Goal: Task Accomplishment & Management: Manage account settings

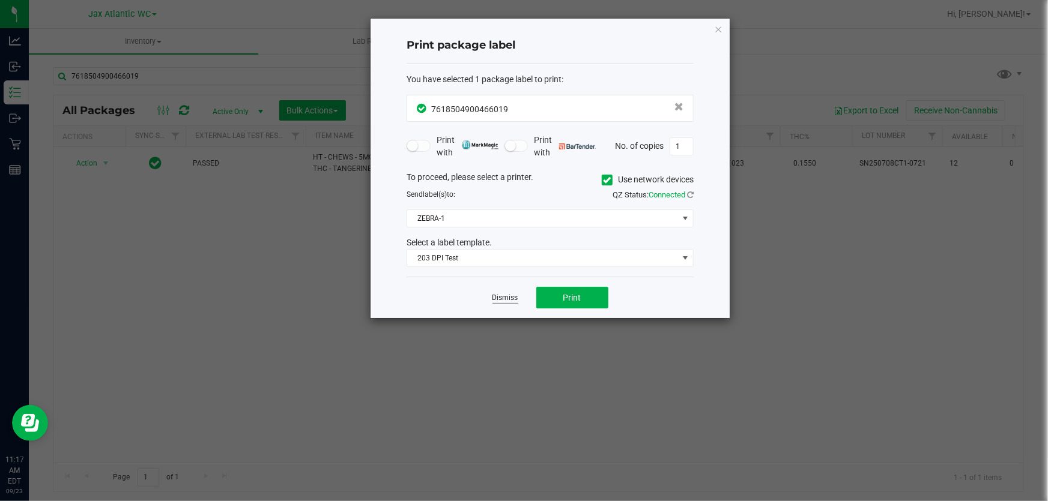
click at [504, 300] on link "Dismiss" at bounding box center [505, 298] width 26 height 10
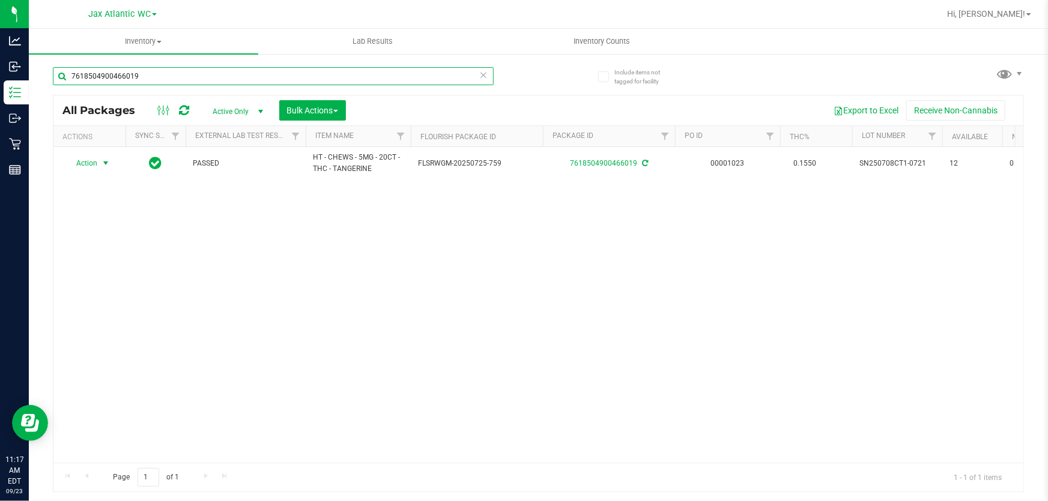
drag, startPoint x: 201, startPoint y: 76, endPoint x: 163, endPoint y: 83, distance: 38.5
click at [190, 78] on input "7618504900466019" at bounding box center [273, 76] width 441 height 18
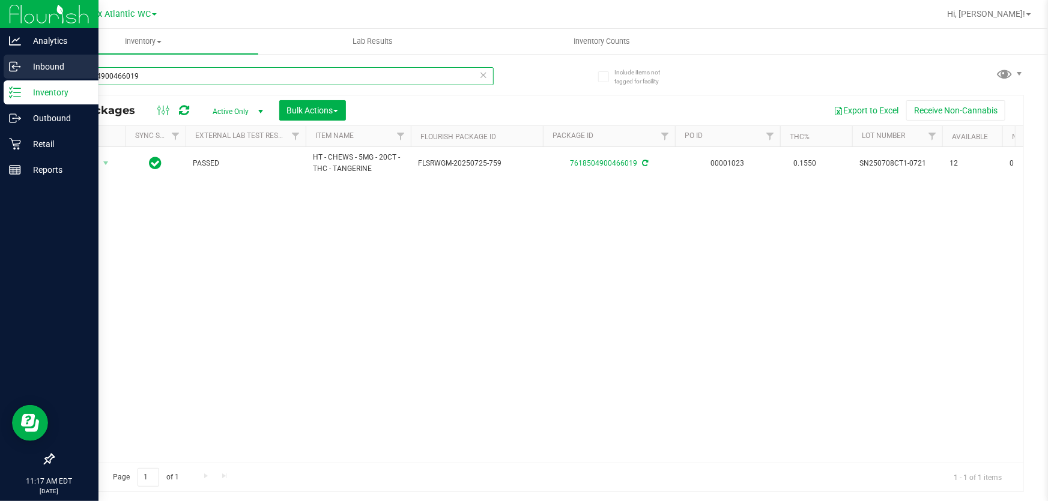
click at [0, 77] on div "Analytics Inbound Inventory Outbound Retail Reports 11:17 AM EDT [DATE] 09/23 J…" at bounding box center [524, 250] width 1048 height 501
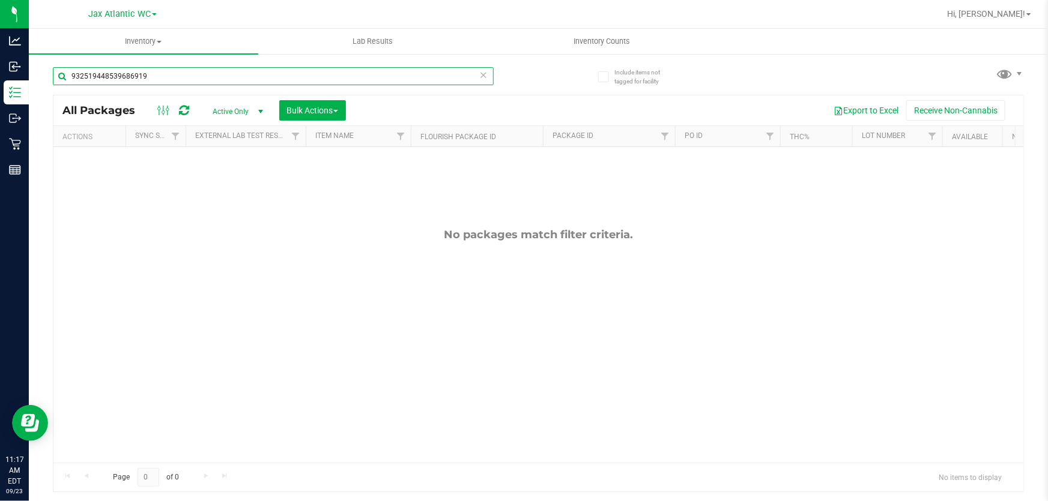
drag, startPoint x: 164, startPoint y: 83, endPoint x: 135, endPoint y: 86, distance: 29.0
click at [135, 86] on div "932519448539686919" at bounding box center [273, 81] width 441 height 28
type input "9325194485396869"
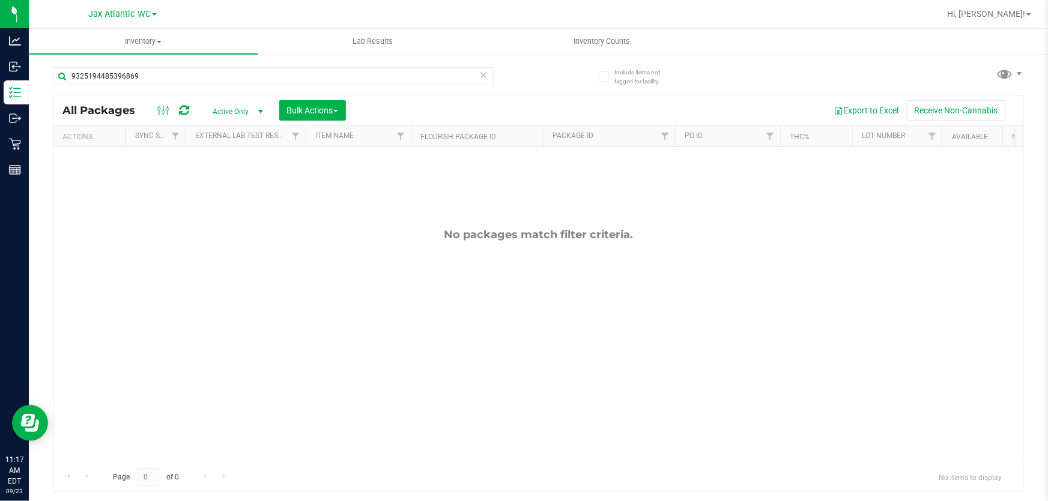
click at [319, 193] on div "No packages match filter criteria." at bounding box center [538, 345] width 970 height 397
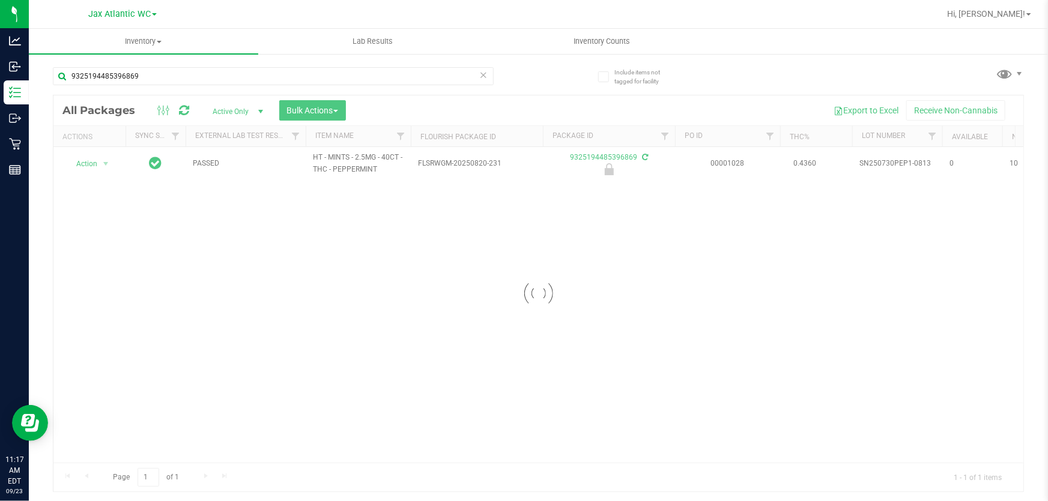
click at [100, 163] on div at bounding box center [538, 293] width 970 height 396
click at [83, 163] on span "Action" at bounding box center [81, 164] width 32 height 17
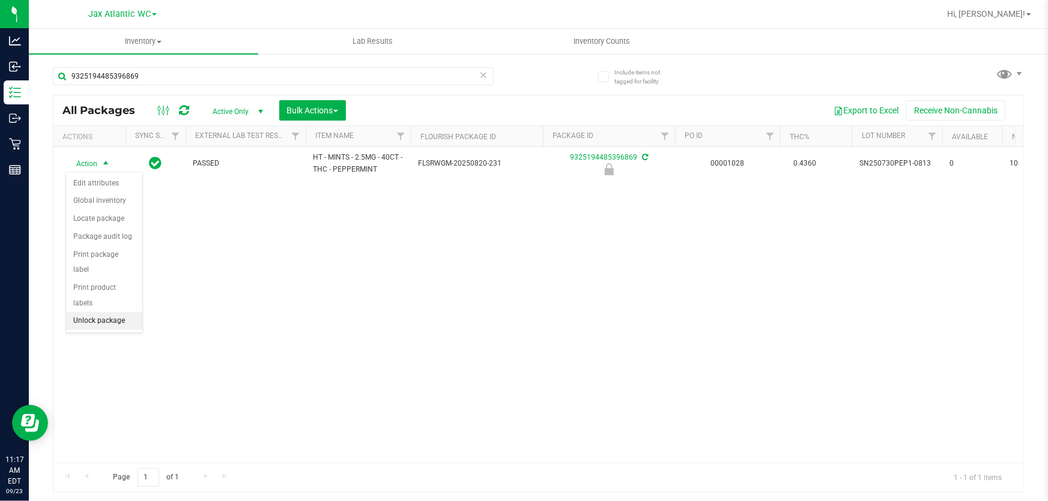
click at [97, 312] on li "Unlock package" at bounding box center [104, 321] width 76 height 18
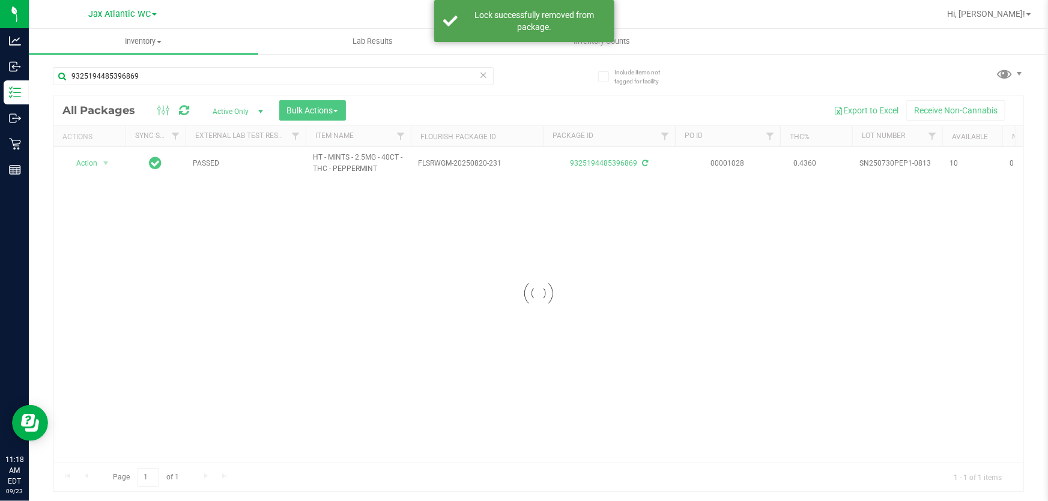
click at [96, 156] on div at bounding box center [538, 293] width 970 height 396
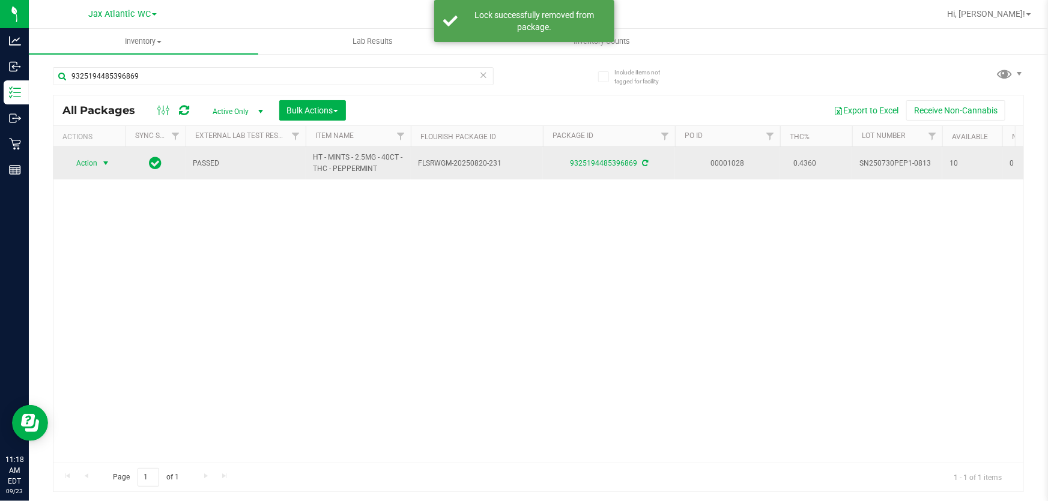
click at [89, 162] on span "Action" at bounding box center [81, 163] width 32 height 17
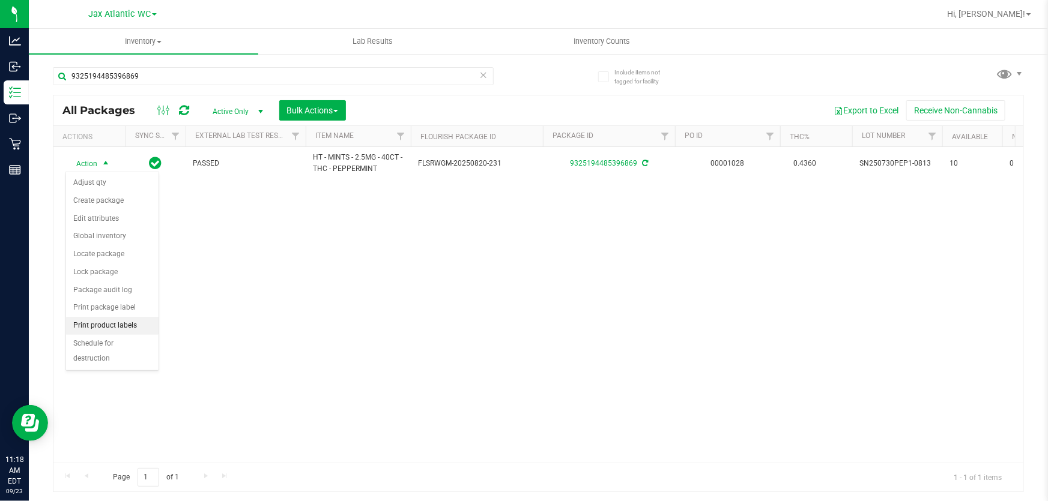
click at [120, 324] on li "Print product labels" at bounding box center [112, 326] width 92 height 18
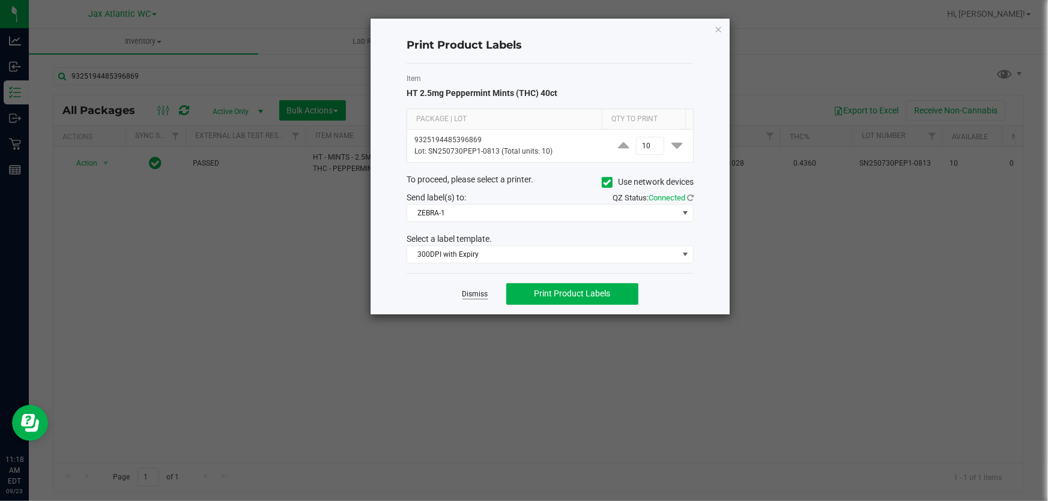
click at [477, 294] on link "Dismiss" at bounding box center [475, 294] width 26 height 10
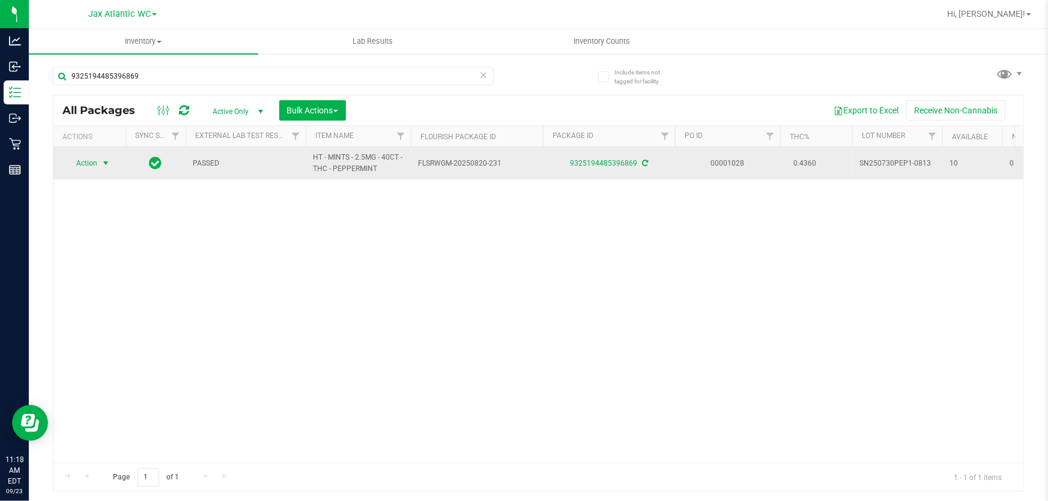
click at [70, 166] on span "Action" at bounding box center [81, 163] width 32 height 17
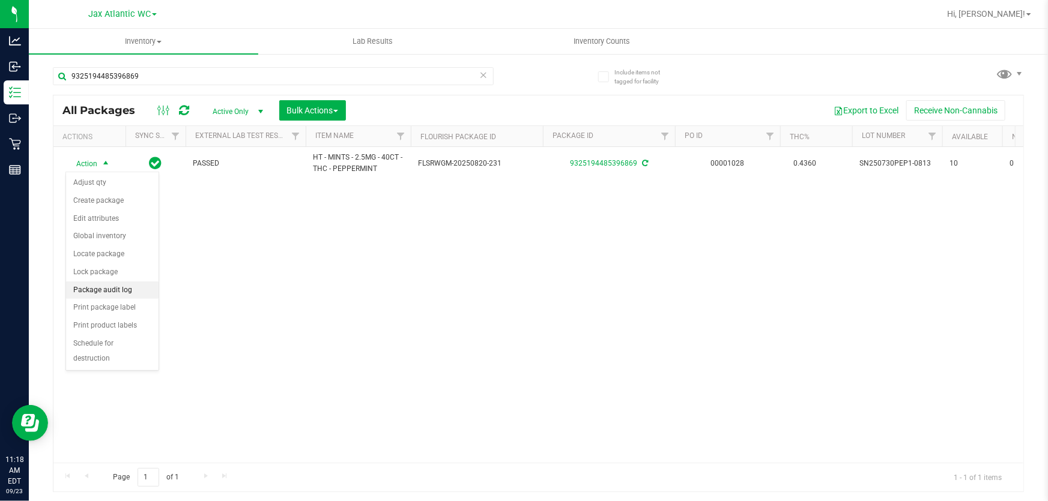
click at [127, 292] on li "Package audit log" at bounding box center [112, 291] width 92 height 18
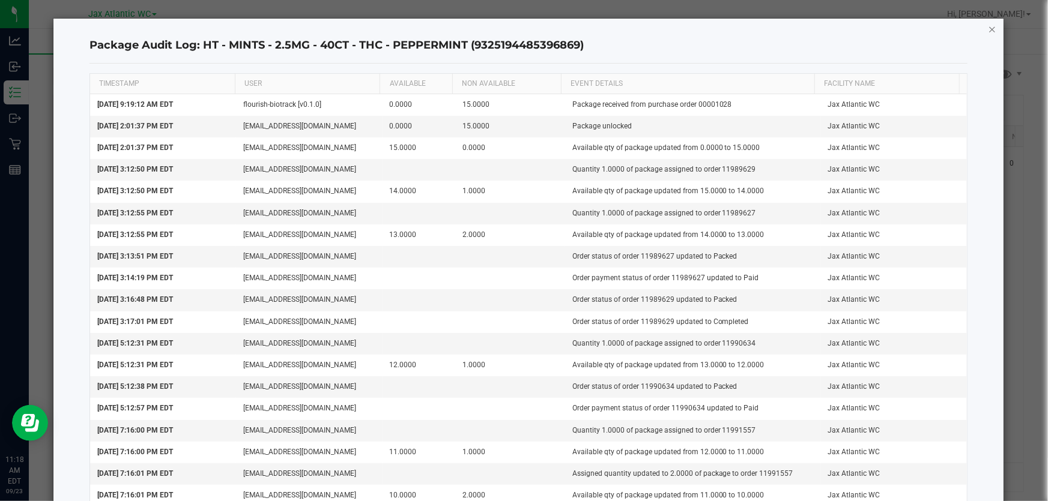
click at [988, 26] on icon "button" at bounding box center [992, 29] width 8 height 14
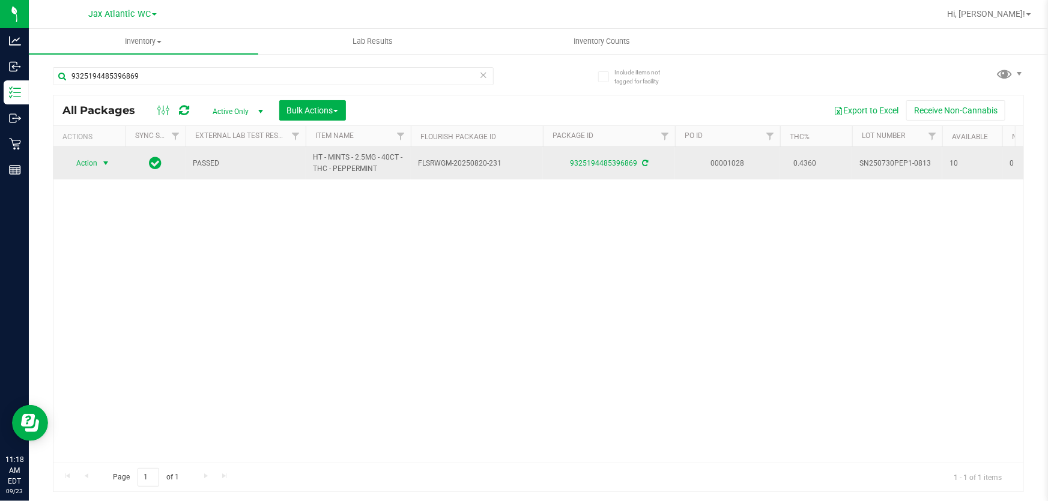
click at [100, 162] on span "select" at bounding box center [105, 163] width 15 height 17
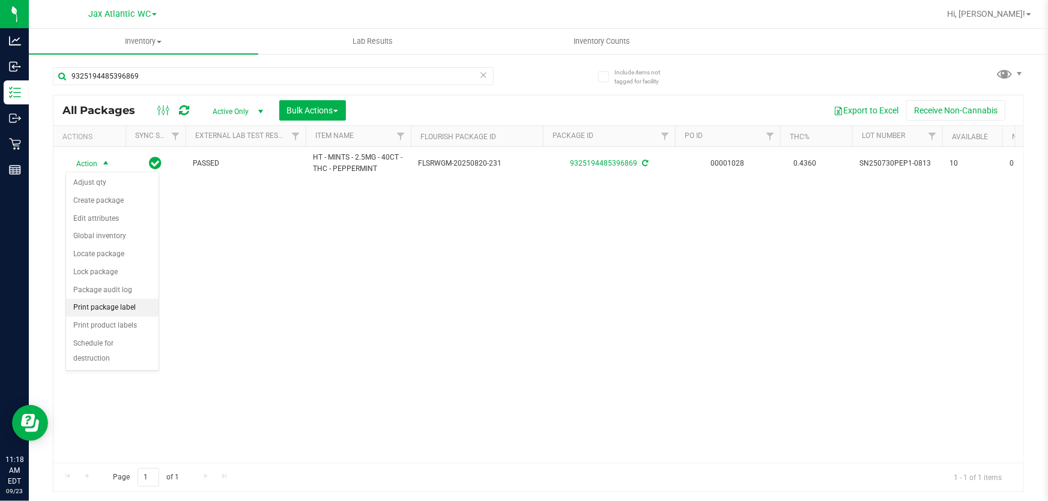
click at [130, 310] on li "Print package label" at bounding box center [112, 308] width 92 height 18
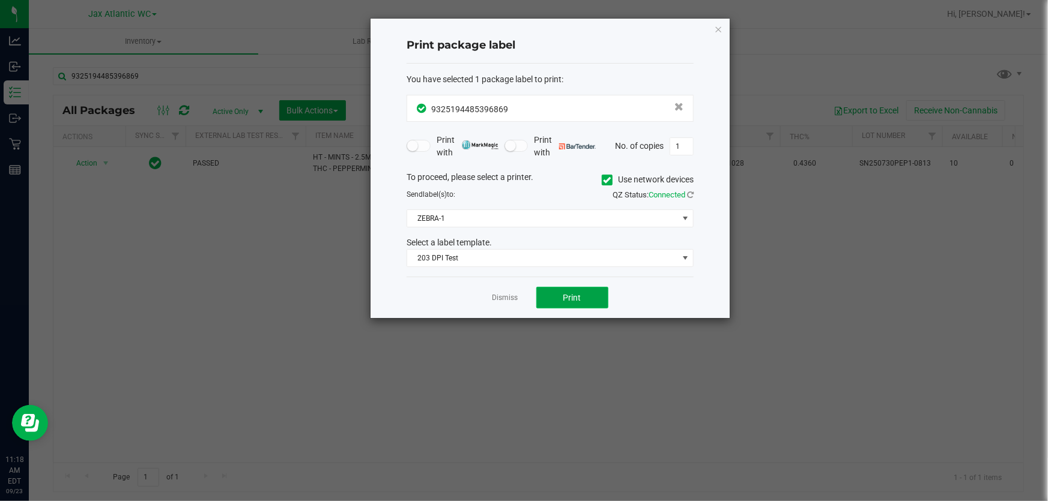
click at [573, 295] on span "Print" at bounding box center [572, 298] width 18 height 10
click at [497, 294] on link "Dismiss" at bounding box center [505, 298] width 26 height 10
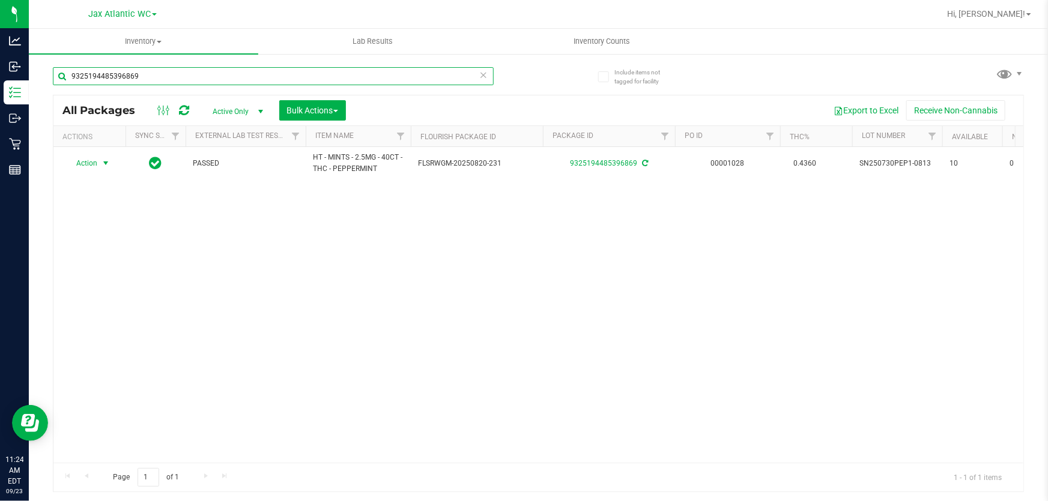
drag, startPoint x: 118, startPoint y: 80, endPoint x: 106, endPoint y: 79, distance: 12.6
click at [107, 79] on input "9325194485396869" at bounding box center [273, 76] width 441 height 18
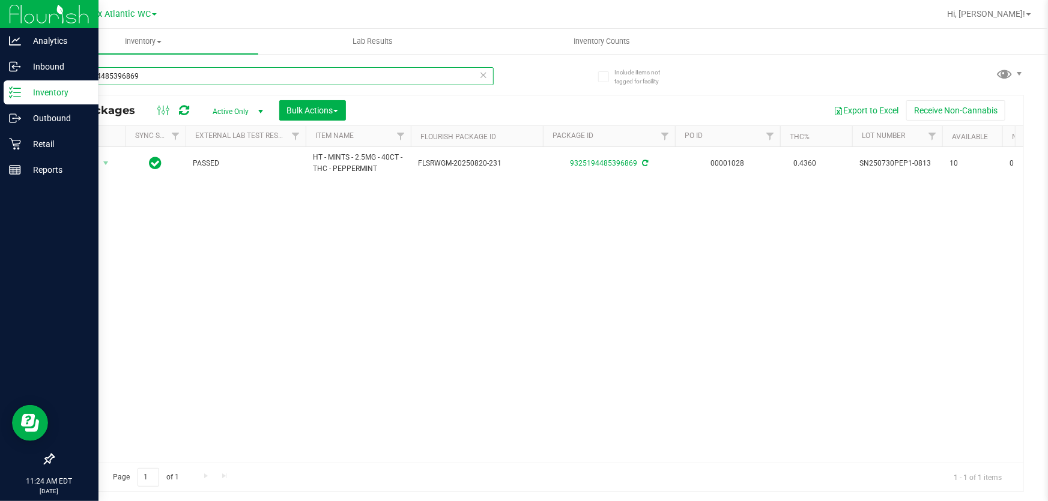
click at [0, 97] on div "Analytics Inbound Inventory Outbound Retail Reports 11:24 AM EDT 09/23/2025 09/…" at bounding box center [524, 250] width 1048 height 501
drag, startPoint x: 172, startPoint y: 71, endPoint x: 0, endPoint y: 67, distance: 172.4
click at [0, 67] on div "Analytics Inbound Inventory Outbound Retail Reports 11:24 AM EDT 09/23/2025 09/…" at bounding box center [524, 250] width 1048 height 501
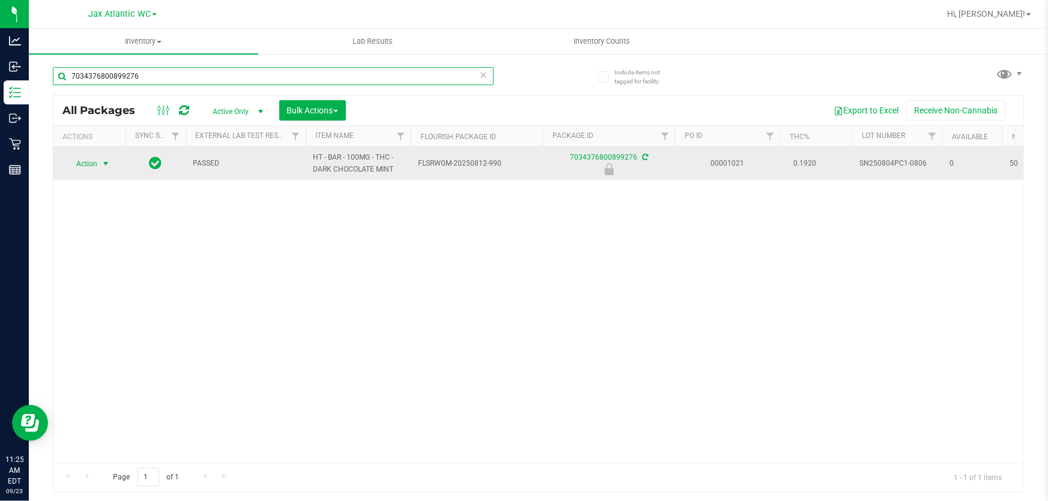
type input "7034376800899276"
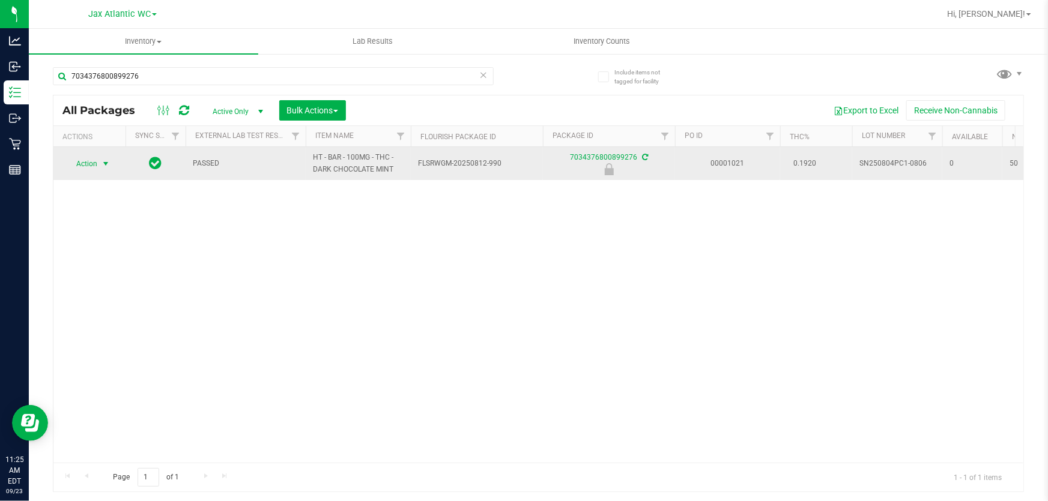
click at [80, 163] on span "Action" at bounding box center [81, 164] width 32 height 17
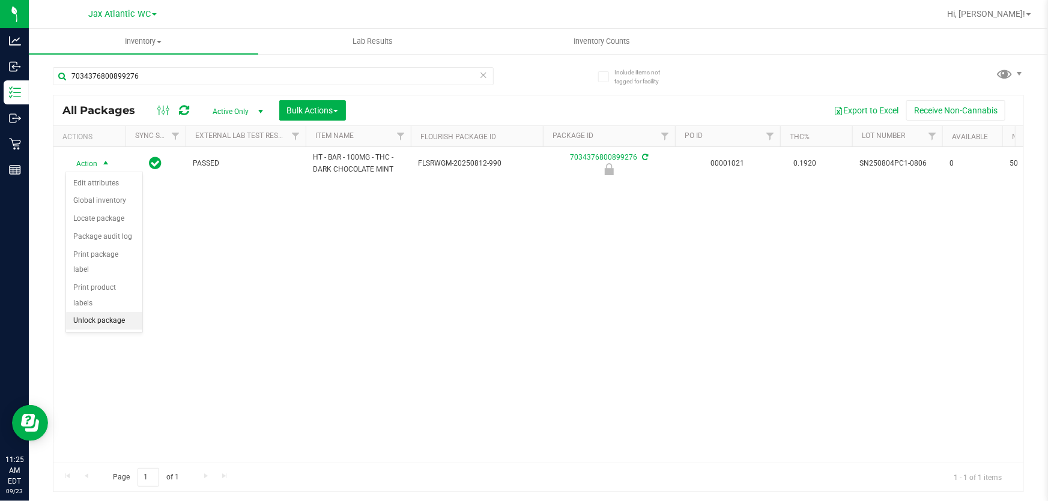
click at [90, 312] on li "Unlock package" at bounding box center [104, 321] width 76 height 18
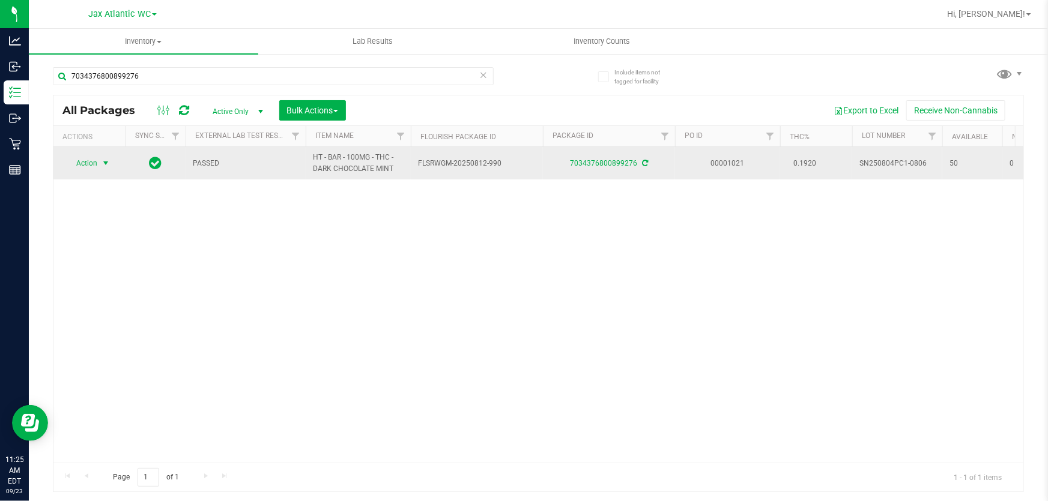
click at [95, 167] on span "Action" at bounding box center [81, 163] width 32 height 17
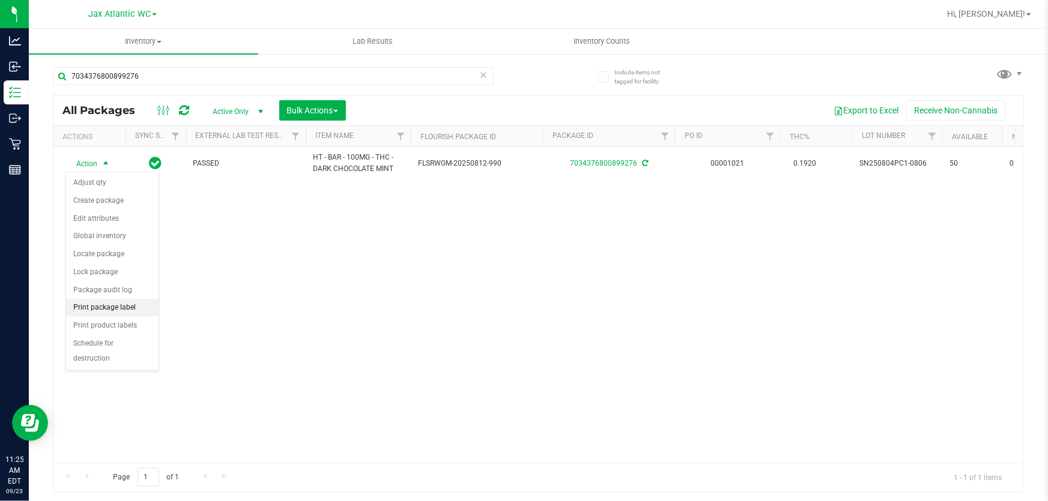
click at [131, 306] on li "Print package label" at bounding box center [112, 308] width 92 height 18
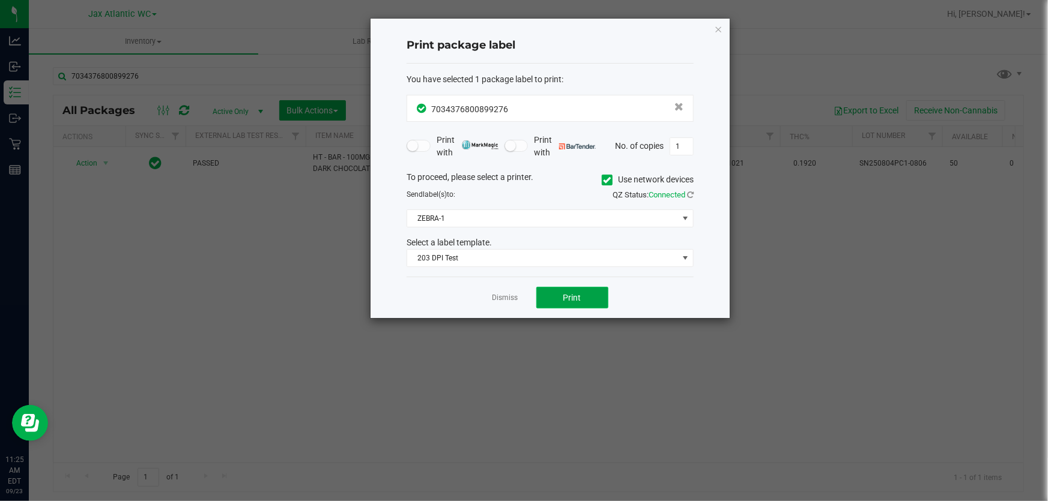
click at [570, 297] on span "Print" at bounding box center [572, 298] width 18 height 10
click at [566, 293] on span "Print" at bounding box center [572, 298] width 18 height 10
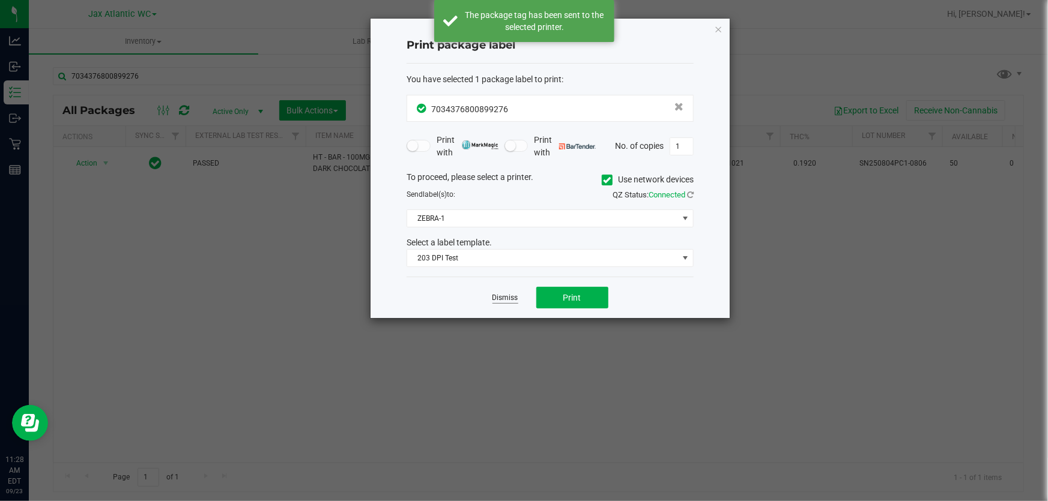
click at [507, 294] on link "Dismiss" at bounding box center [505, 298] width 26 height 10
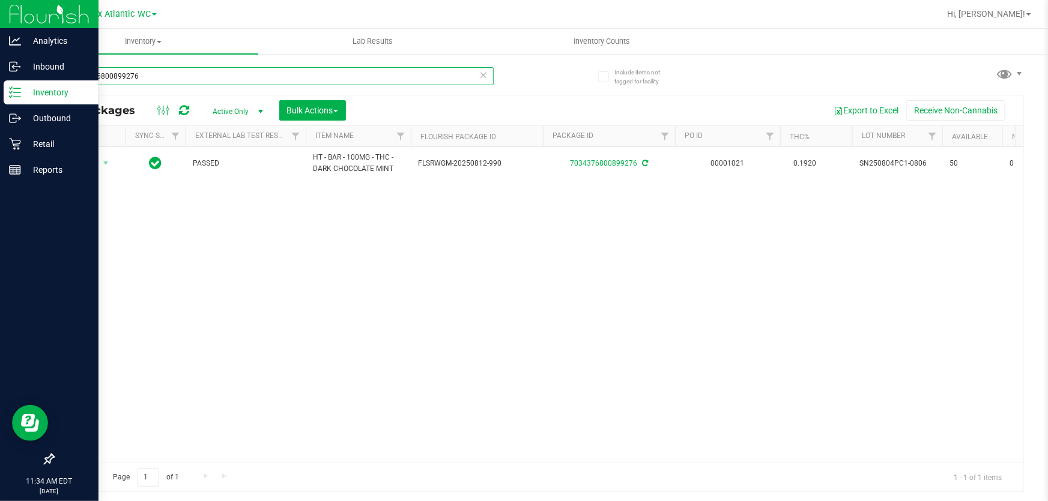
drag, startPoint x: 157, startPoint y: 78, endPoint x: 5, endPoint y: 85, distance: 152.1
click at [0, 82] on div "Analytics Inbound Inventory Outbound Retail Reports 11:34 AM EDT 09/23/2025 09/…" at bounding box center [524, 250] width 1048 height 501
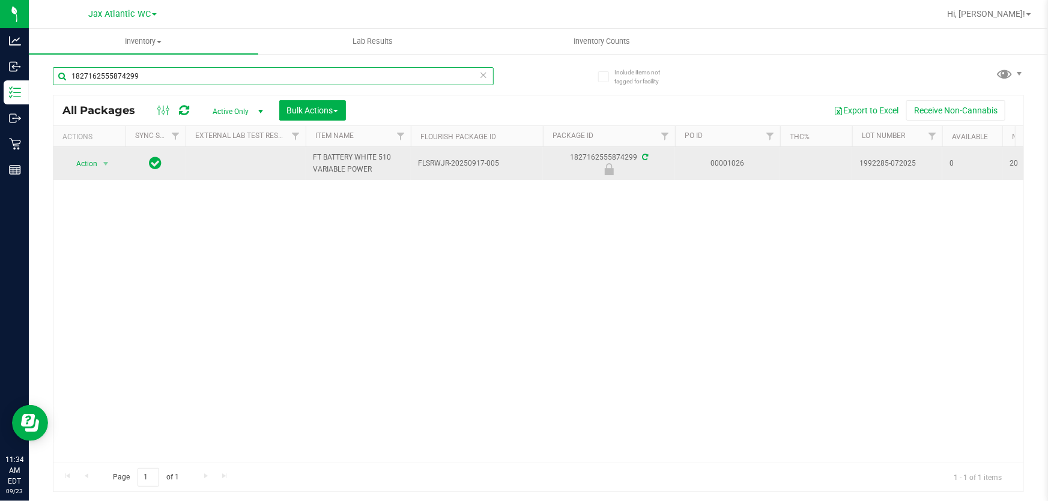
type input "1827162555874299"
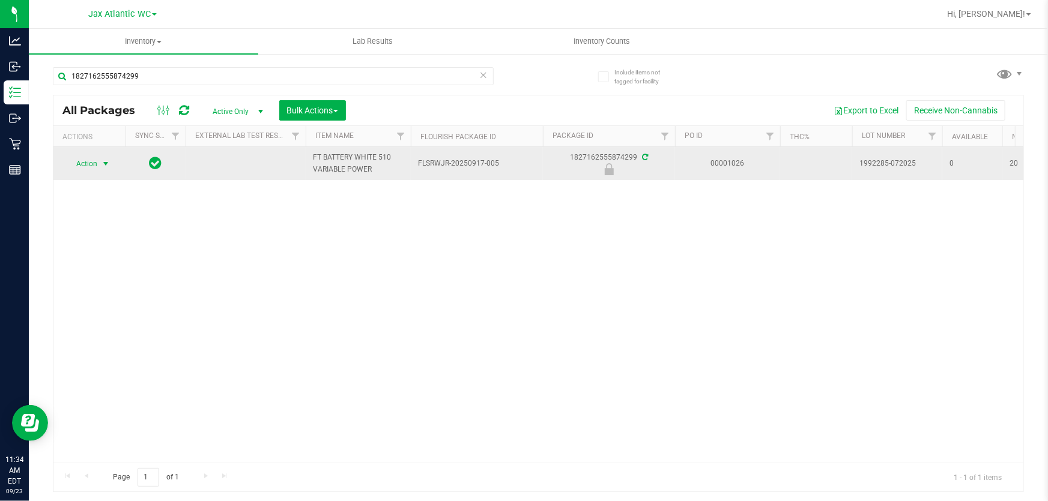
click at [77, 168] on span "Action" at bounding box center [81, 164] width 32 height 17
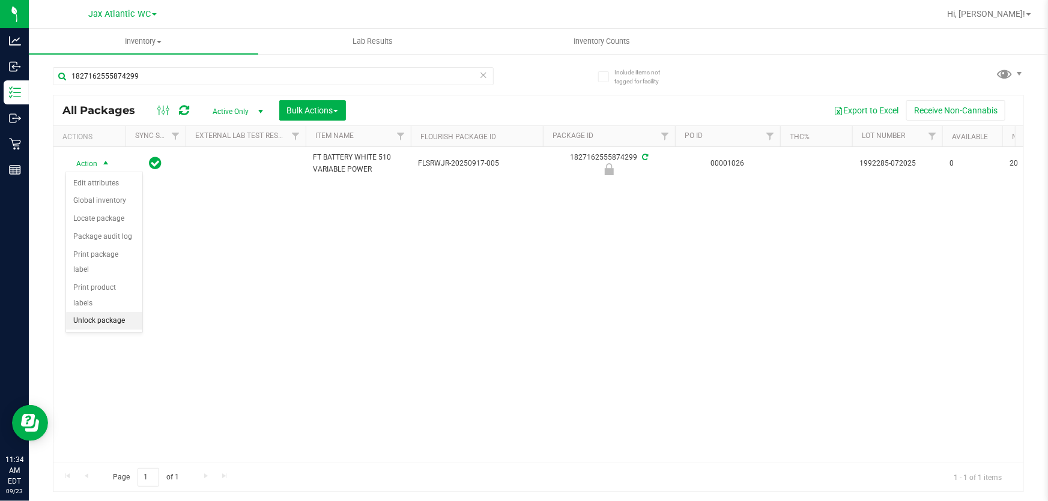
click at [119, 312] on li "Unlock package" at bounding box center [104, 321] width 76 height 18
click at [483, 74] on icon at bounding box center [483, 74] width 8 height 14
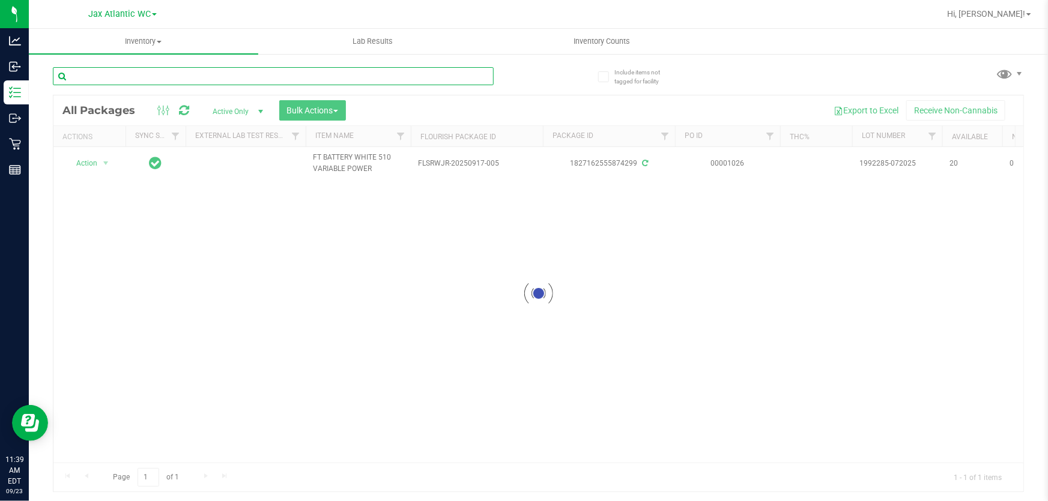
click at [162, 76] on input "text" at bounding box center [273, 76] width 441 height 18
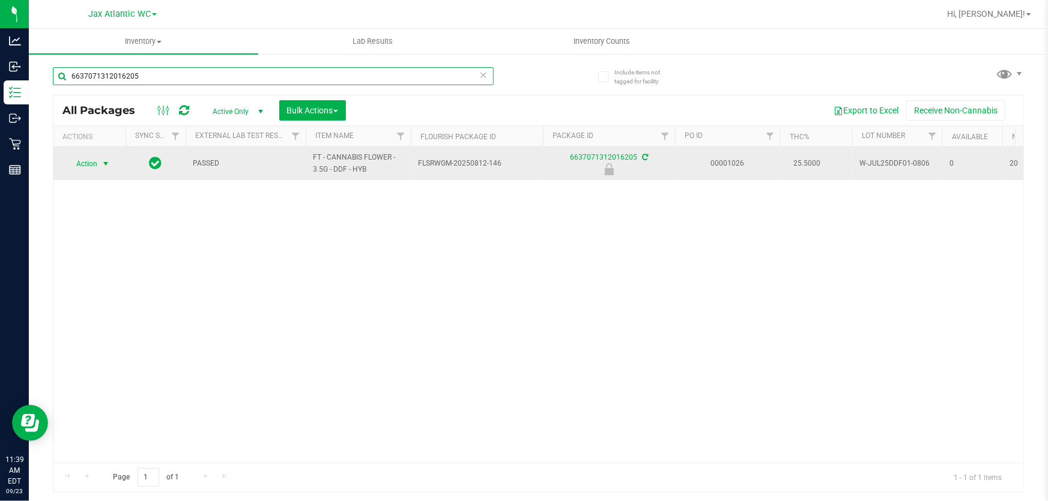
type input "6637071312016205"
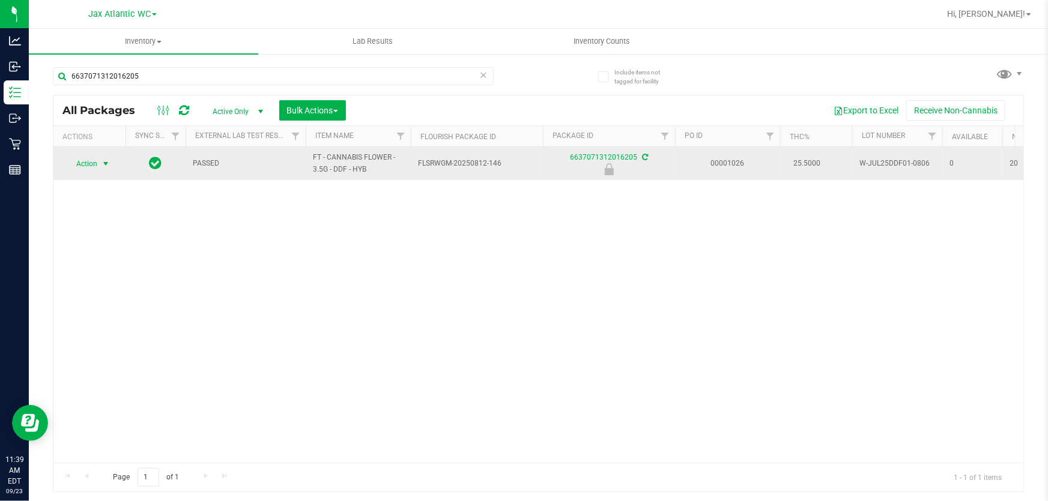
click at [89, 168] on span "Action" at bounding box center [81, 164] width 32 height 17
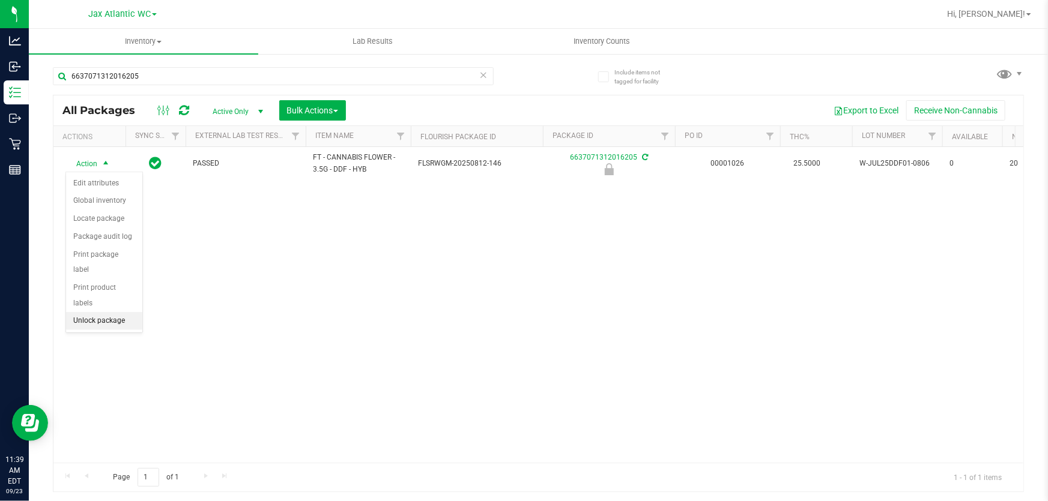
click at [102, 312] on li "Unlock package" at bounding box center [104, 321] width 76 height 18
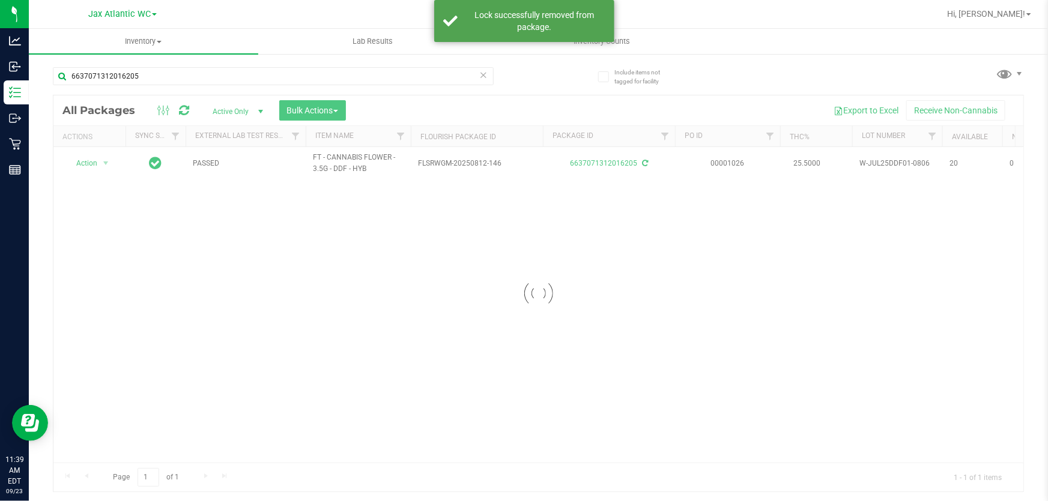
click at [88, 166] on div at bounding box center [538, 293] width 970 height 396
click at [88, 166] on span "Action" at bounding box center [81, 163] width 32 height 17
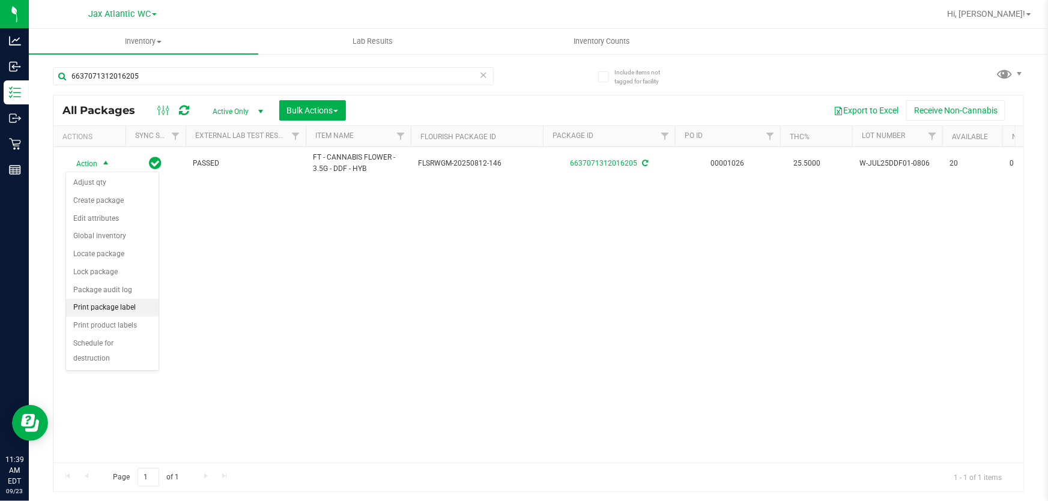
click at [112, 306] on li "Print package label" at bounding box center [112, 308] width 92 height 18
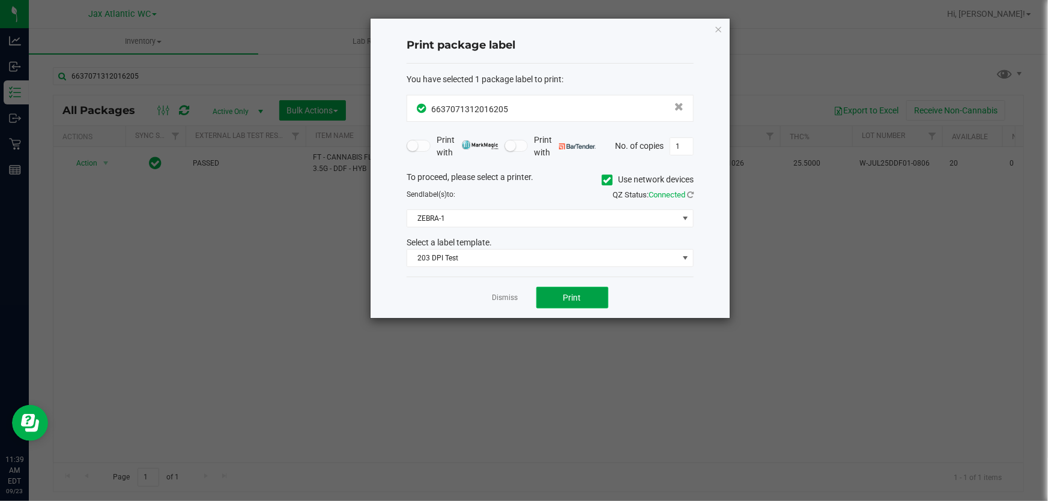
click at [570, 298] on span "Print" at bounding box center [572, 298] width 18 height 10
click at [570, 298] on div at bounding box center [549, 169] width 359 height 300
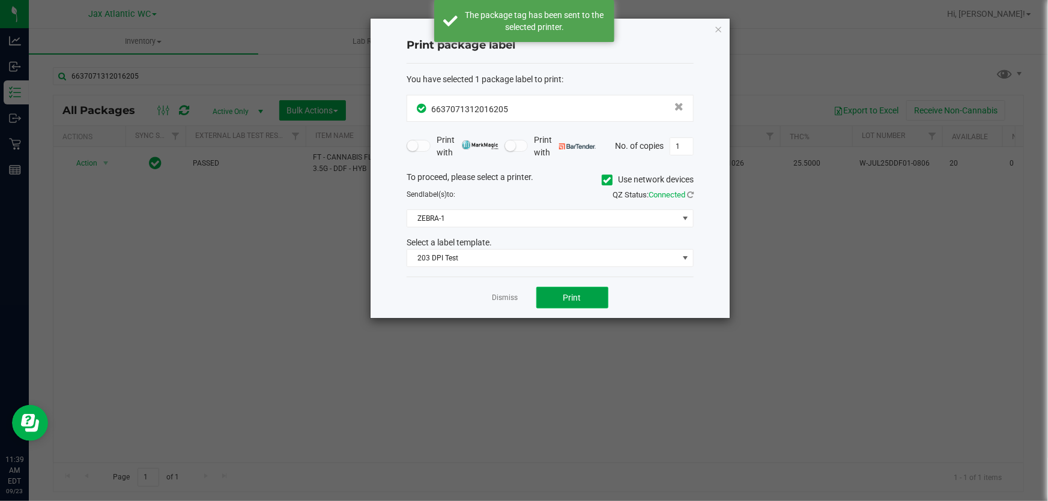
click at [584, 295] on button "Print" at bounding box center [572, 298] width 72 height 22
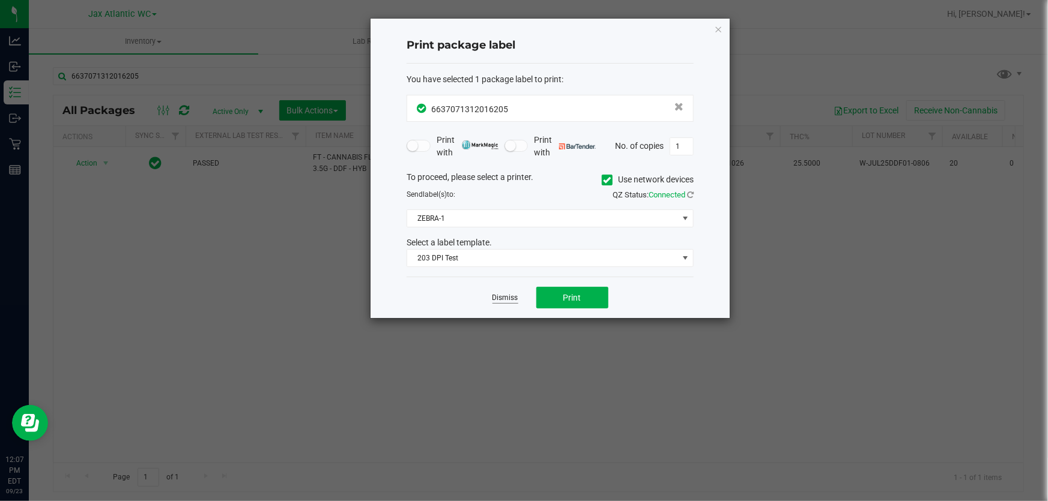
click at [517, 300] on div "Dismiss Print" at bounding box center [549, 297] width 287 height 41
click at [513, 300] on link "Dismiss" at bounding box center [505, 298] width 26 height 10
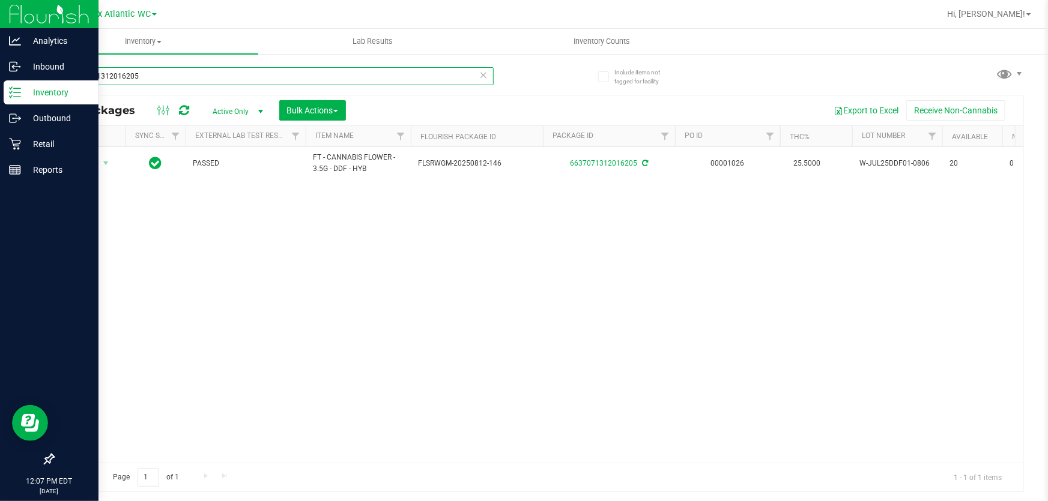
drag, startPoint x: 150, startPoint y: 82, endPoint x: 0, endPoint y: 91, distance: 150.4
click at [150, 82] on input "6637071312016205" at bounding box center [273, 76] width 441 height 18
click at [0, 92] on div "Analytics Inbound Inventory Outbound Retail Reports 12:07 PM EDT 09/23/2025 09/…" at bounding box center [524, 250] width 1048 height 501
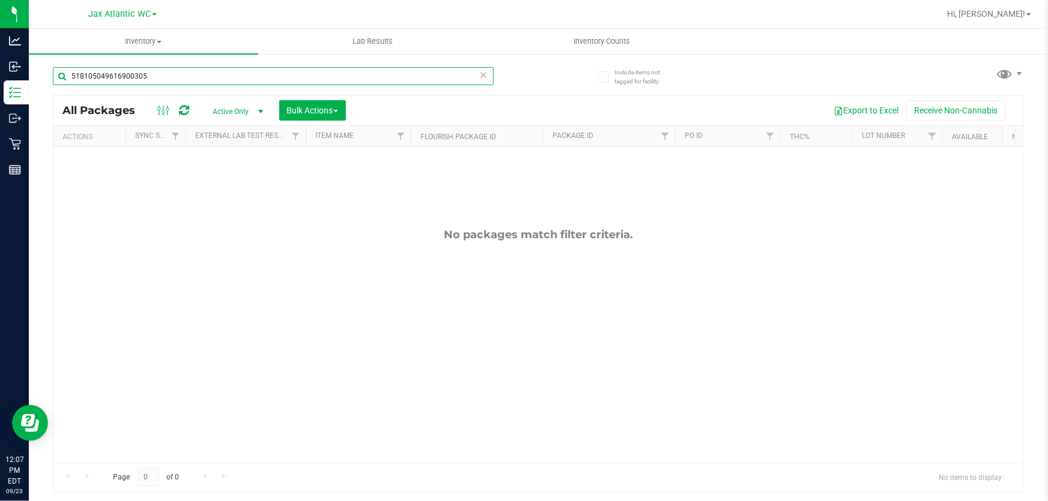
drag, startPoint x: 153, startPoint y: 80, endPoint x: 136, endPoint y: 85, distance: 17.5
click at [136, 85] on input "518105049616900305" at bounding box center [273, 76] width 441 height 18
type input "5181050496169003"
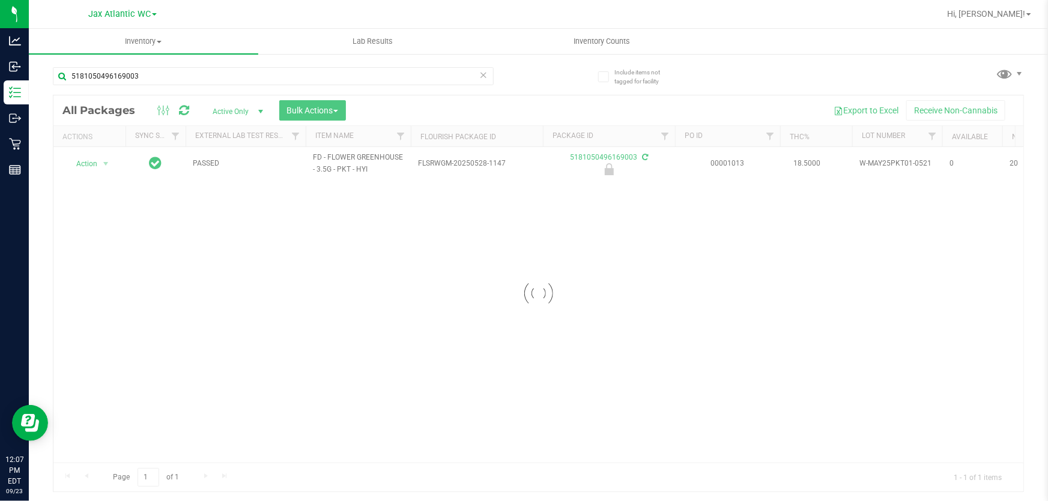
click at [90, 161] on div at bounding box center [538, 293] width 970 height 396
click at [89, 160] on span "Action" at bounding box center [81, 164] width 32 height 17
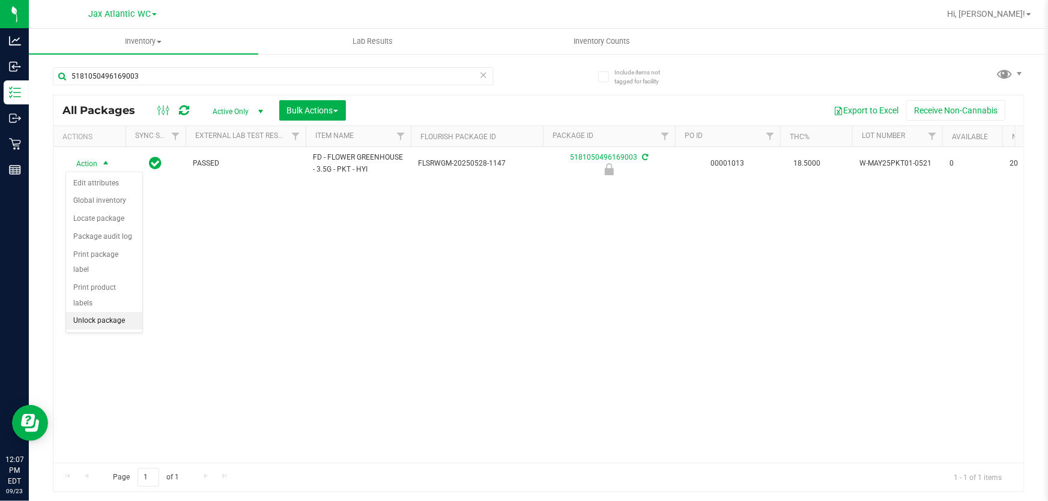
click at [94, 312] on li "Unlock package" at bounding box center [104, 321] width 76 height 18
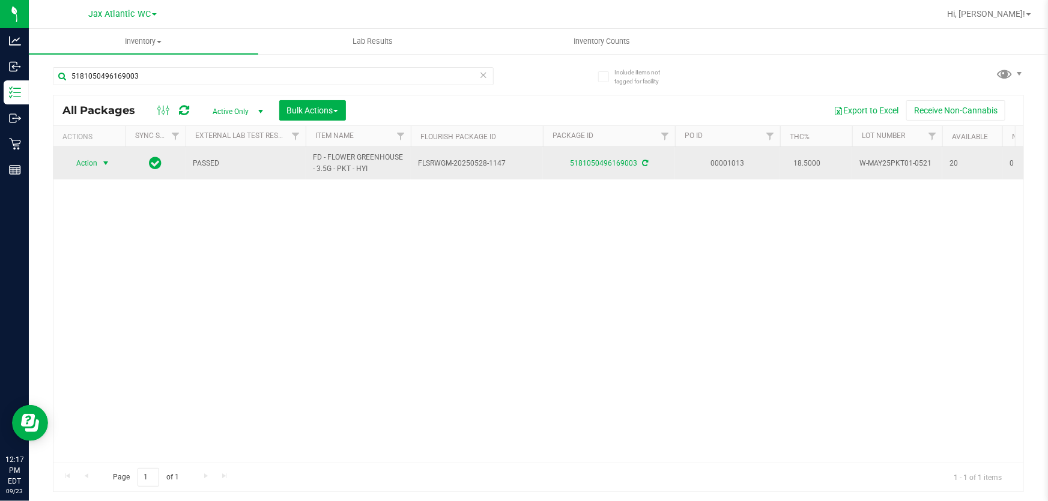
click at [90, 166] on span "Action" at bounding box center [81, 163] width 32 height 17
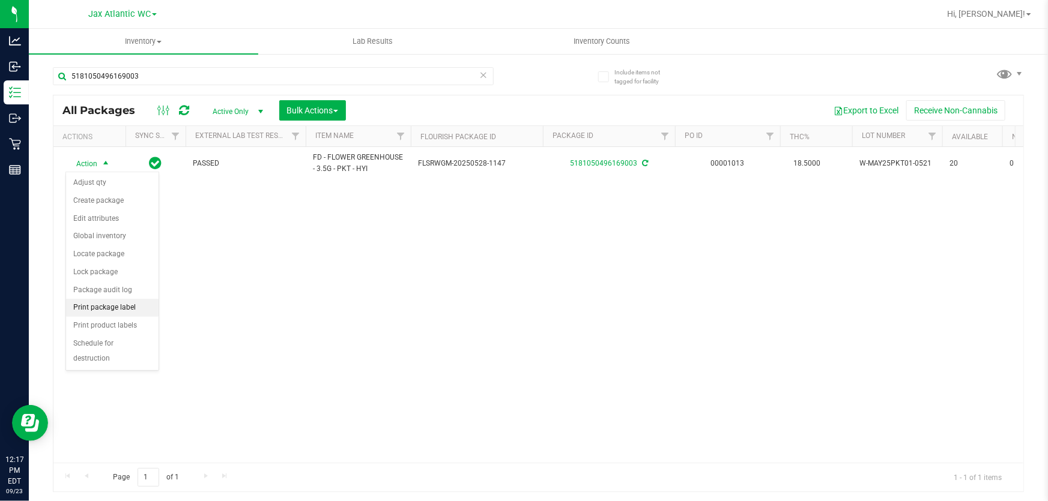
drag, startPoint x: 121, startPoint y: 307, endPoint x: 138, endPoint y: 308, distance: 16.8
click at [122, 307] on li "Print package label" at bounding box center [112, 308] width 92 height 18
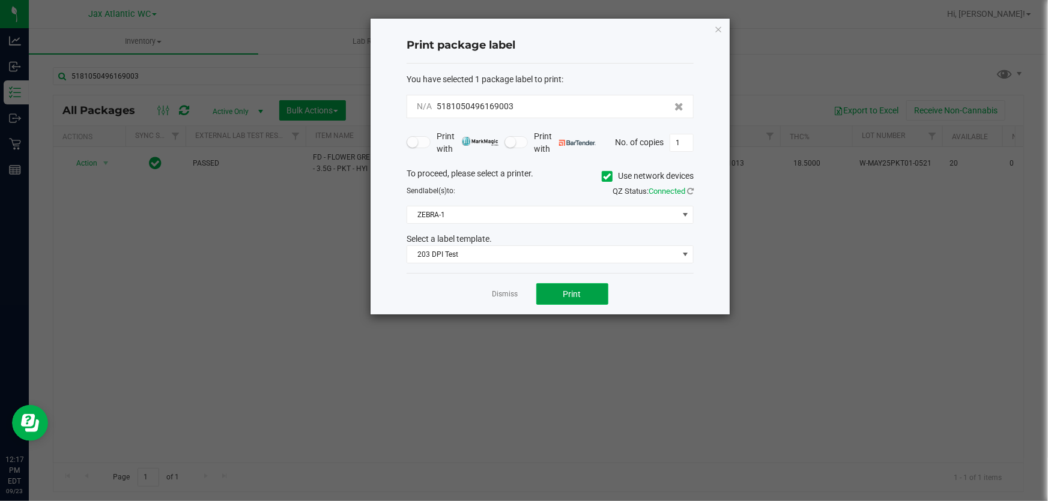
click at [558, 292] on button "Print" at bounding box center [572, 294] width 72 height 22
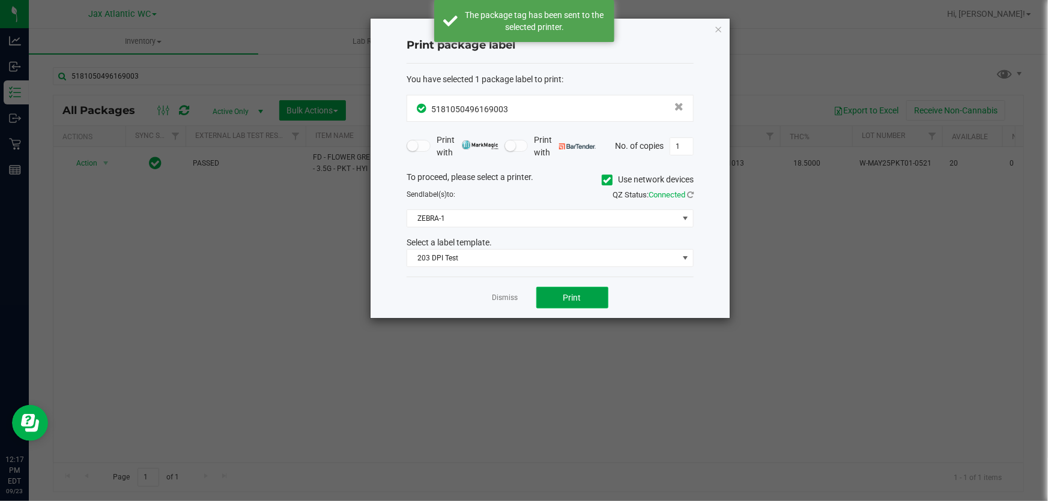
click at [558, 292] on button "Print" at bounding box center [572, 298] width 72 height 22
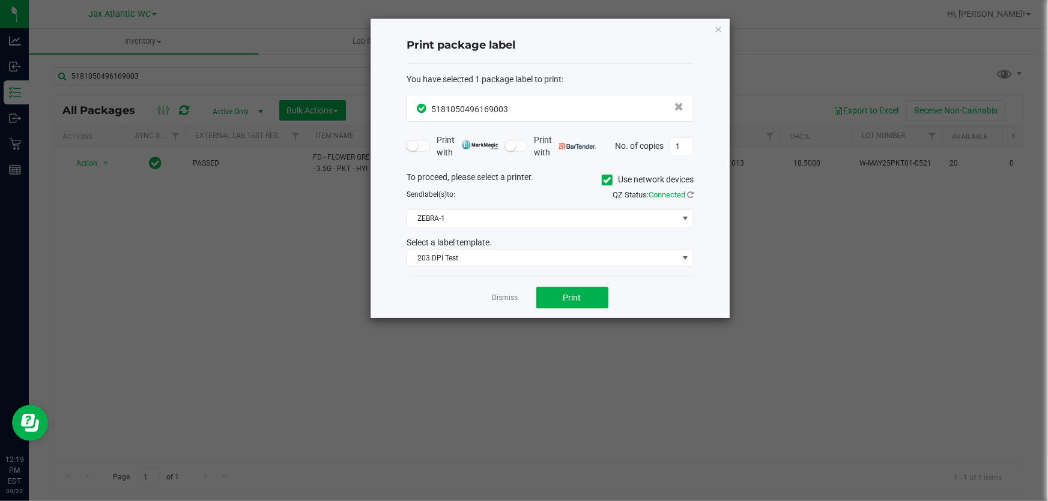
drag, startPoint x: 515, startPoint y: 298, endPoint x: 528, endPoint y: 285, distance: 18.7
click at [515, 295] on link "Dismiss" at bounding box center [505, 298] width 26 height 10
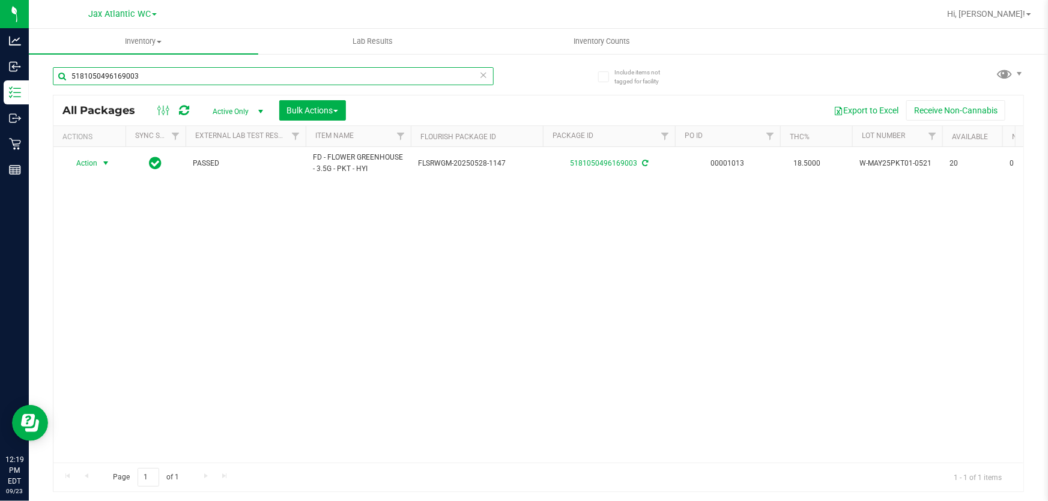
click at [488, 80] on input "5181050496169003" at bounding box center [273, 76] width 441 height 18
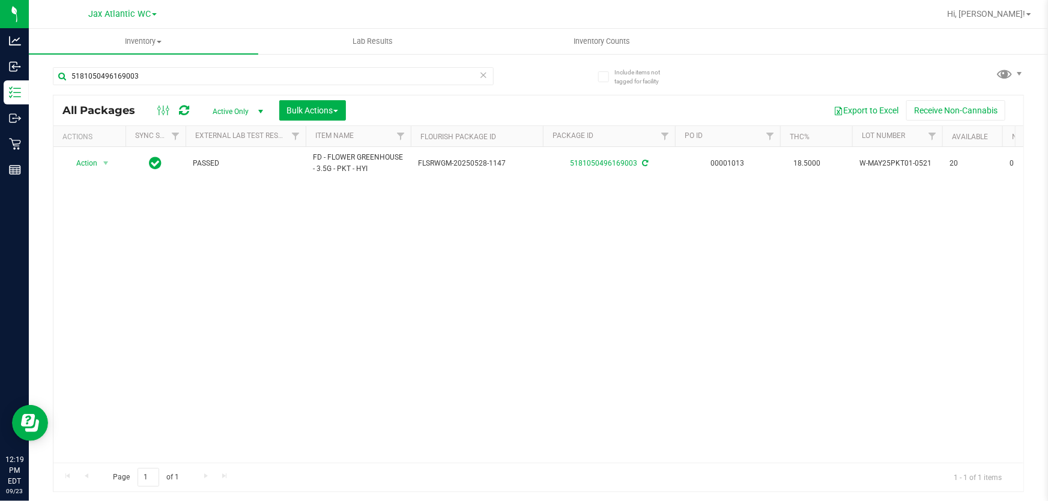
click at [485, 78] on icon at bounding box center [483, 74] width 8 height 14
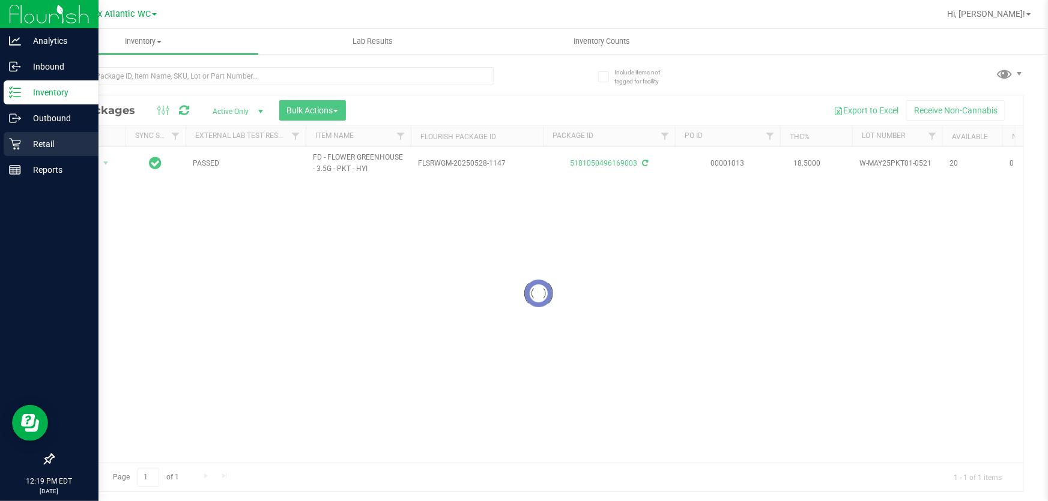
click at [29, 141] on p "Retail" at bounding box center [57, 144] width 72 height 14
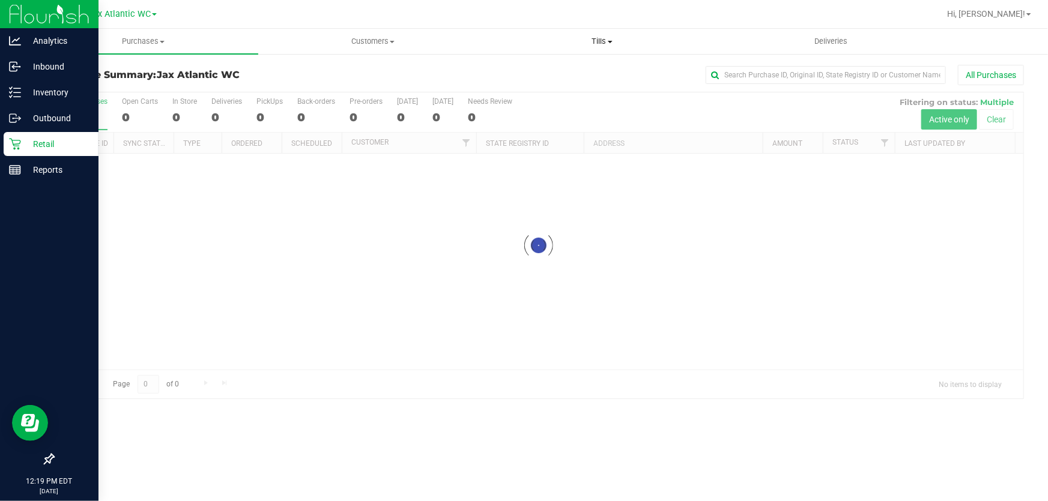
click at [596, 40] on span "Tills" at bounding box center [602, 41] width 228 height 11
click at [567, 65] on li "Manage tills" at bounding box center [602, 72] width 229 height 14
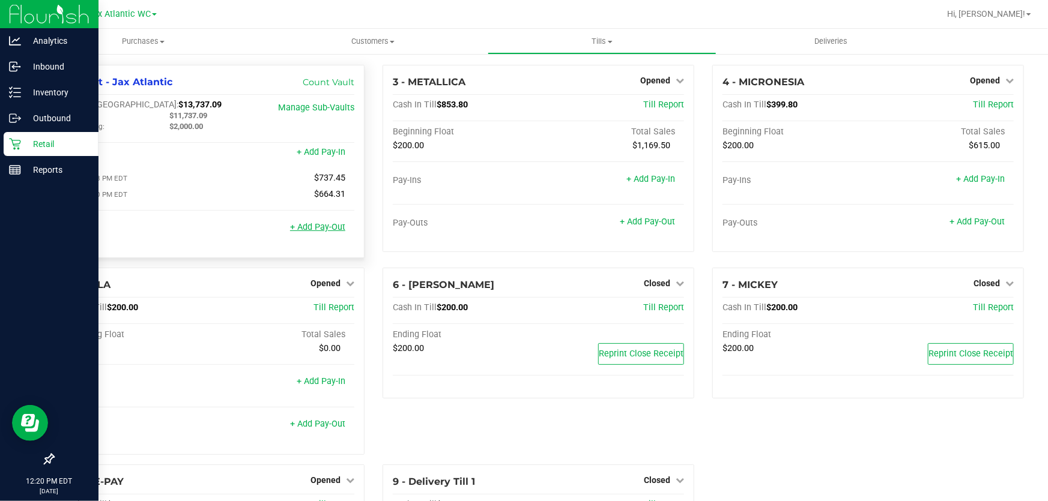
click at [323, 228] on link "+ Add Pay-Out" at bounding box center [317, 227] width 55 height 10
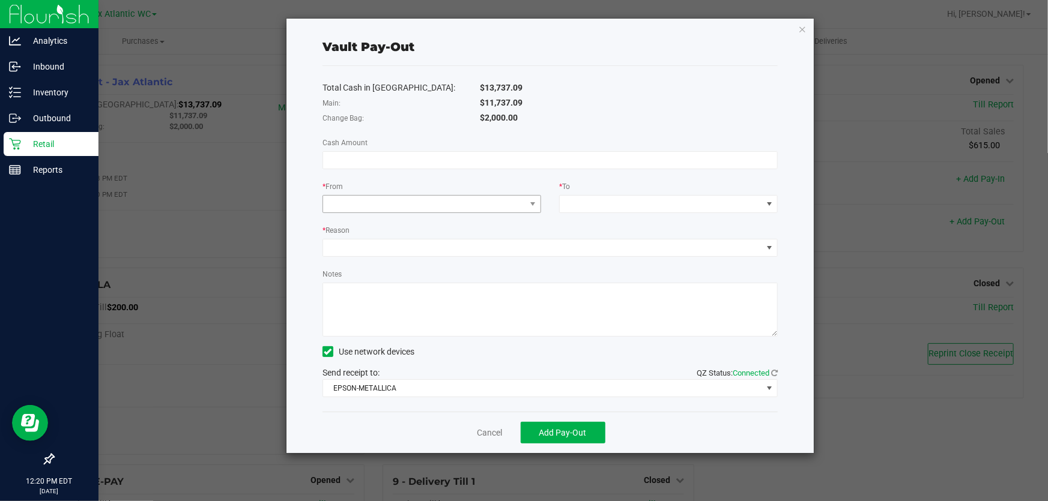
click at [391, 213] on div "Total Cash in Vault: $13,737.09 Main: $11,737.09 Change Bag: $2,000.00 Cash Amo…" at bounding box center [549, 239] width 455 height 346
click at [390, 207] on span at bounding box center [424, 204] width 202 height 17
click at [367, 256] on span "Change Bag" at bounding box center [353, 258] width 46 height 10
click at [590, 207] on span at bounding box center [661, 204] width 202 height 17
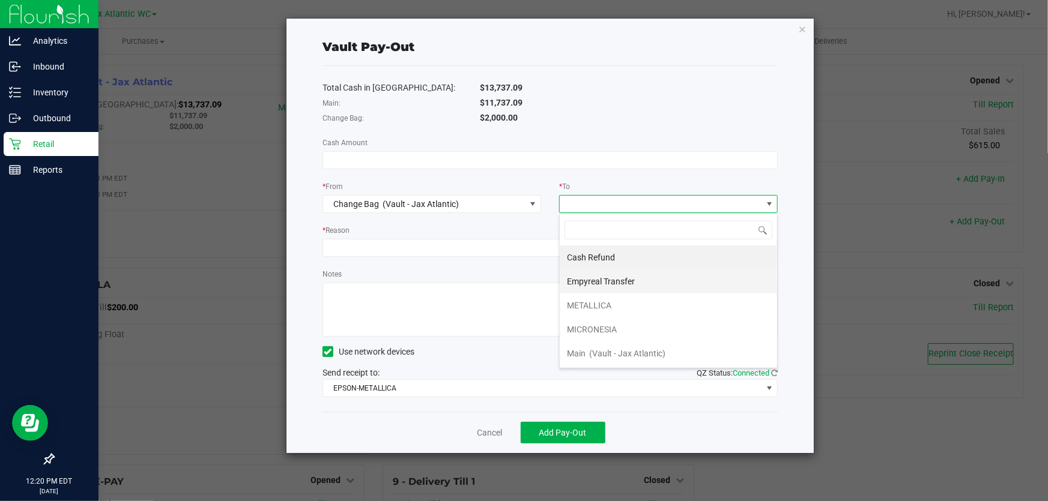
click at [609, 275] on div "Empyreal Transfer" at bounding box center [602, 282] width 70 height 22
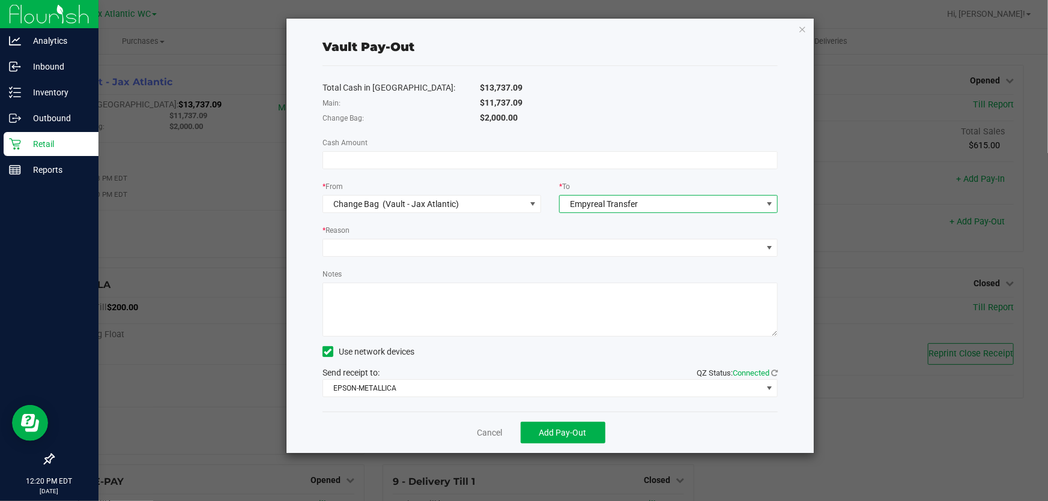
click at [596, 204] on span "Empyreal Transfer" at bounding box center [604, 204] width 68 height 10
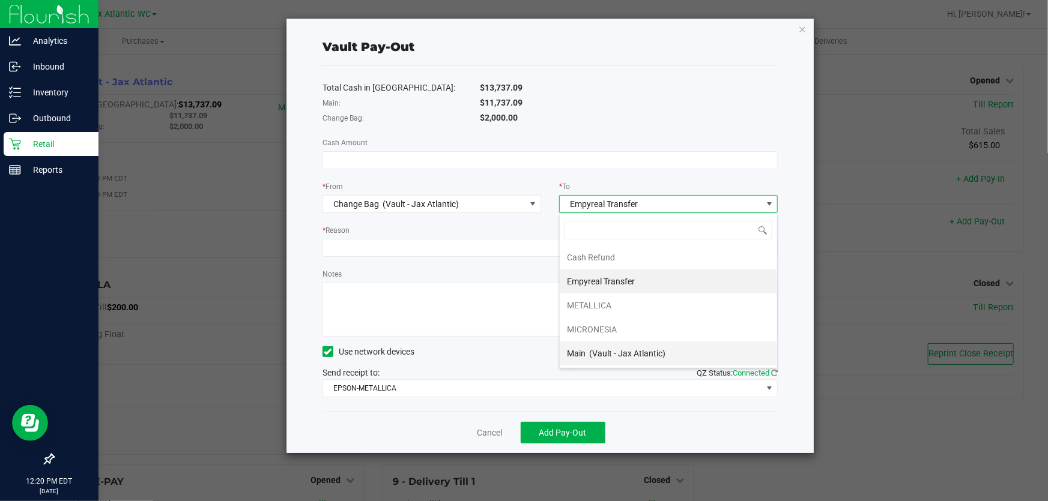
click at [618, 351] on span "(Vault - Jax Atlantic)" at bounding box center [627, 354] width 76 height 10
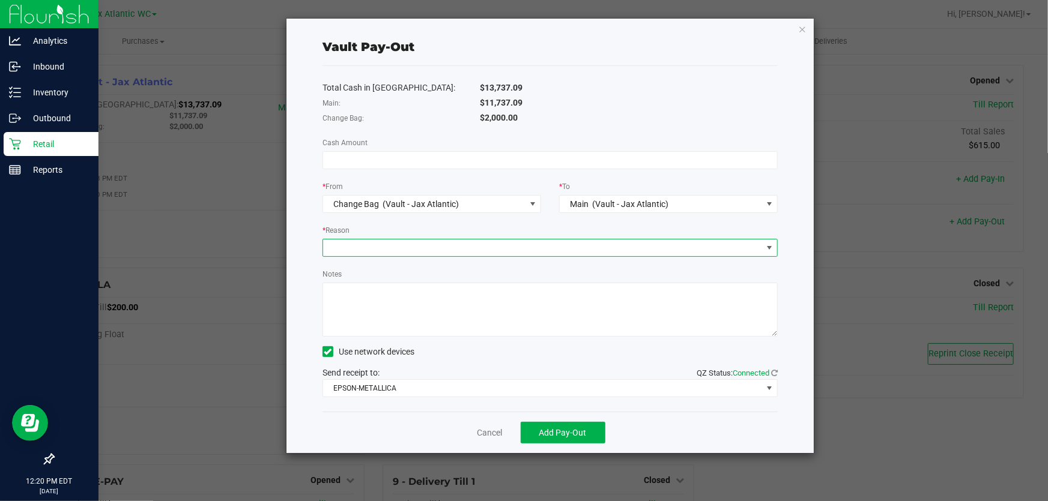
click at [487, 250] on span at bounding box center [542, 248] width 439 height 17
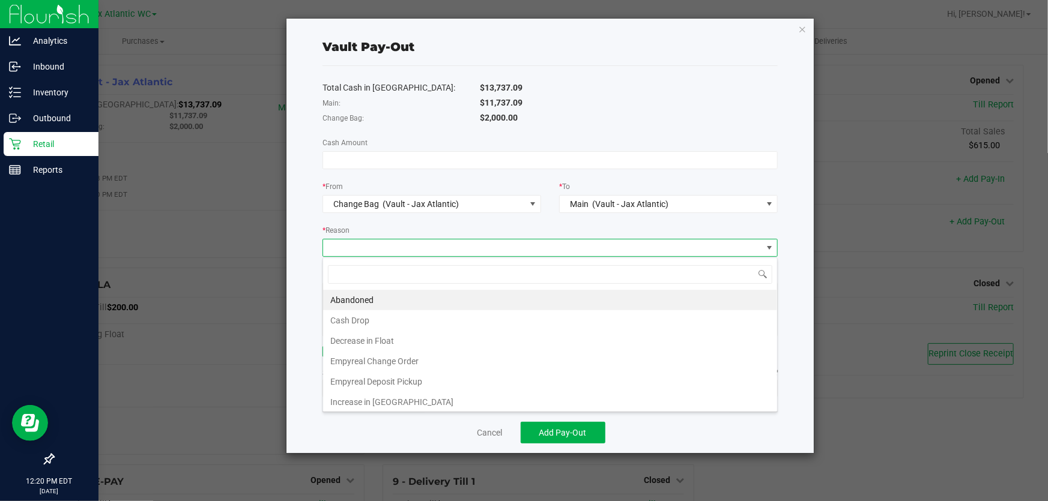
scroll to position [18, 456]
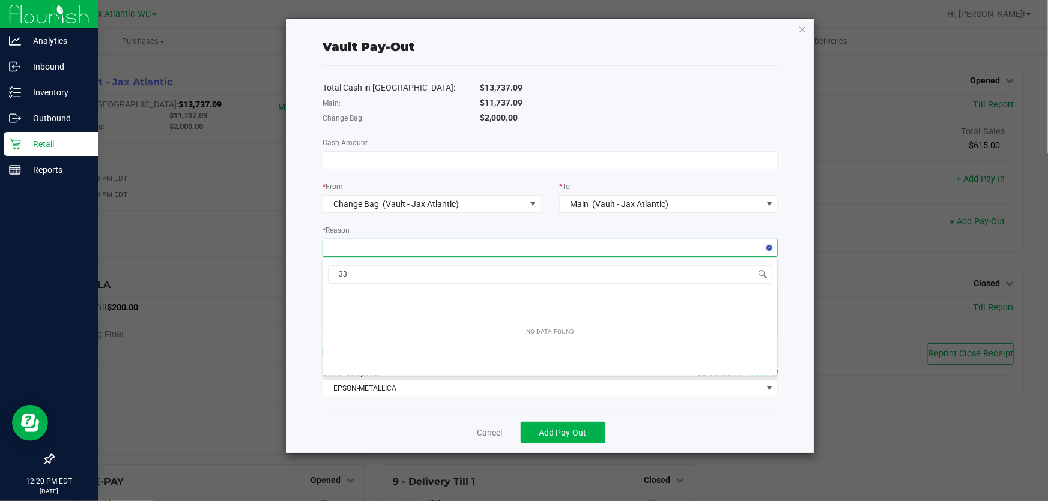
type input "3"
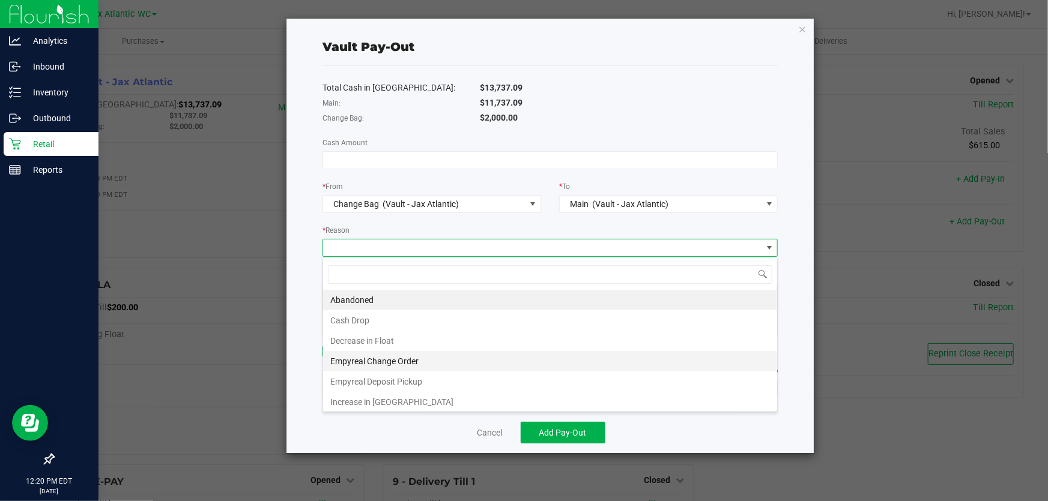
click at [407, 367] on li "Empyreal Change Order" at bounding box center [550, 361] width 454 height 20
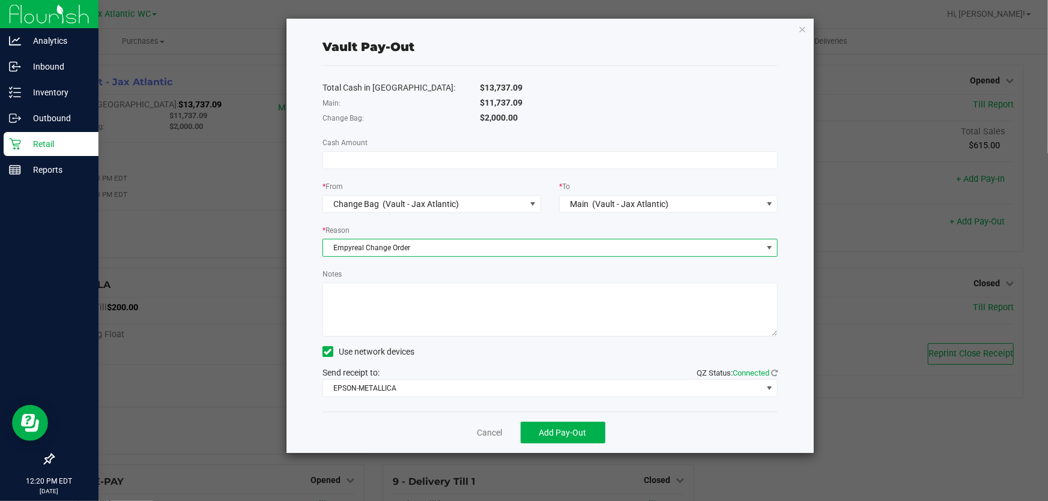
click at [396, 319] on textarea "Notes" at bounding box center [549, 310] width 455 height 54
type textarea "330.00 change order"
click at [521, 160] on input at bounding box center [550, 160] width 454 height 17
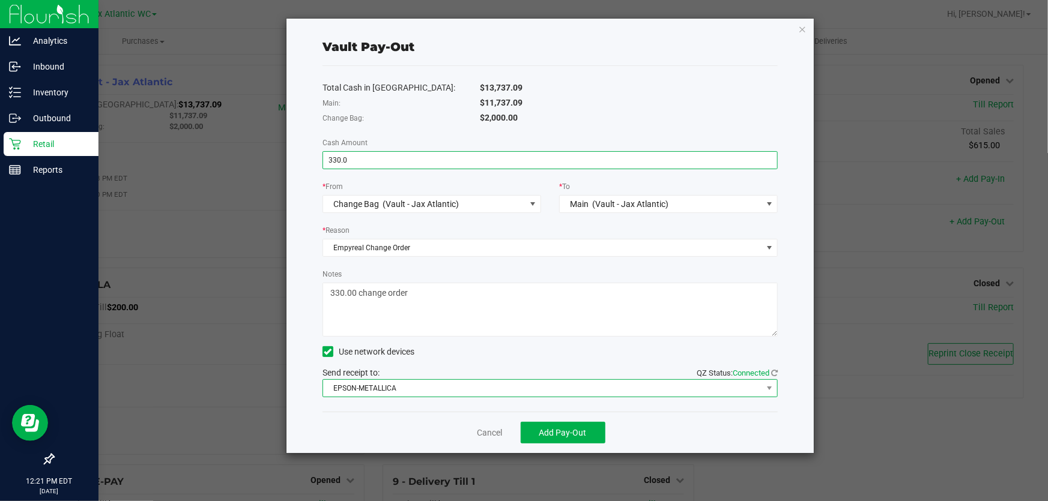
type input "$330.00"
click at [420, 384] on span "EPSON-METALLICA" at bounding box center [542, 388] width 439 height 17
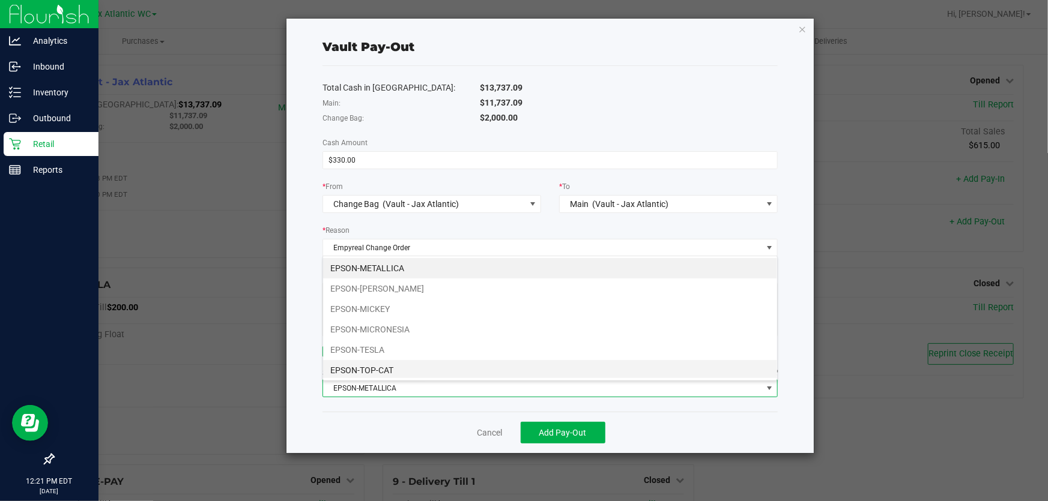
click at [402, 364] on li "EPSON-TOP-CAT" at bounding box center [550, 370] width 454 height 20
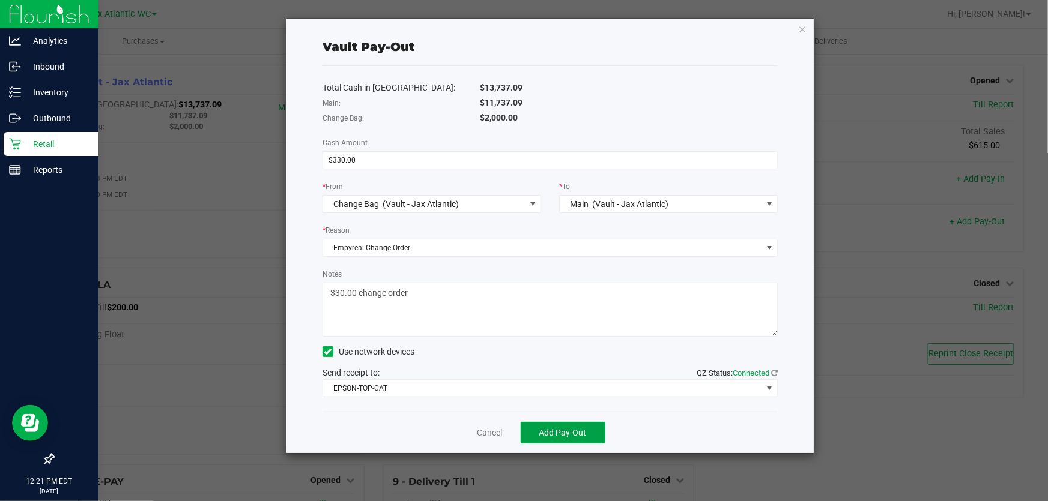
click at [540, 432] on span "Add Pay-Out" at bounding box center [562, 433] width 47 height 10
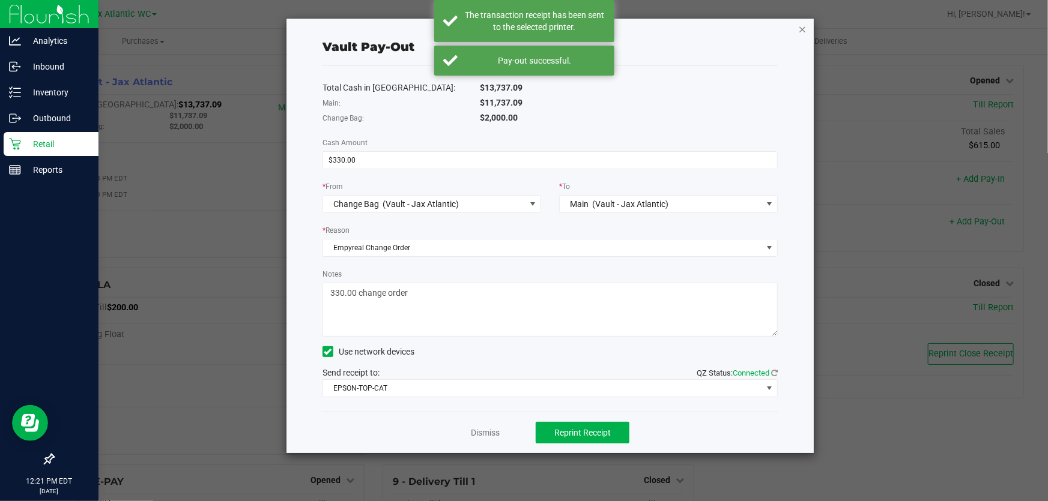
click at [800, 25] on icon "button" at bounding box center [802, 29] width 8 height 14
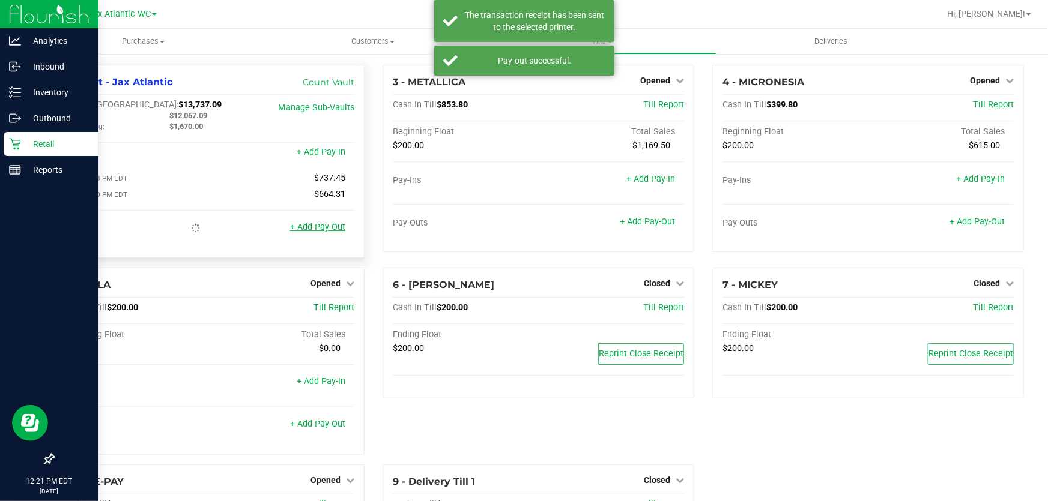
click at [315, 228] on link "+ Add Pay-Out" at bounding box center [317, 227] width 55 height 10
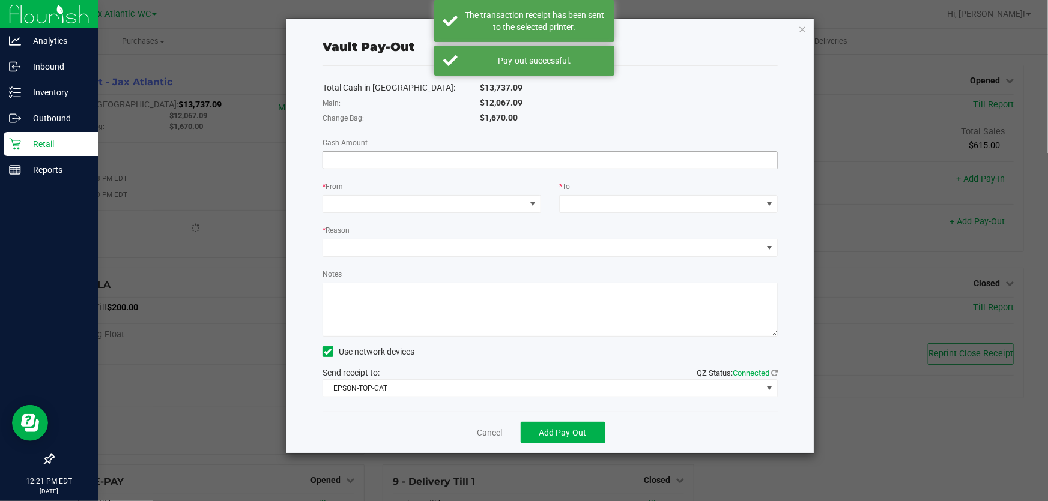
click at [397, 160] on input at bounding box center [550, 160] width 454 height 17
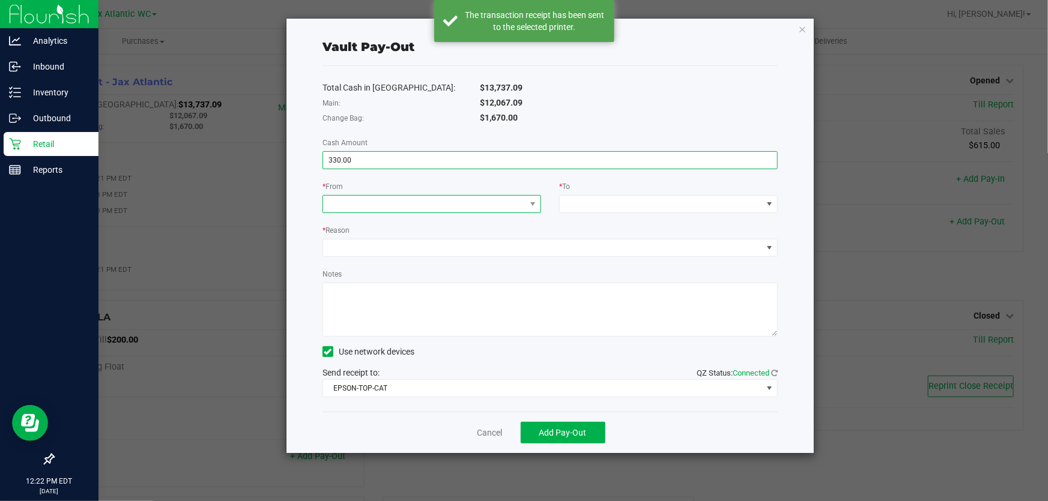
type input "$330.00"
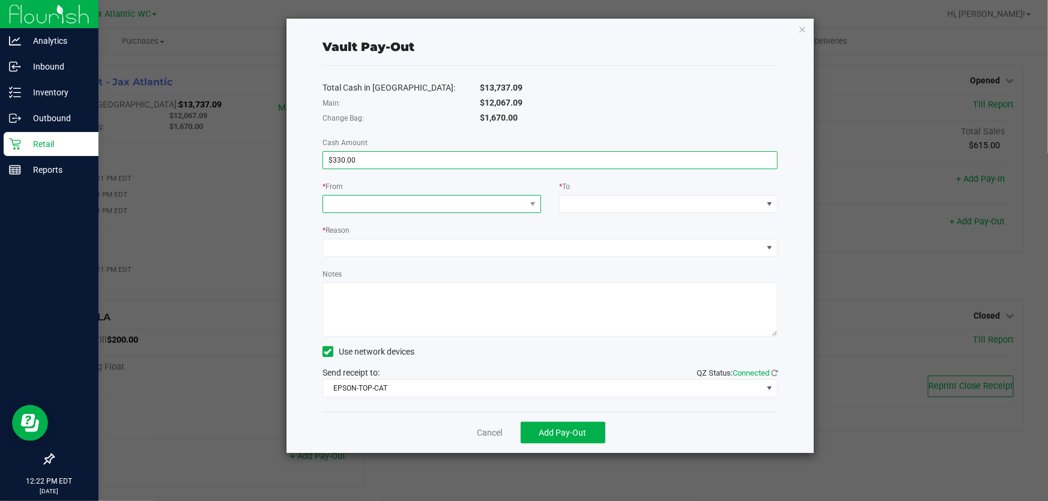
click at [377, 204] on span at bounding box center [424, 204] width 202 height 17
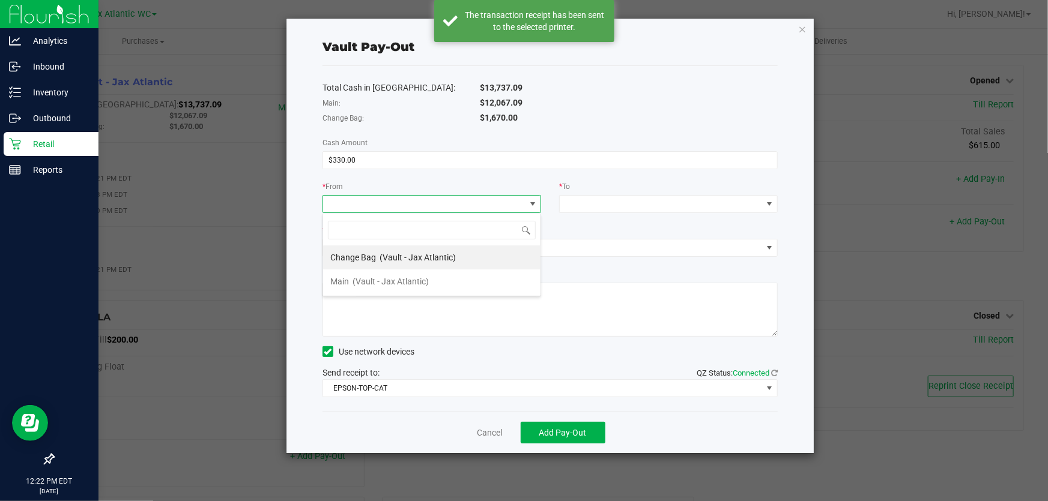
scroll to position [18, 218]
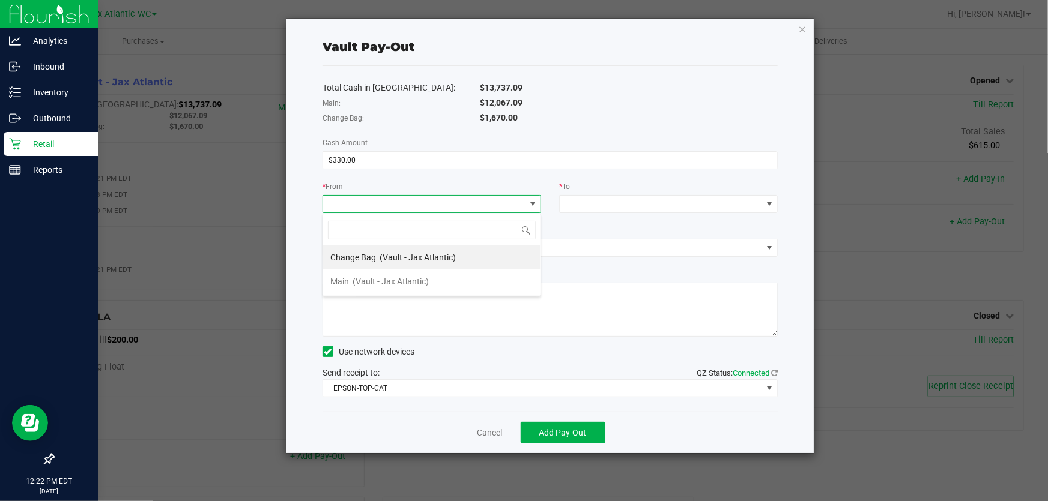
click at [383, 275] on div "Main (Vault - Jax Atlantic)" at bounding box center [379, 282] width 98 height 22
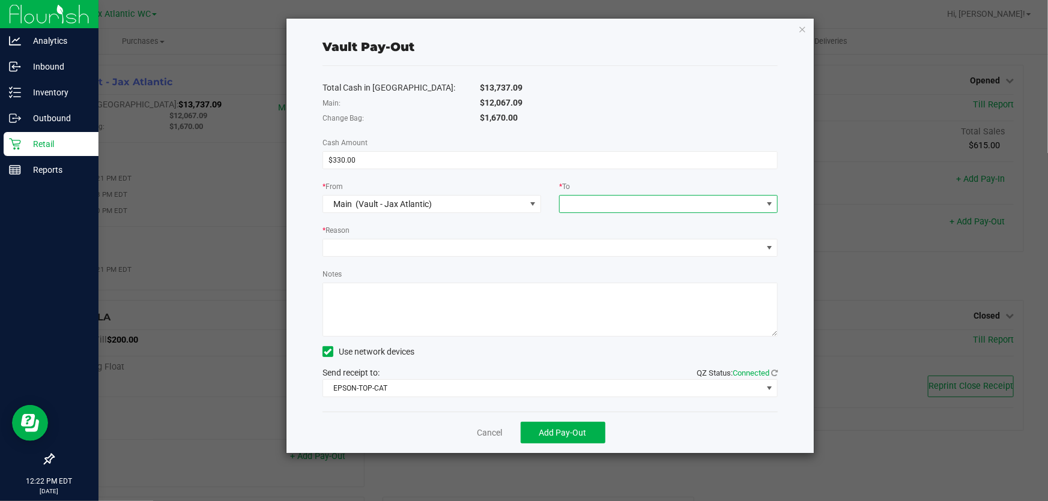
click at [615, 204] on span at bounding box center [661, 204] width 202 height 17
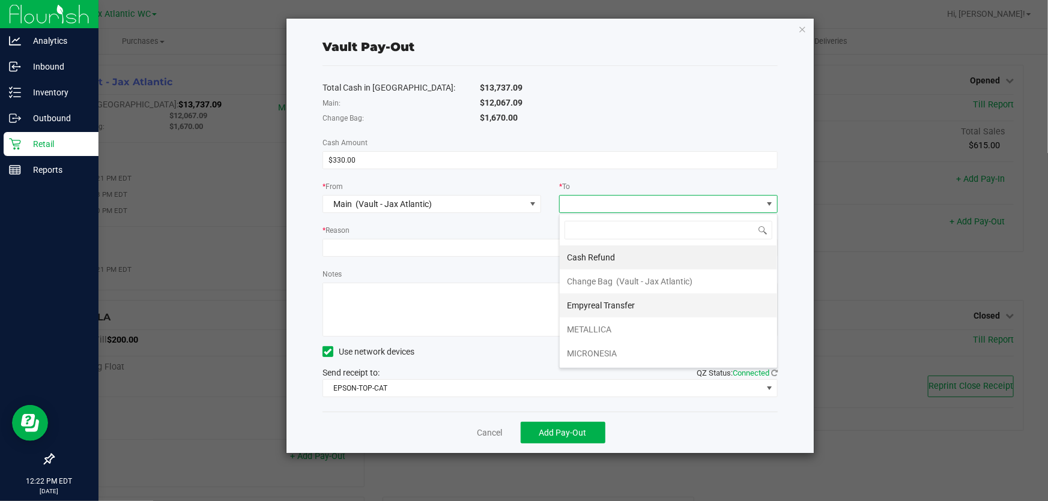
click at [598, 304] on span "Empyreal Transfer" at bounding box center [601, 306] width 68 height 10
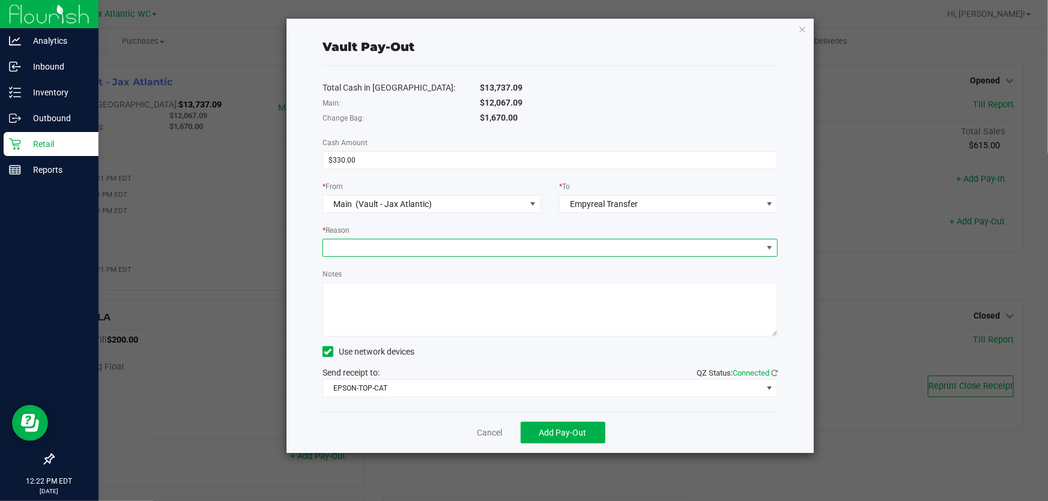
click at [395, 246] on span at bounding box center [542, 248] width 439 height 17
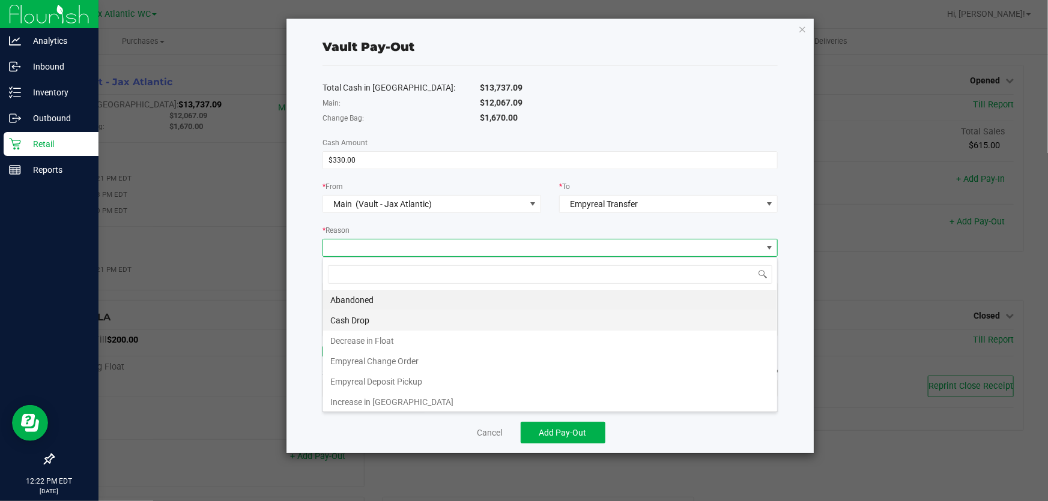
scroll to position [18, 456]
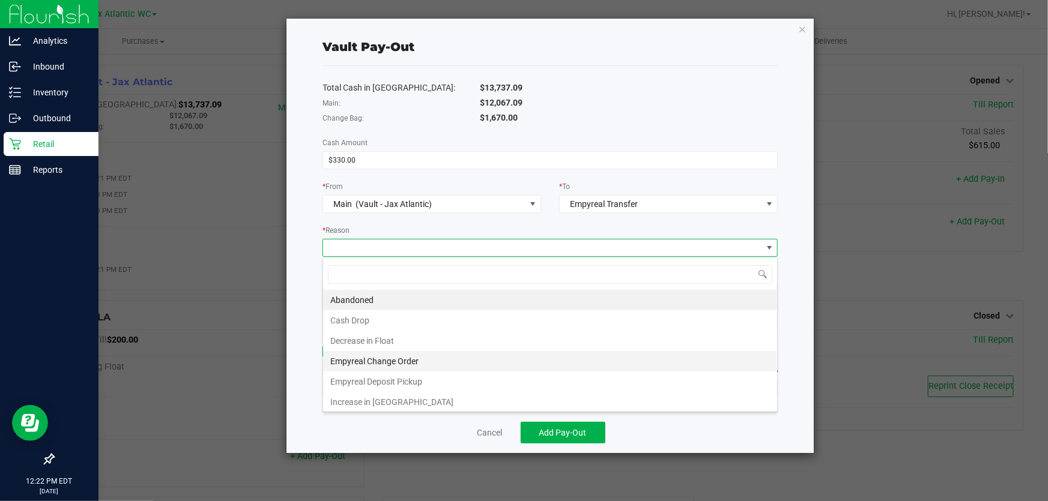
click at [396, 362] on li "Empyreal Change Order" at bounding box center [550, 361] width 454 height 20
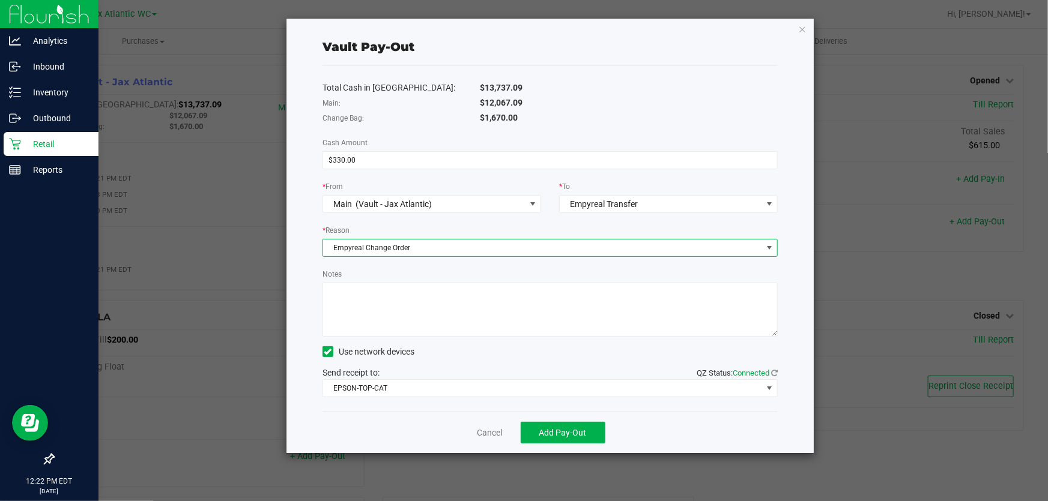
click at [369, 323] on textarea "Notes" at bounding box center [549, 310] width 455 height 54
type textarea "change order nk"
click at [442, 177] on div "Total Cash in Vault: $13,737.09 Main: $12,067.09 Change Bag: $1,670.00 Cash Amo…" at bounding box center [549, 239] width 455 height 346
click at [562, 425] on button "Add Pay-Out" at bounding box center [563, 433] width 85 height 22
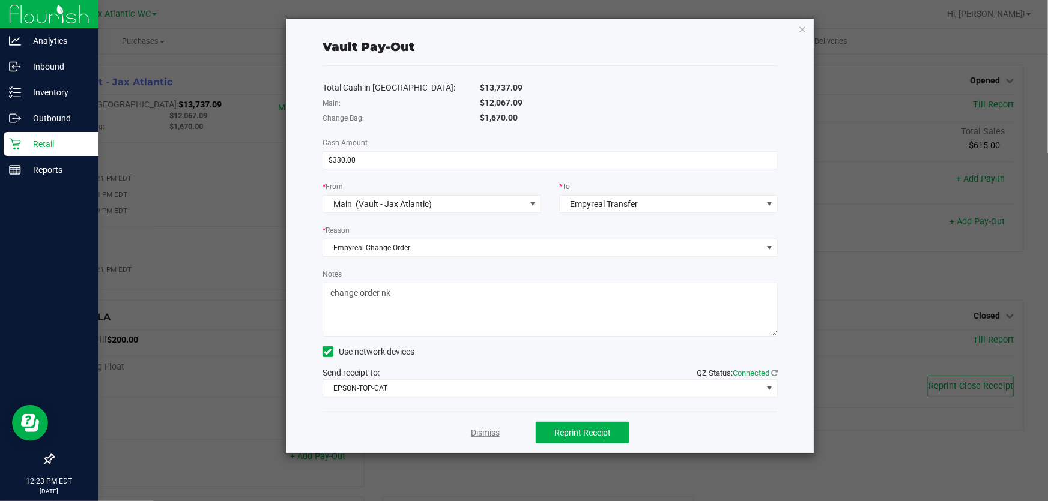
click at [488, 437] on link "Dismiss" at bounding box center [485, 433] width 29 height 13
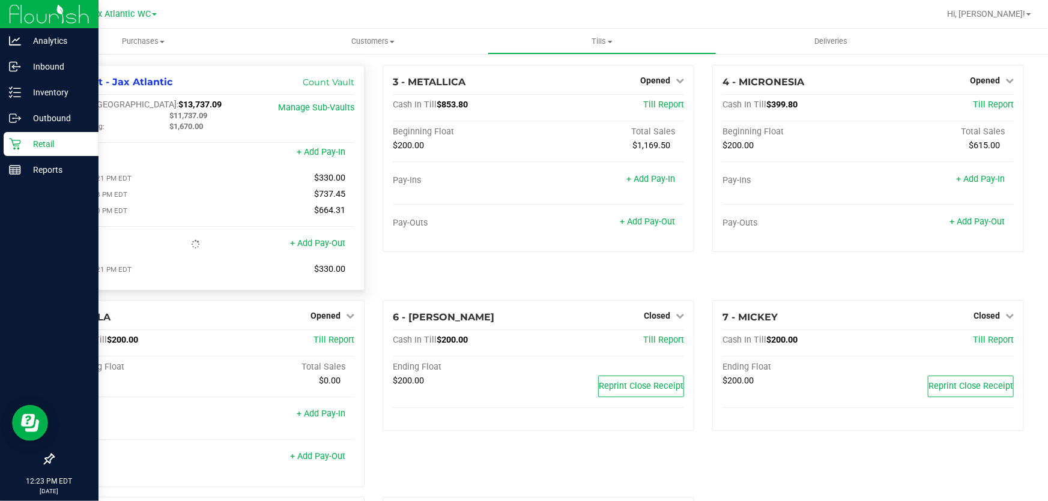
click at [330, 146] on div "+ Add Pay-In" at bounding box center [321, 145] width 49 height 26
click at [327, 150] on link "+ Add Pay-In" at bounding box center [321, 152] width 49 height 10
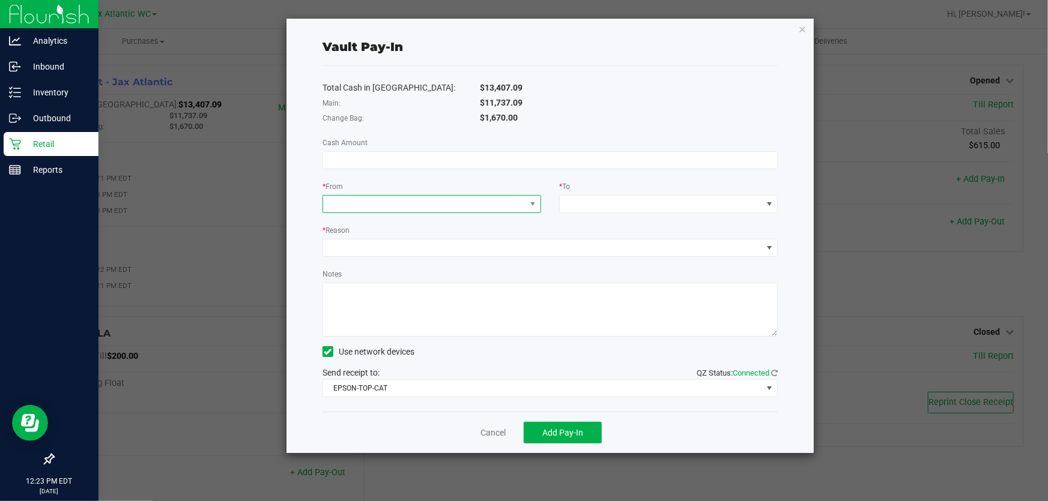
click at [420, 209] on span at bounding box center [424, 204] width 202 height 17
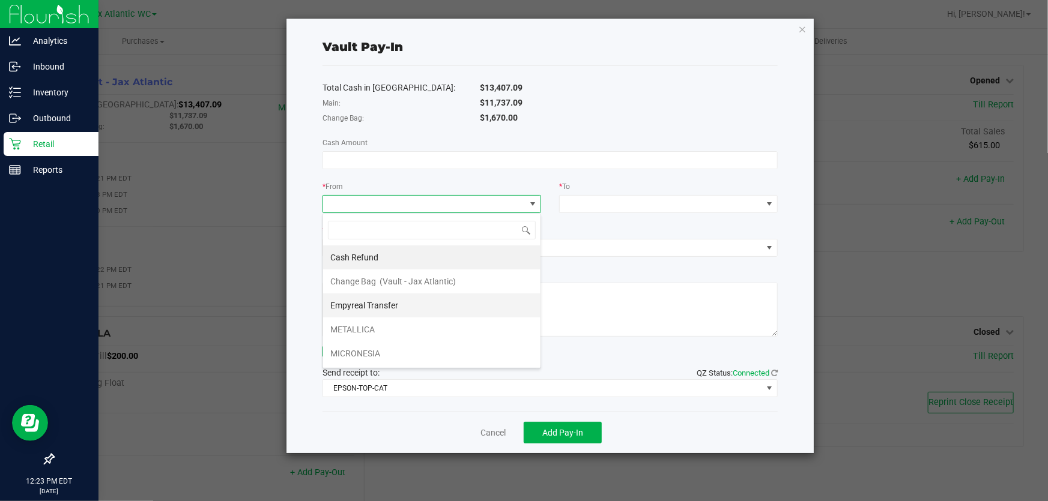
scroll to position [18, 218]
click at [378, 306] on span "Empyreal Transfer" at bounding box center [364, 306] width 68 height 10
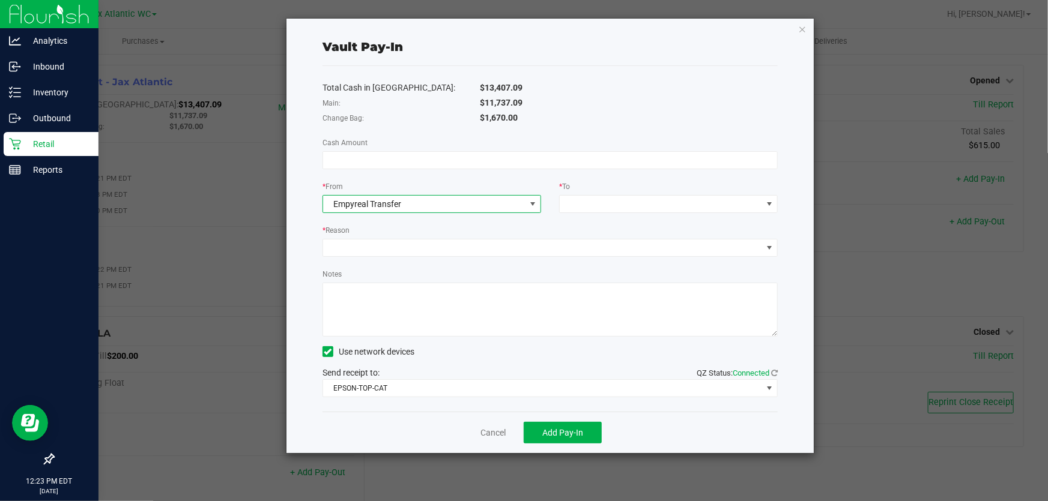
click at [586, 192] on div "* To" at bounding box center [668, 187] width 219 height 15
click at [587, 198] on span at bounding box center [661, 204] width 202 height 17
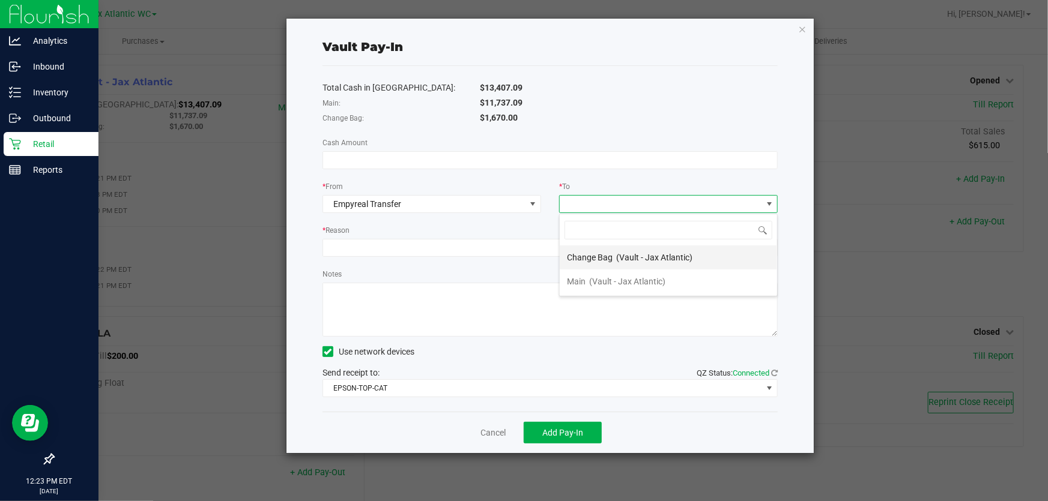
click at [611, 258] on span "Change Bag" at bounding box center [590, 258] width 46 height 10
click at [354, 162] on input at bounding box center [550, 160] width 454 height 17
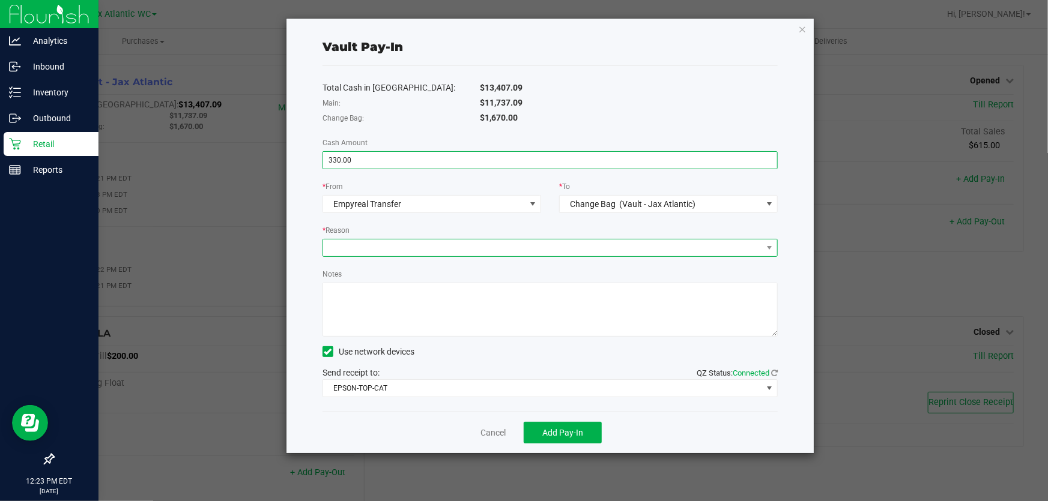
type input "$330.00"
click at [366, 253] on span at bounding box center [542, 248] width 439 height 17
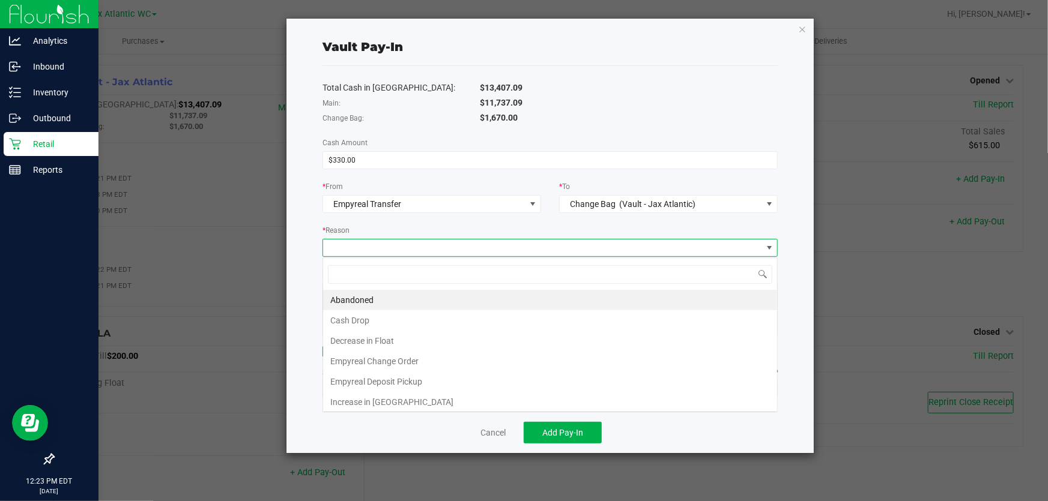
scroll to position [18, 456]
click at [400, 366] on li "Empyreal Change Order" at bounding box center [550, 361] width 454 height 20
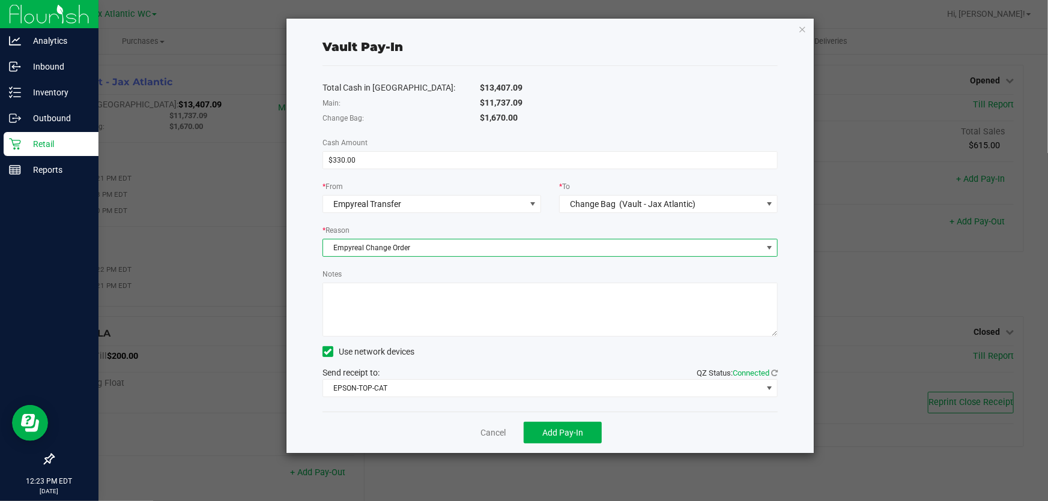
click at [361, 306] on textarea "Notes" at bounding box center [549, 310] width 455 height 54
type textarea "change order nk"
click at [572, 440] on button "Add Pay-In" at bounding box center [563, 433] width 78 height 22
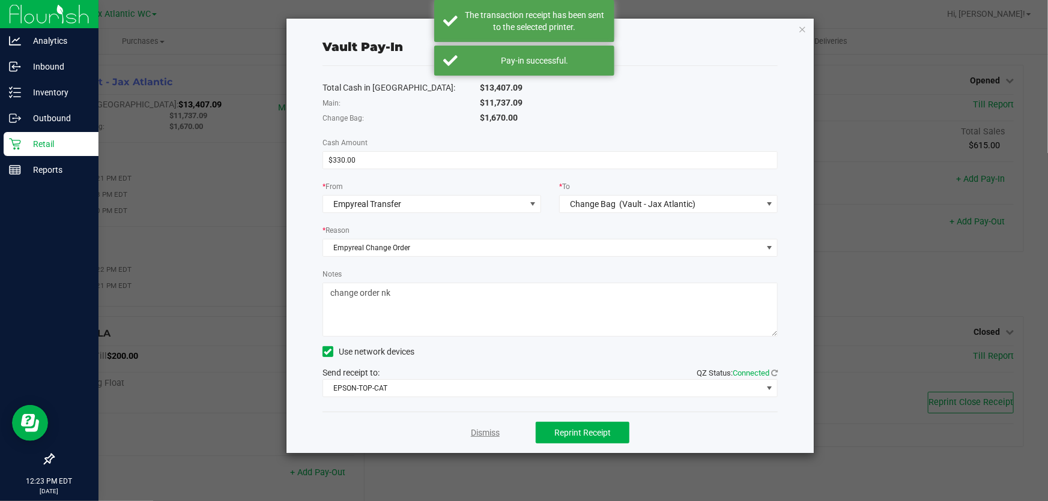
click at [477, 430] on link "Dismiss" at bounding box center [485, 433] width 29 height 13
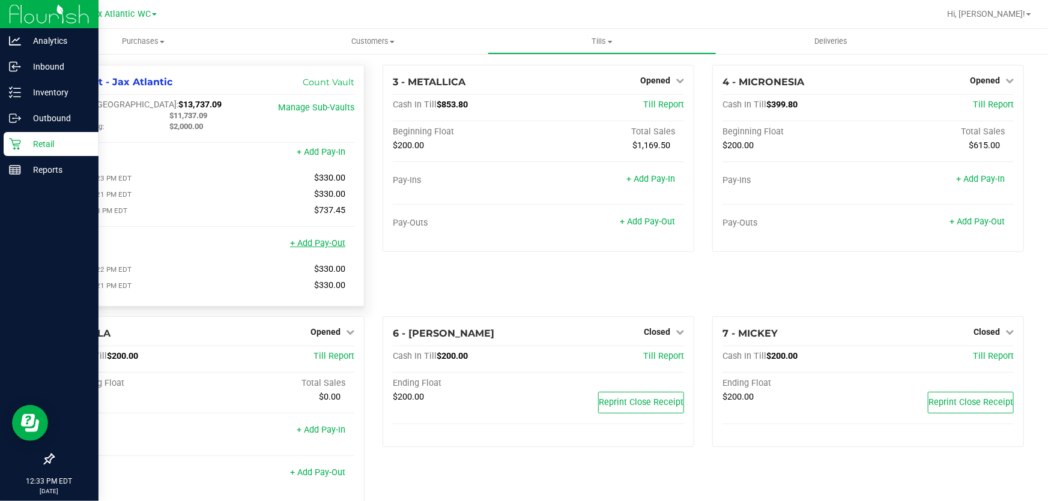
click at [303, 247] on link "+ Add Pay-Out" at bounding box center [317, 243] width 55 height 10
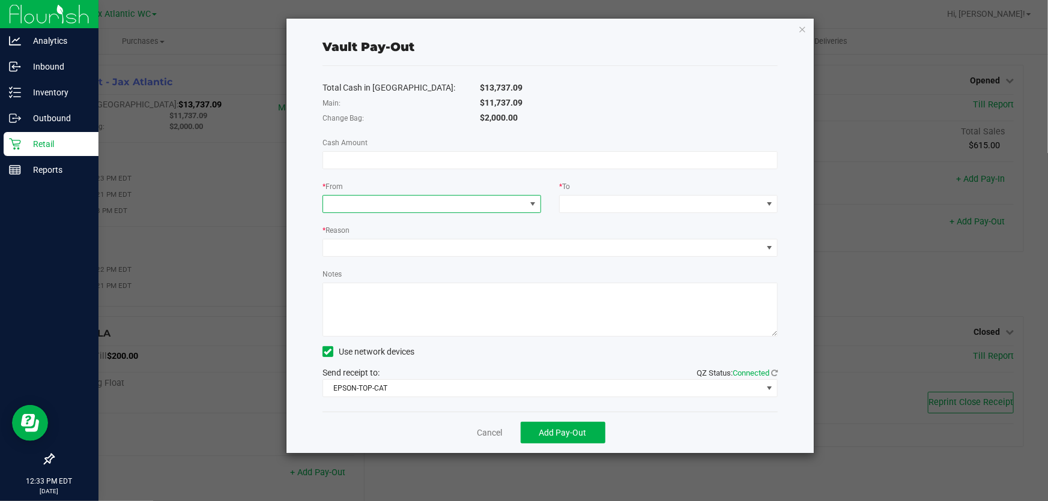
click at [374, 198] on span at bounding box center [424, 204] width 202 height 17
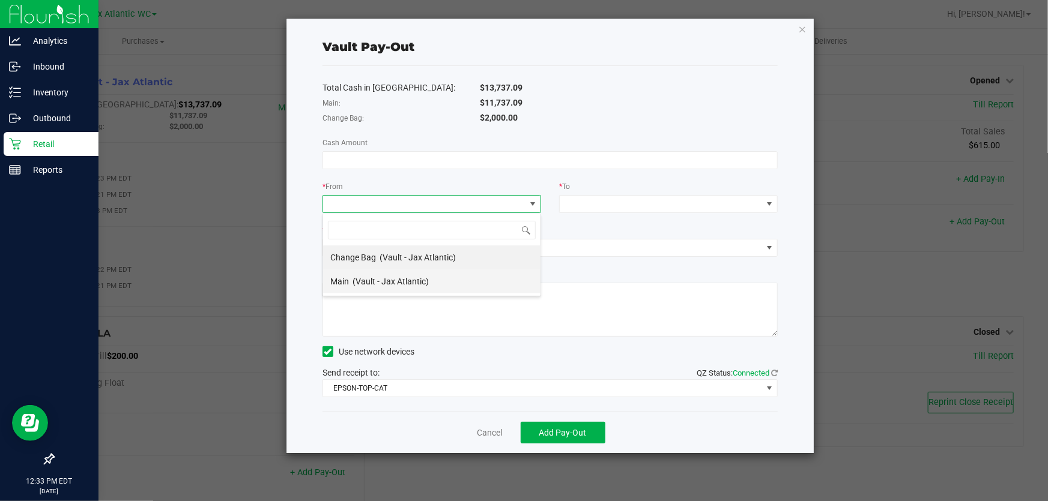
click at [378, 286] on span "(Vault - Jax Atlantic)" at bounding box center [390, 282] width 76 height 10
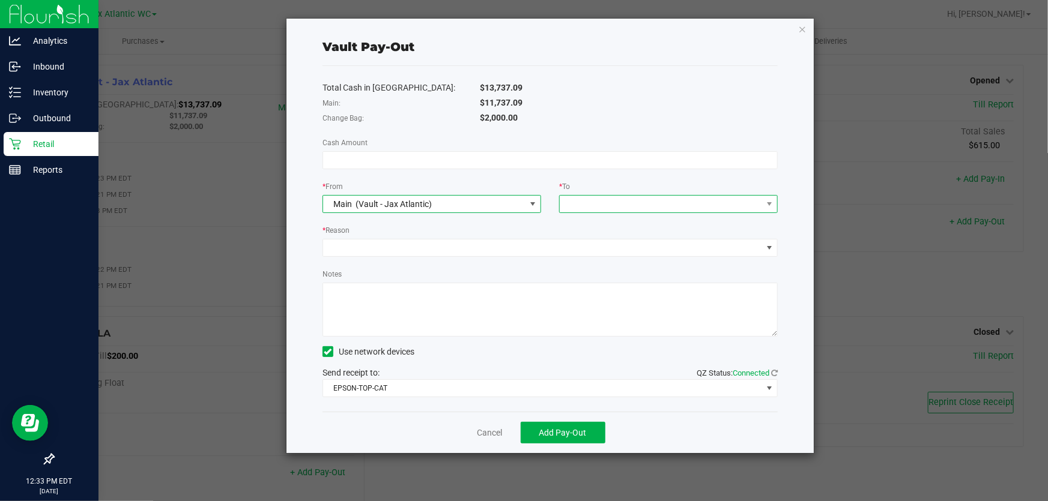
click at [571, 210] on div at bounding box center [568, 204] width 8 height 22
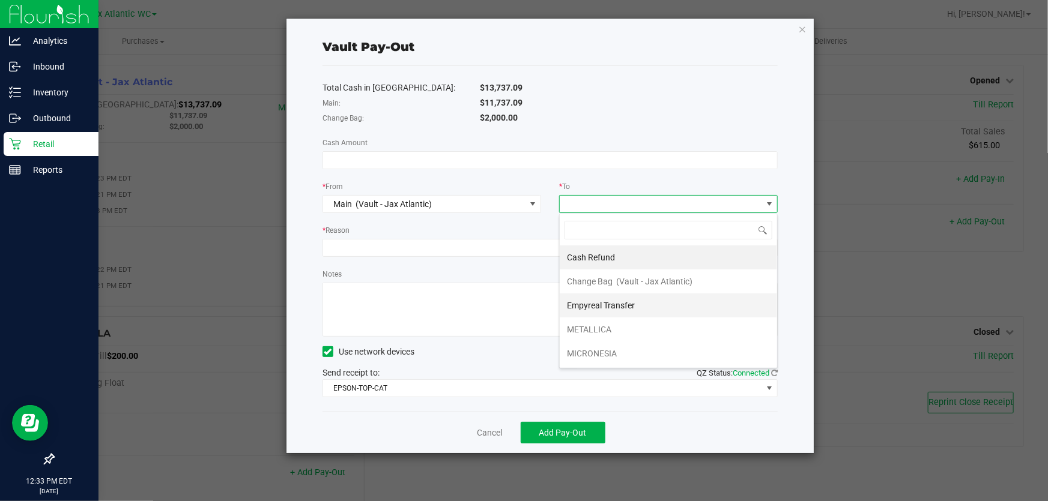
click at [603, 306] on span "Empyreal Transfer" at bounding box center [601, 306] width 68 height 10
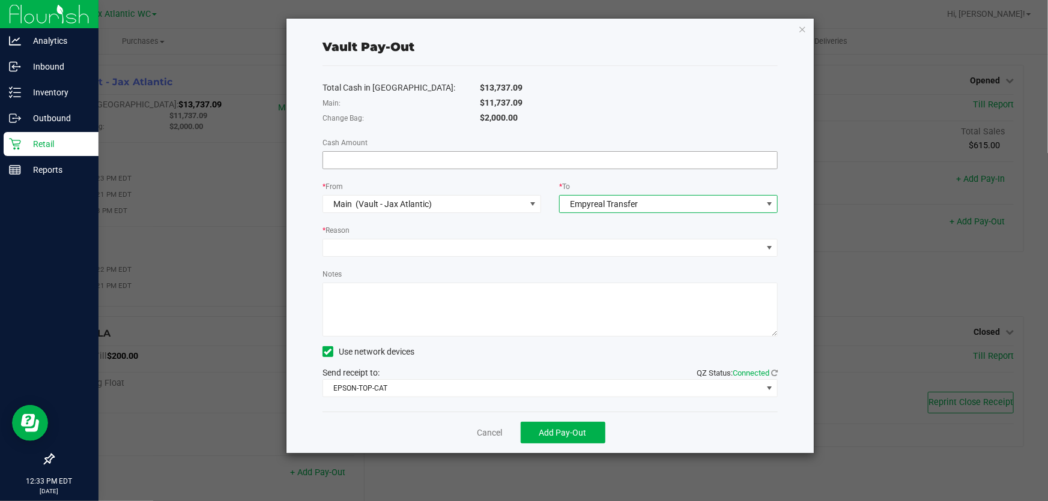
click at [429, 156] on input at bounding box center [550, 160] width 454 height 17
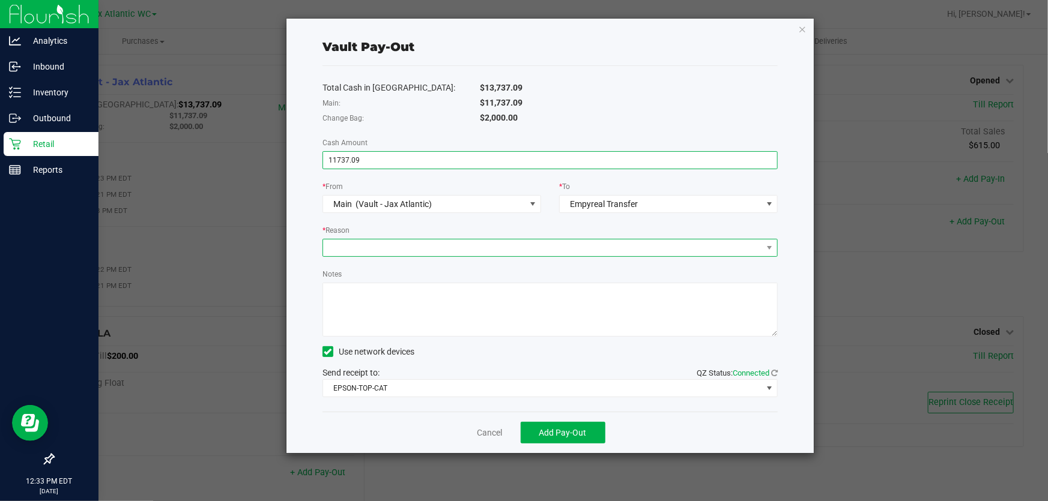
type input "$11,737.09"
click at [503, 250] on span at bounding box center [542, 248] width 439 height 17
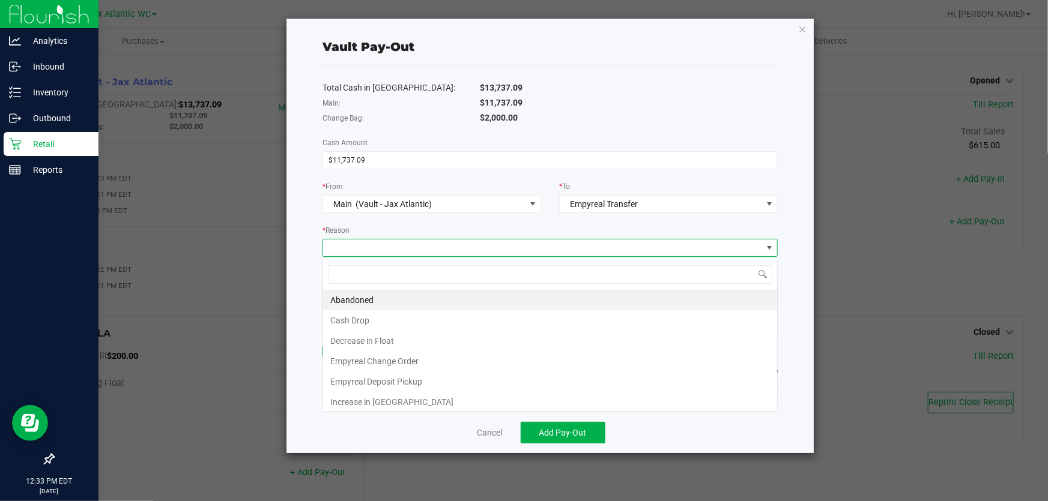
scroll to position [18, 456]
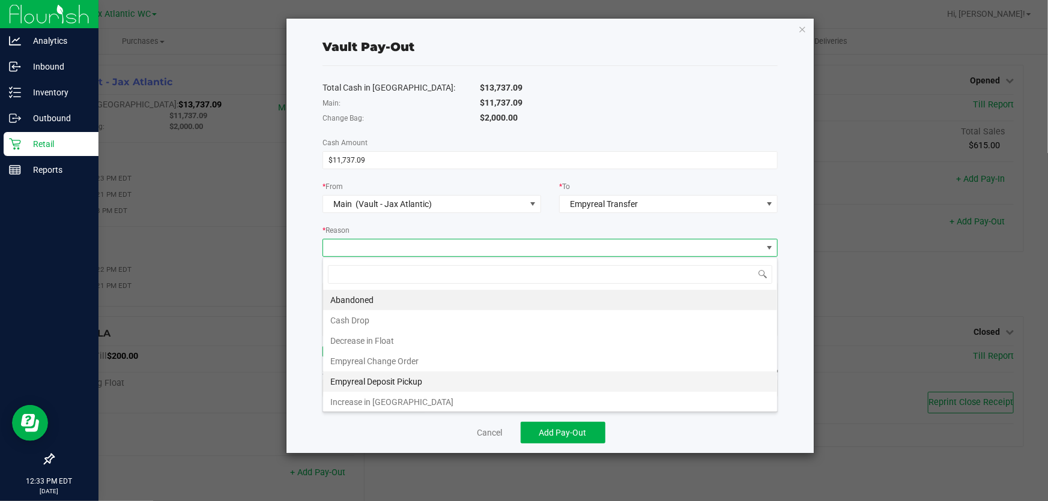
click at [410, 383] on li "Empyreal Deposit Pickup" at bounding box center [550, 382] width 454 height 20
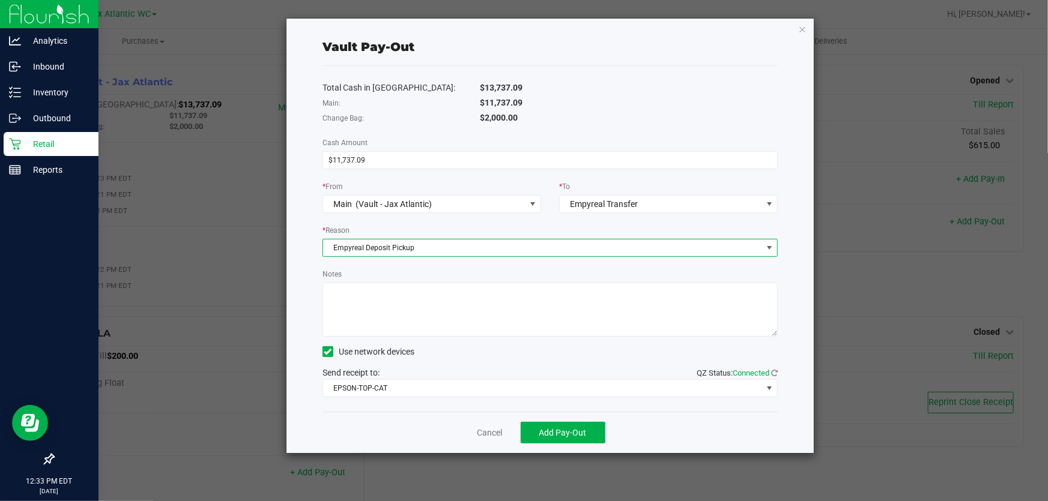
click at [401, 316] on textarea "Notes" at bounding box center [549, 310] width 455 height 54
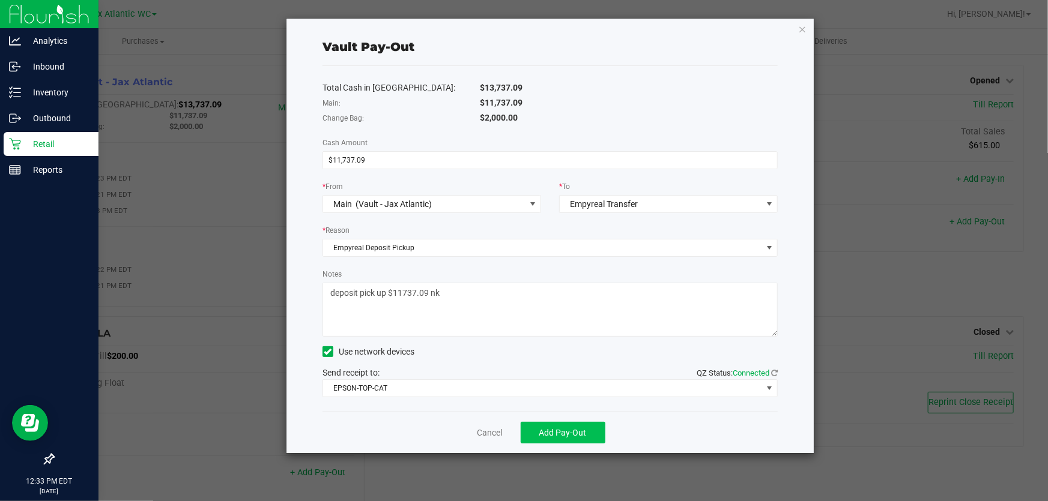
type textarea "deposit pick up $11737.09 nk"
click at [564, 434] on span "Add Pay-Out" at bounding box center [562, 433] width 47 height 10
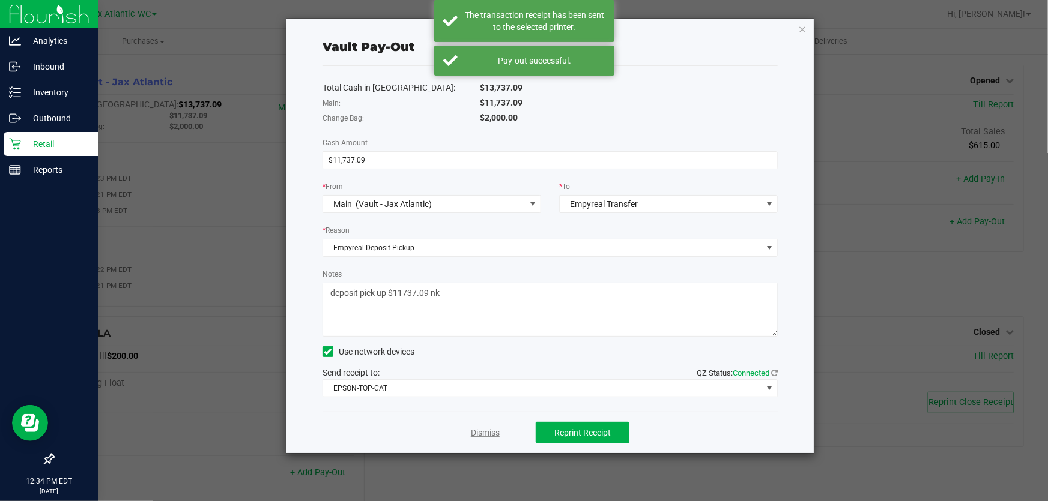
click at [497, 435] on link "Dismiss" at bounding box center [485, 433] width 29 height 13
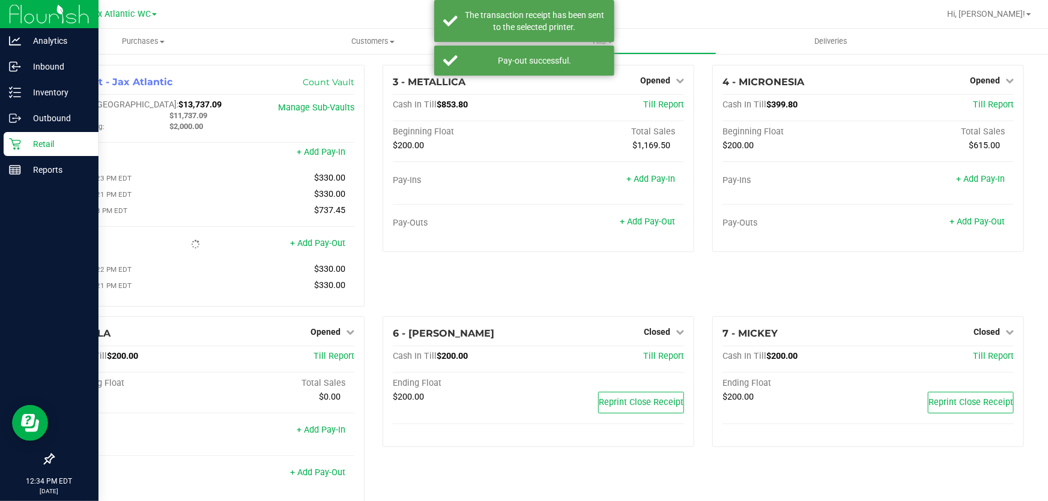
click at [497, 435] on div at bounding box center [538, 433] width 291 height 8
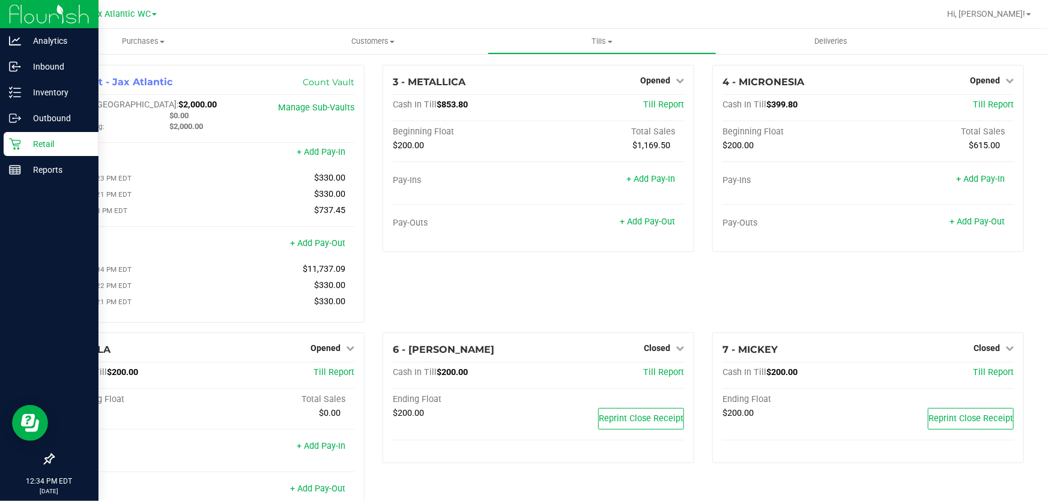
click at [582, 288] on div "3 - METALLICA Opened Close Till Cash In Till $853.80 Till Report Beginning Floa…" at bounding box center [538, 199] width 330 height 268
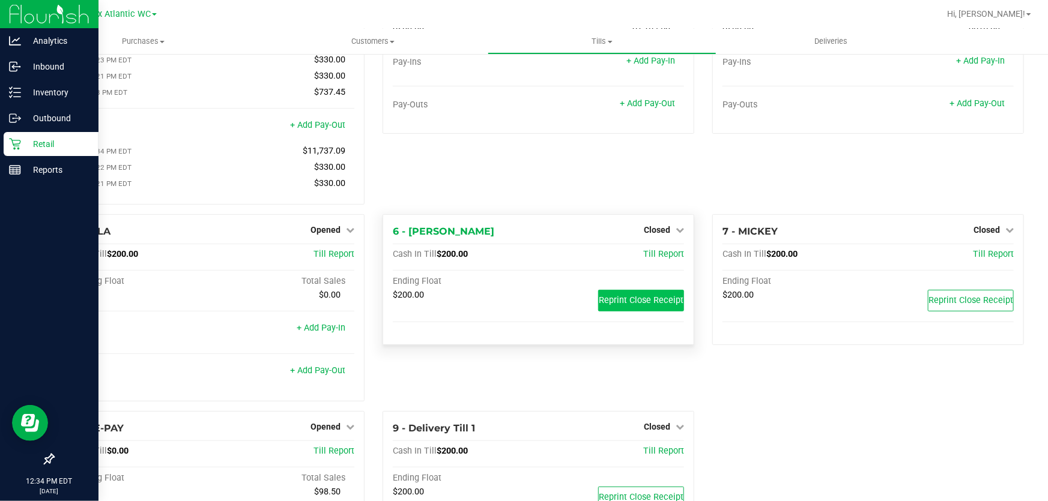
scroll to position [0, 0]
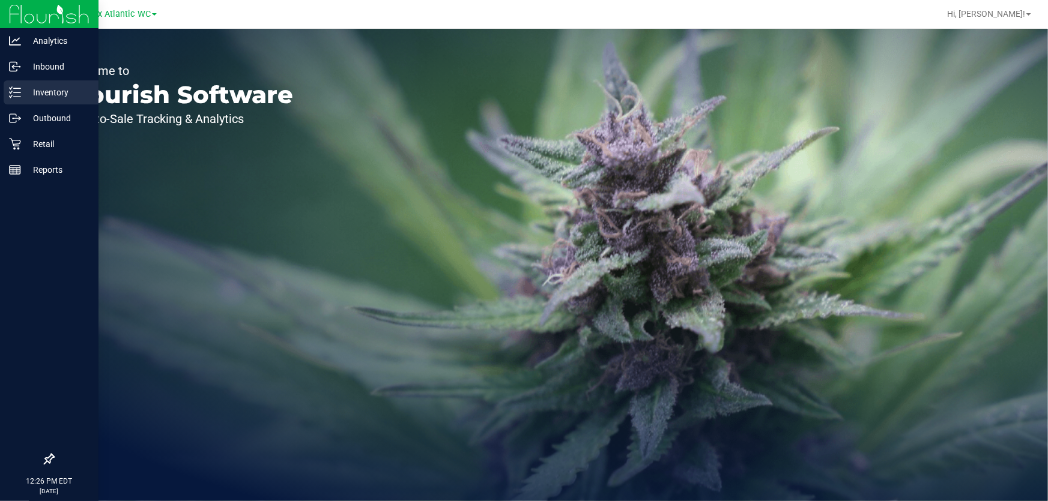
click at [48, 90] on p "Inventory" at bounding box center [57, 92] width 72 height 14
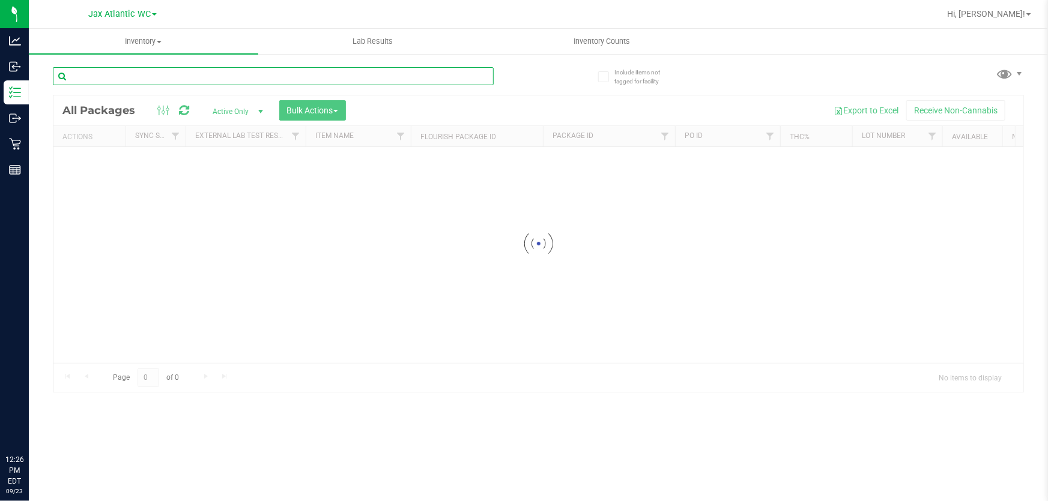
click at [191, 71] on input "text" at bounding box center [273, 76] width 441 height 18
click at [189, 74] on input "text" at bounding box center [273, 76] width 441 height 18
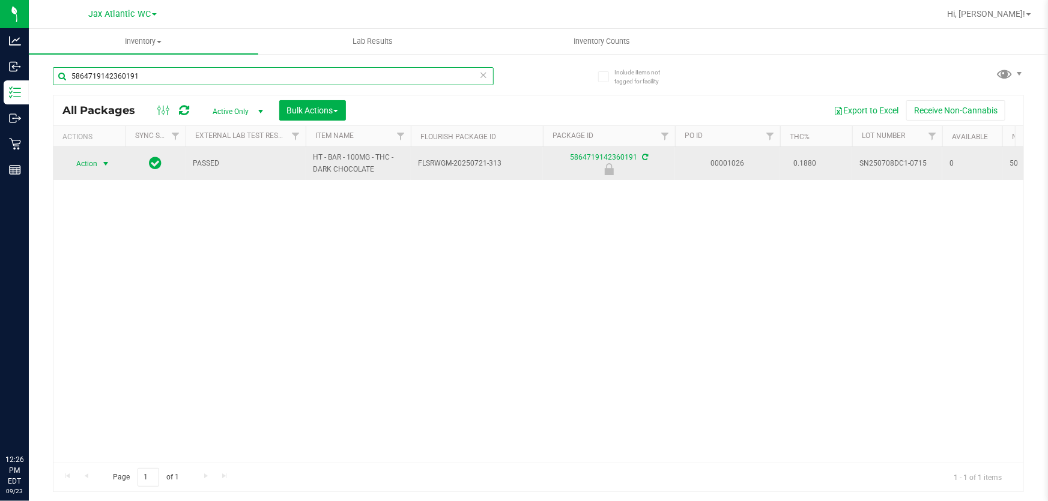
type input "5864719142360191"
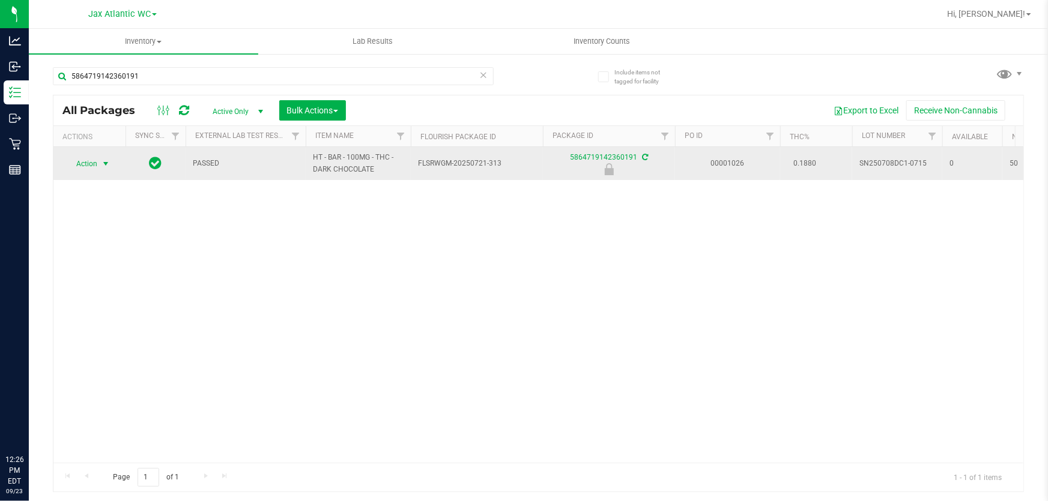
click at [94, 167] on span "Action" at bounding box center [81, 164] width 32 height 17
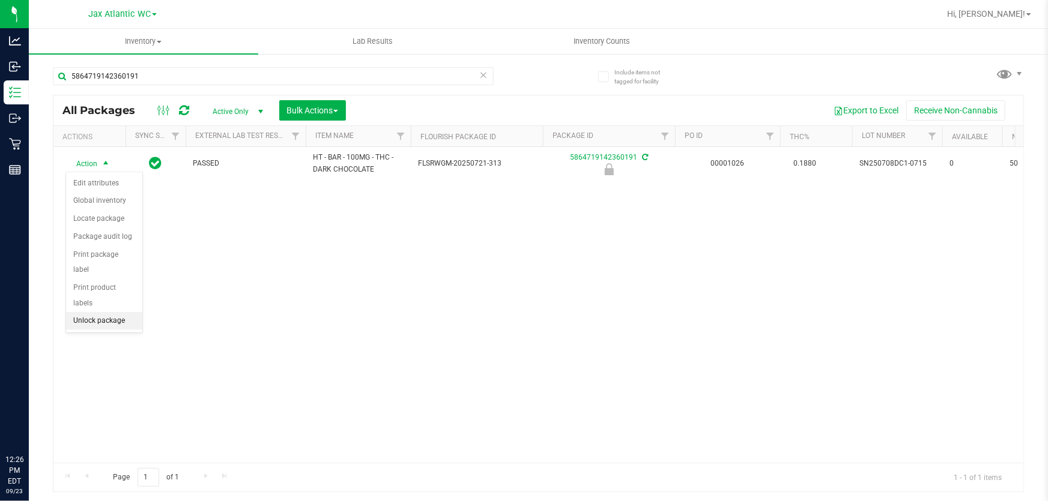
drag, startPoint x: 77, startPoint y: 309, endPoint x: 83, endPoint y: 313, distance: 7.3
click at [79, 312] on li "Unlock package" at bounding box center [104, 321] width 76 height 18
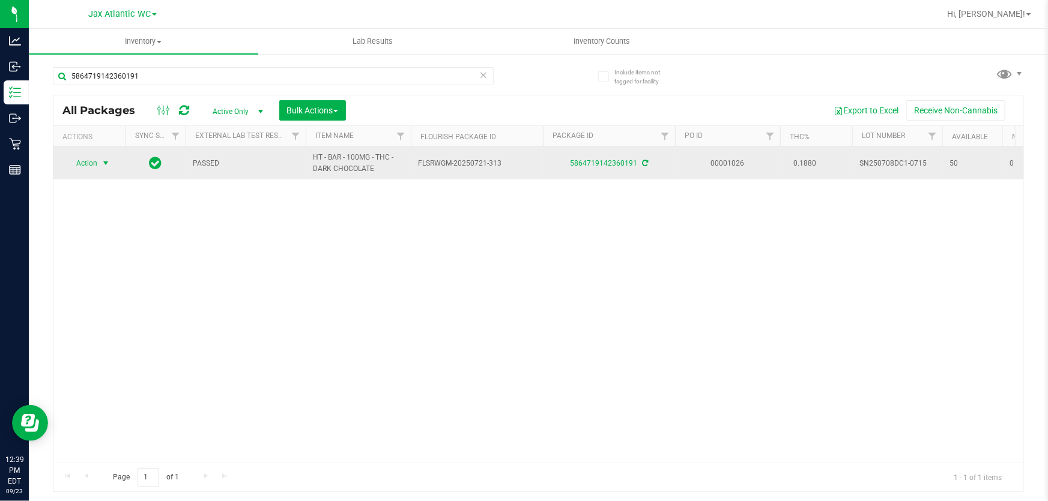
click at [88, 167] on span "Action" at bounding box center [81, 163] width 32 height 17
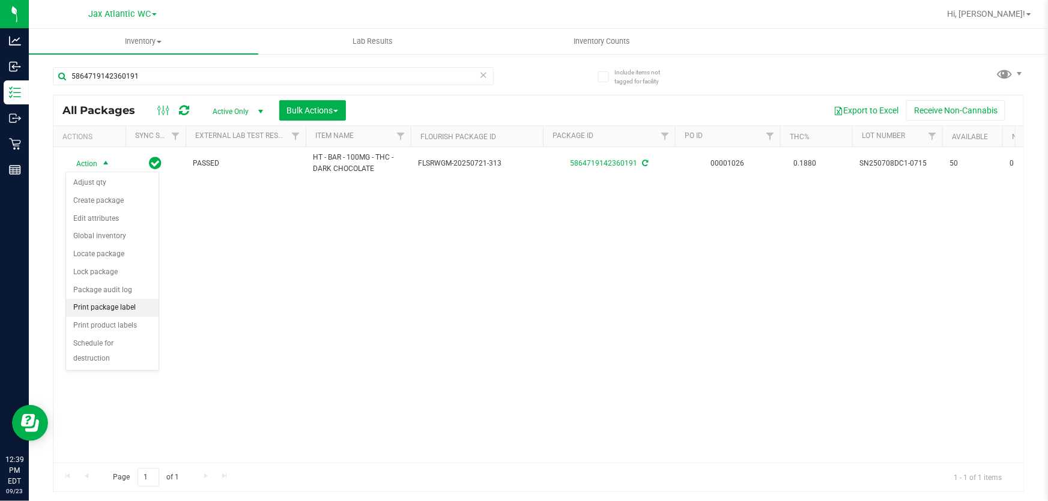
click at [106, 310] on li "Print package label" at bounding box center [112, 308] width 92 height 18
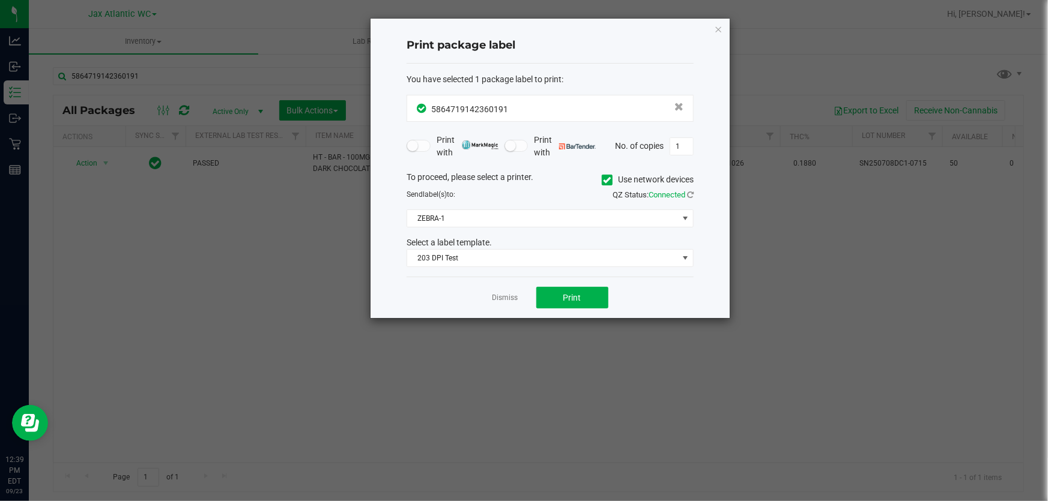
drag, startPoint x: 580, startPoint y: 270, endPoint x: 572, endPoint y: 292, distance: 23.5
click at [580, 270] on div "You have selected 1 package label to print : 5864719142360191 Print with Print …" at bounding box center [549, 171] width 287 height 214
click at [572, 293] on span "Print" at bounding box center [572, 298] width 18 height 10
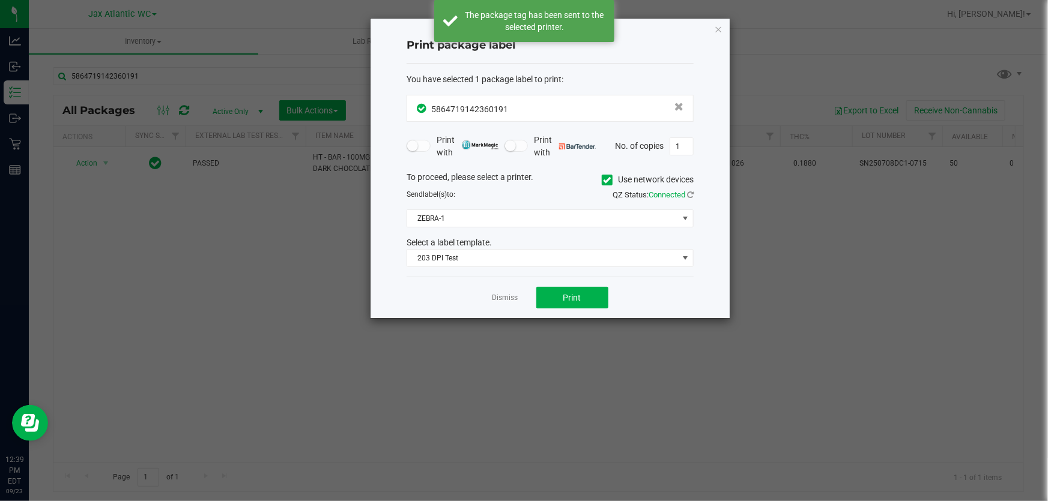
click at [501, 306] on div "Dismiss Print" at bounding box center [549, 297] width 287 height 41
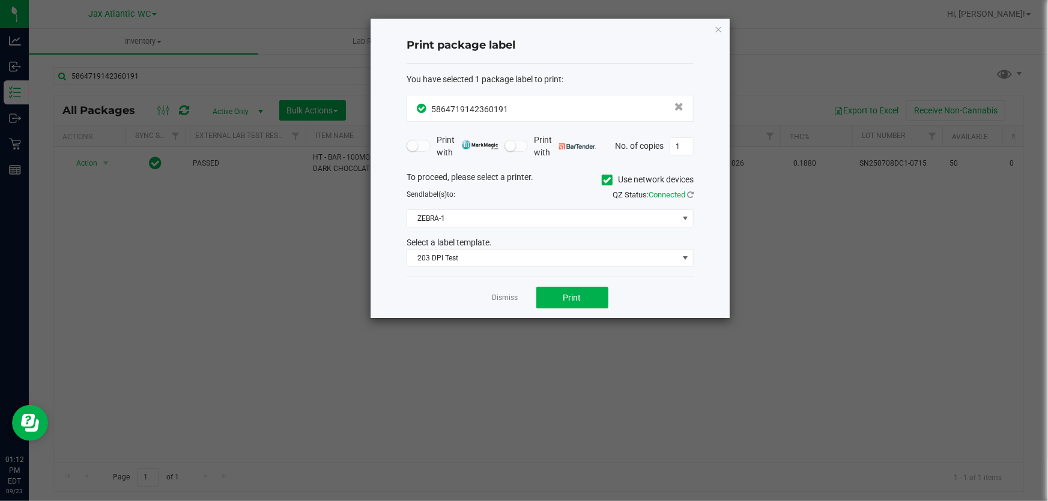
click at [512, 297] on link "Dismiss" at bounding box center [505, 298] width 26 height 10
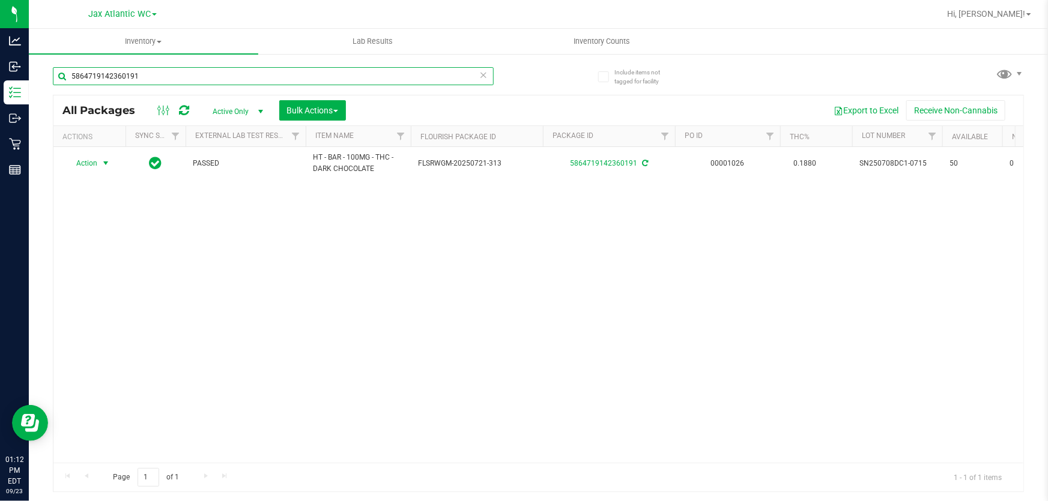
click at [193, 73] on input "5864719142360191" at bounding box center [273, 76] width 441 height 18
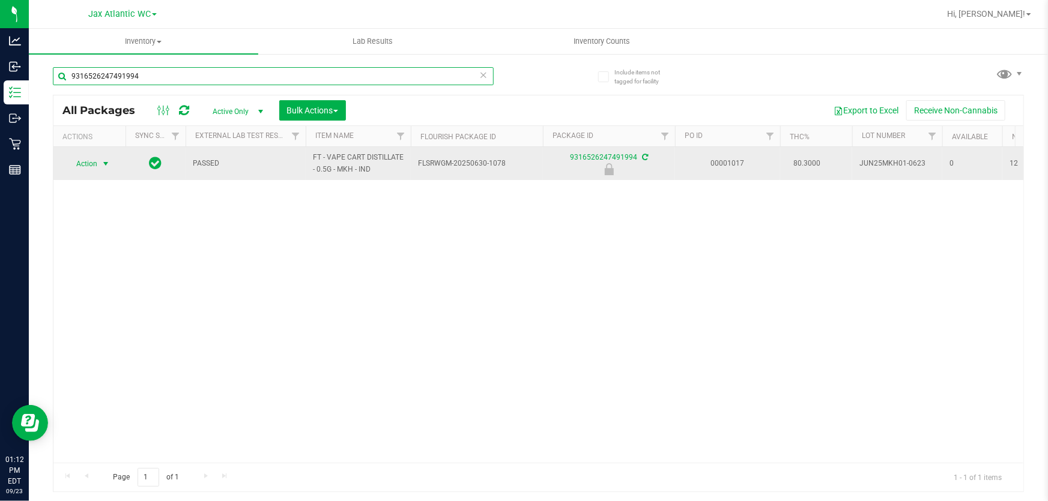
type input "9316526247491994"
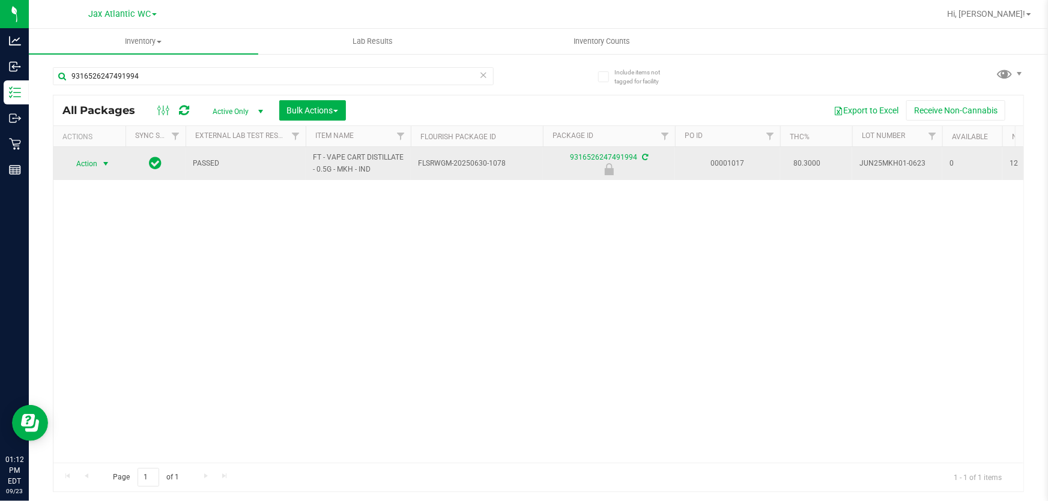
click at [103, 166] on span "select" at bounding box center [106, 164] width 10 height 10
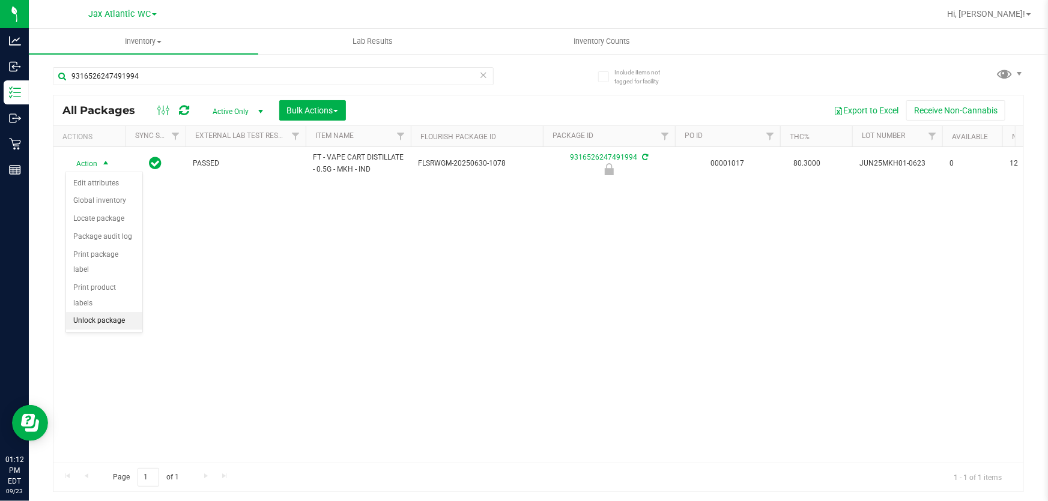
click at [125, 312] on li "Unlock package" at bounding box center [104, 321] width 76 height 18
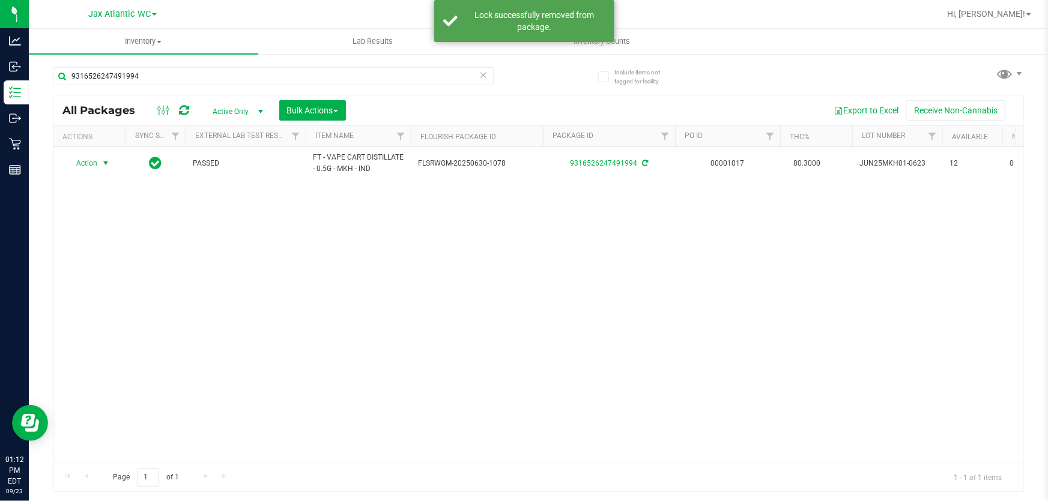
click at [102, 164] on span "select" at bounding box center [106, 164] width 10 height 10
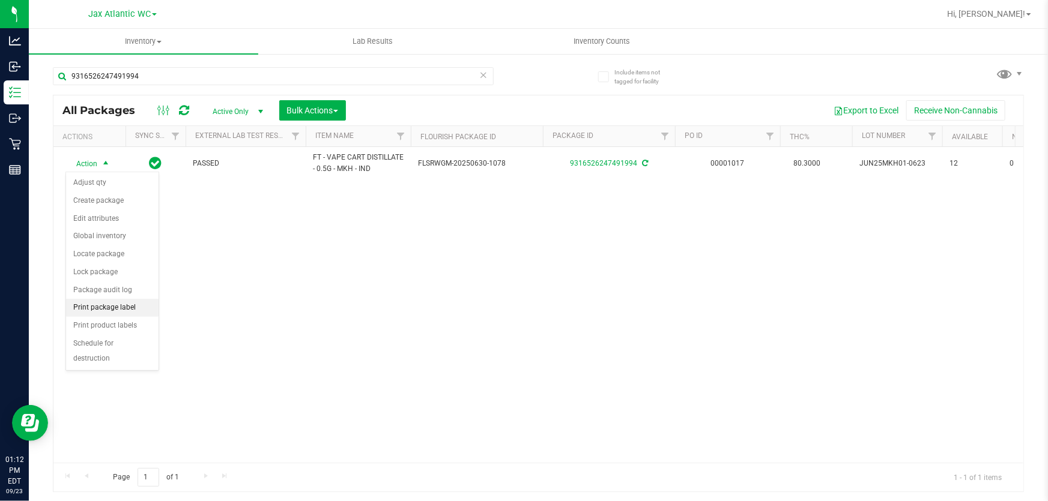
drag, startPoint x: 137, startPoint y: 306, endPoint x: 156, endPoint y: 304, distance: 19.3
click at [138, 304] on li "Print package label" at bounding box center [112, 308] width 92 height 18
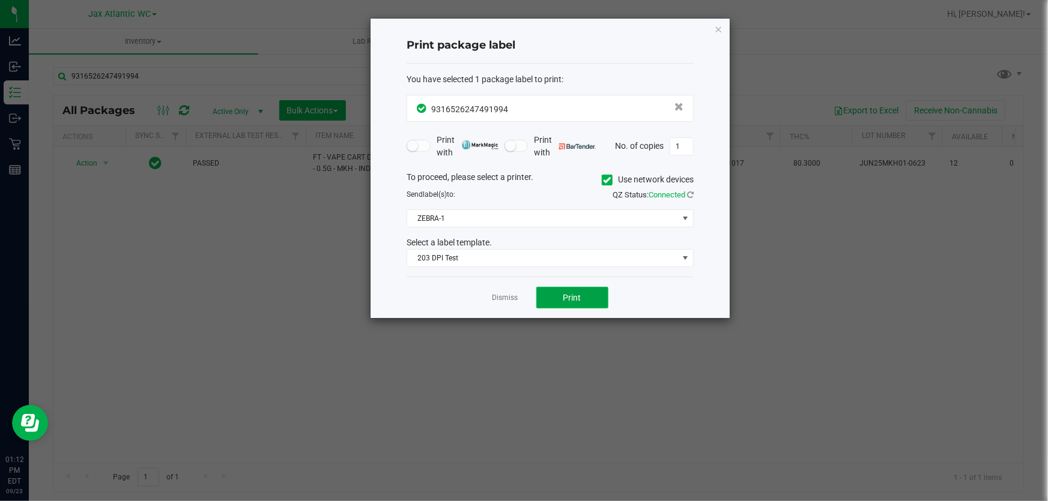
click at [569, 294] on span "Print" at bounding box center [572, 298] width 18 height 10
click at [498, 299] on link "Dismiss" at bounding box center [505, 298] width 26 height 10
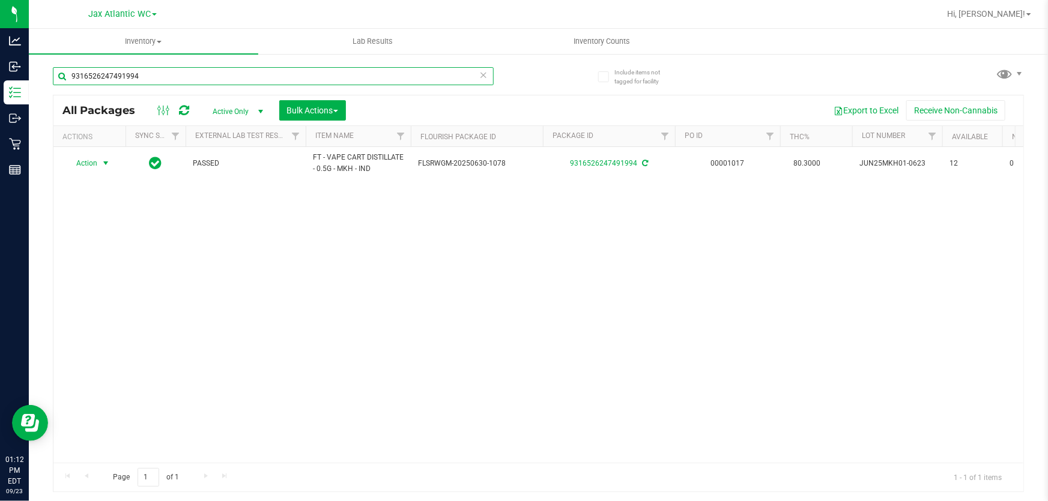
click at [209, 77] on input "9316526247491994" at bounding box center [273, 76] width 441 height 18
click at [210, 77] on input "9316526247491994" at bounding box center [273, 76] width 441 height 18
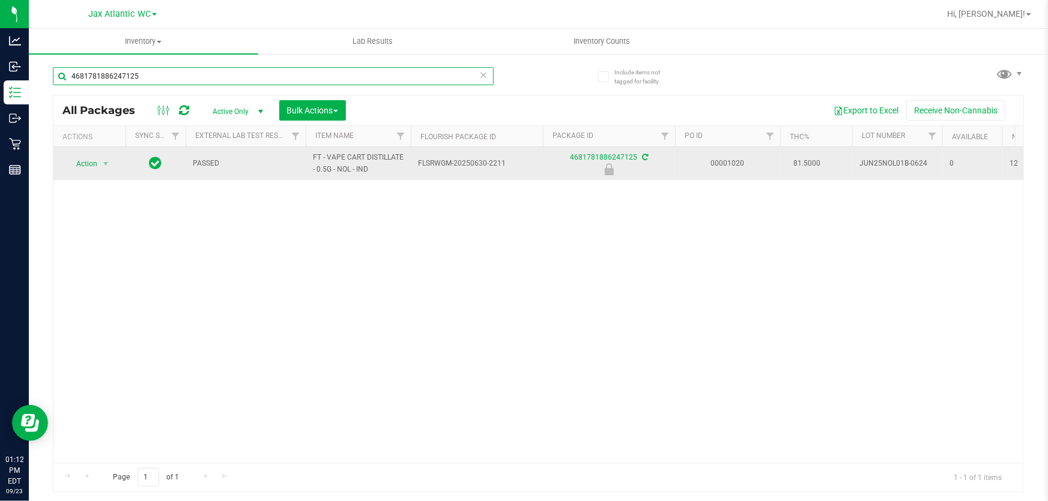
type input "4681781886247125"
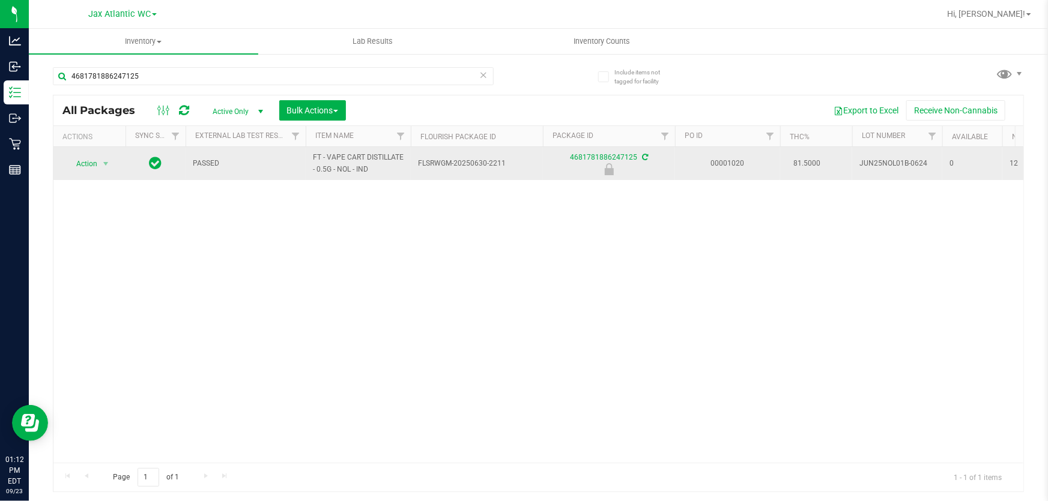
click at [105, 170] on span "select" at bounding box center [105, 164] width 15 height 17
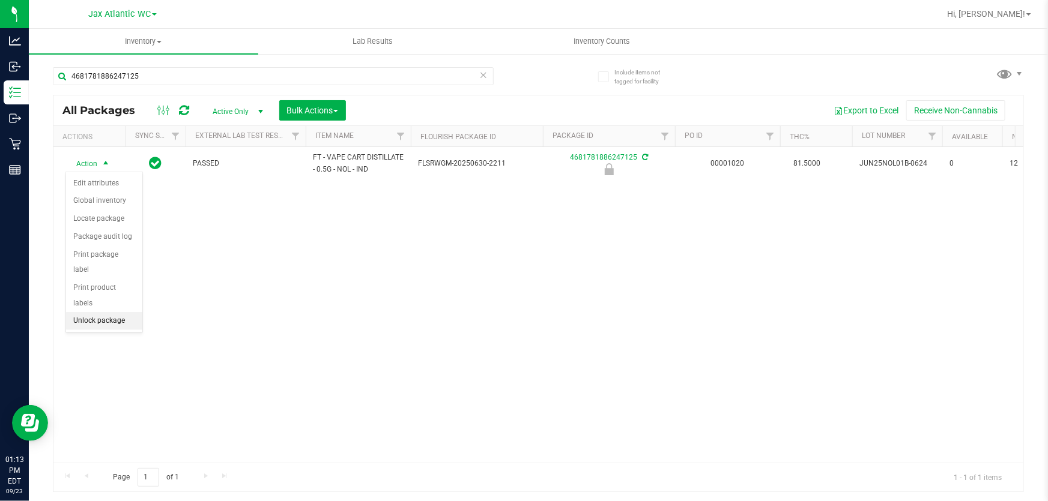
click at [106, 312] on li "Unlock package" at bounding box center [104, 321] width 76 height 18
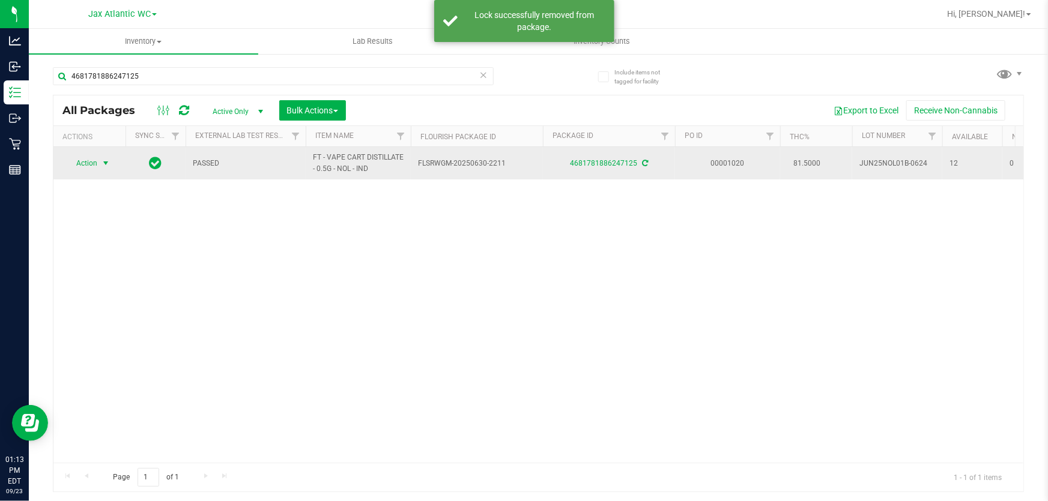
click at [94, 162] on span "Action" at bounding box center [81, 163] width 32 height 17
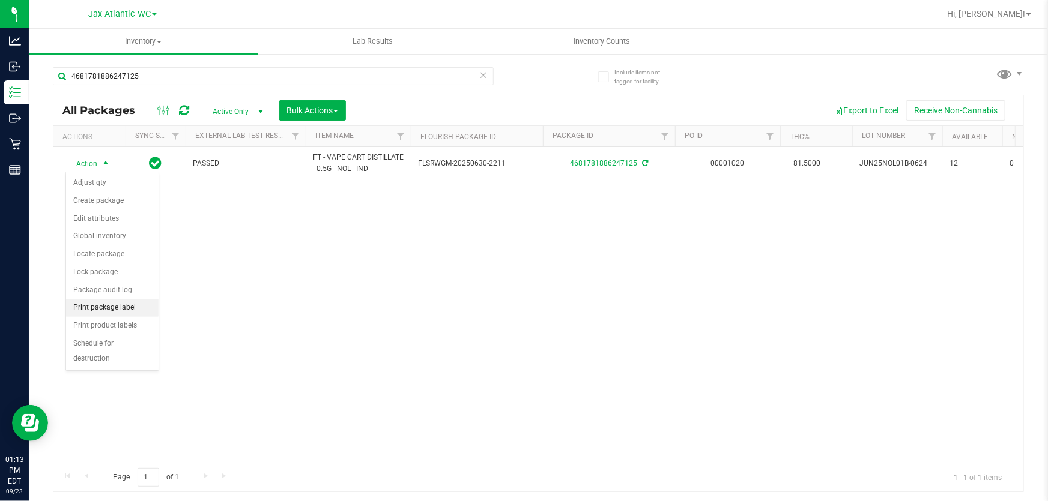
click at [136, 312] on li "Print package label" at bounding box center [112, 308] width 92 height 18
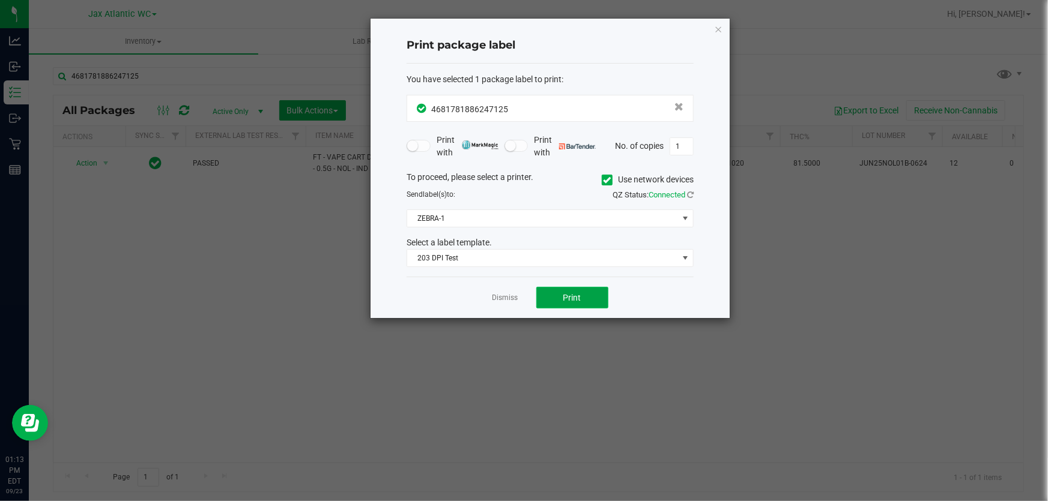
click at [572, 302] on span "Print" at bounding box center [572, 298] width 18 height 10
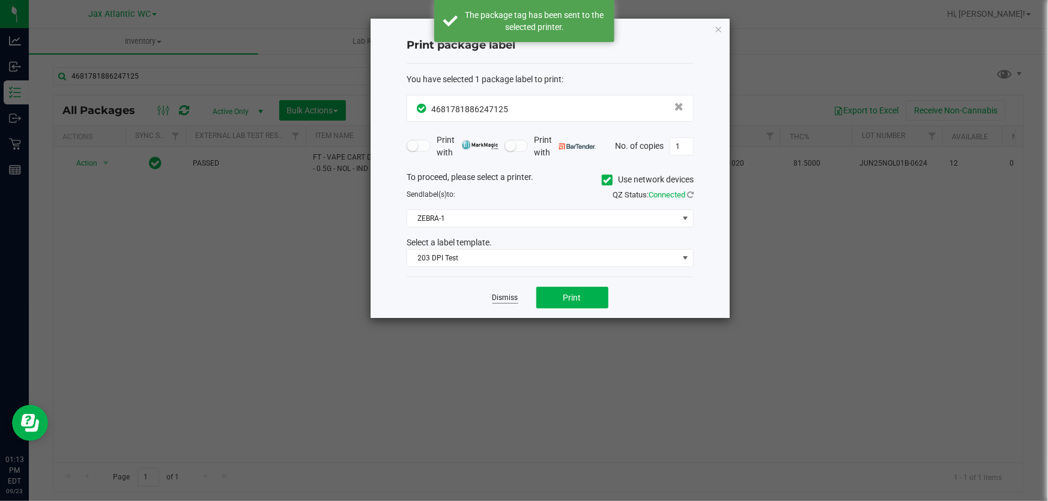
click at [502, 301] on link "Dismiss" at bounding box center [505, 298] width 26 height 10
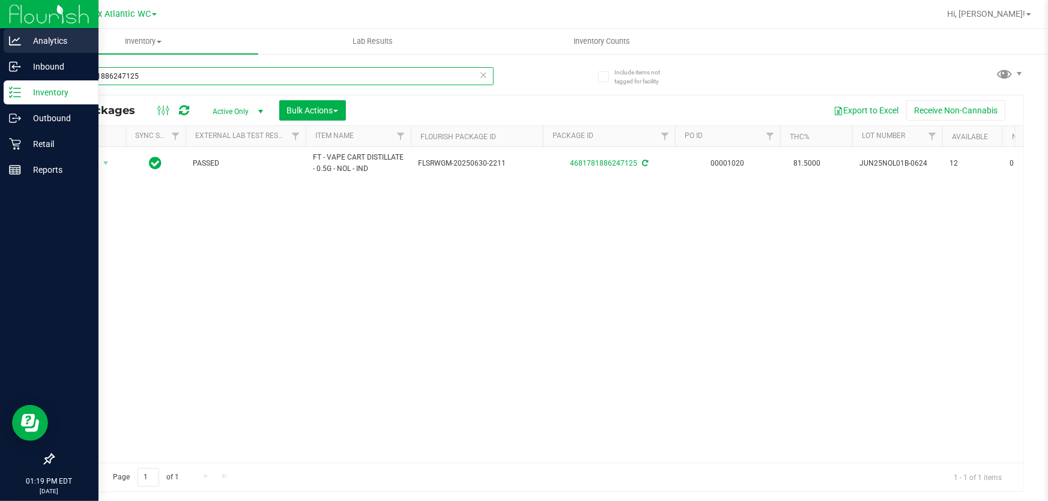
drag, startPoint x: 160, startPoint y: 79, endPoint x: 0, endPoint y: 35, distance: 165.5
click at [0, 43] on div "Analytics Inbound Inventory Outbound Retail Reports 01:19 PM EDT 09/23/2025 09/…" at bounding box center [524, 250] width 1048 height 501
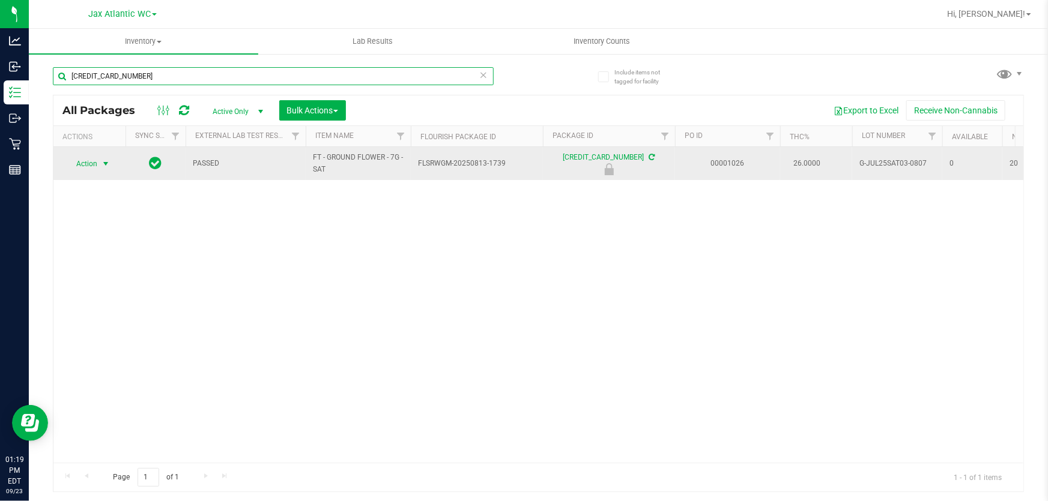
type input "5125433506958604"
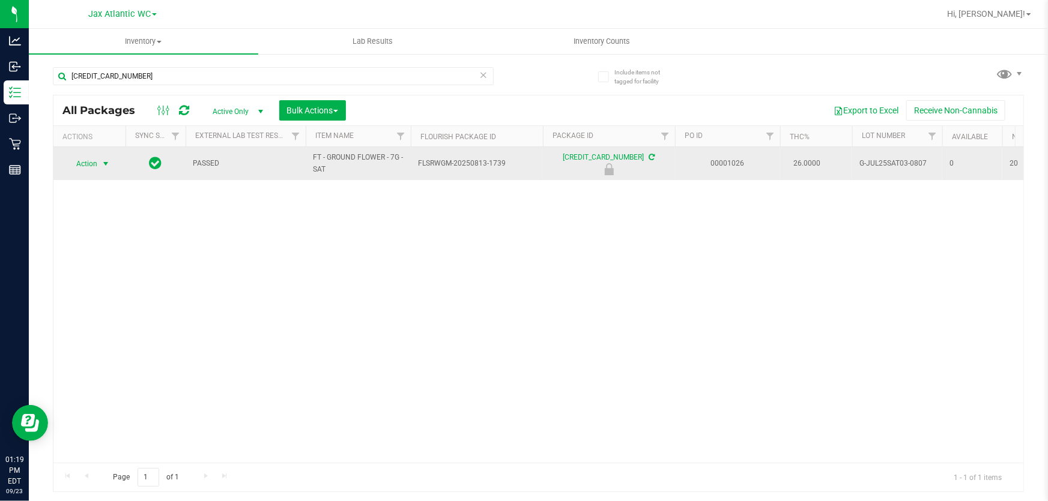
click at [100, 162] on span "select" at bounding box center [105, 164] width 15 height 17
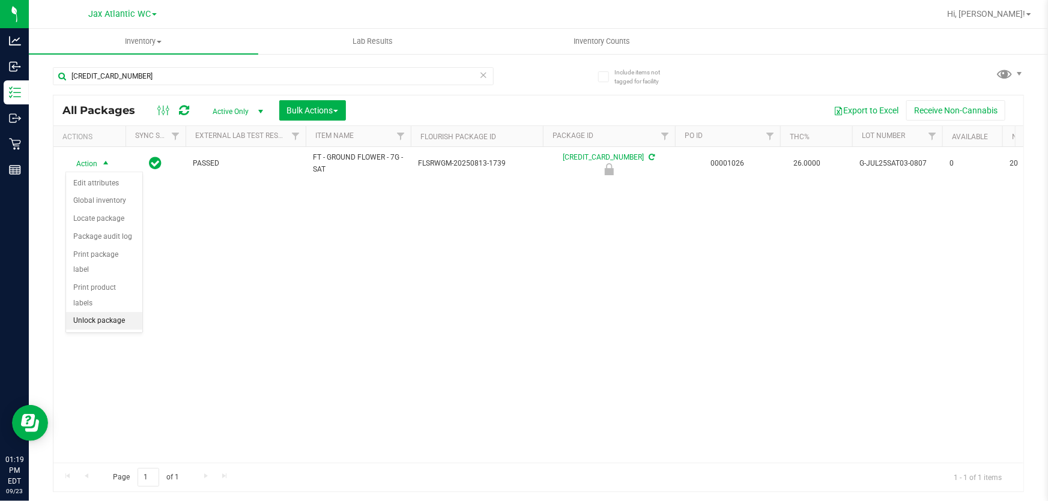
click at [118, 312] on li "Unlock package" at bounding box center [104, 321] width 76 height 18
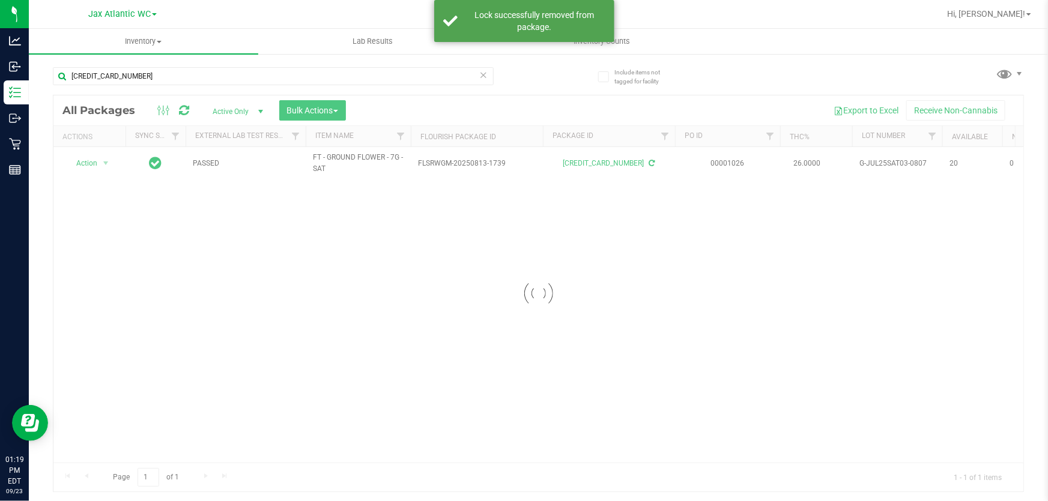
click at [98, 174] on div at bounding box center [538, 293] width 970 height 396
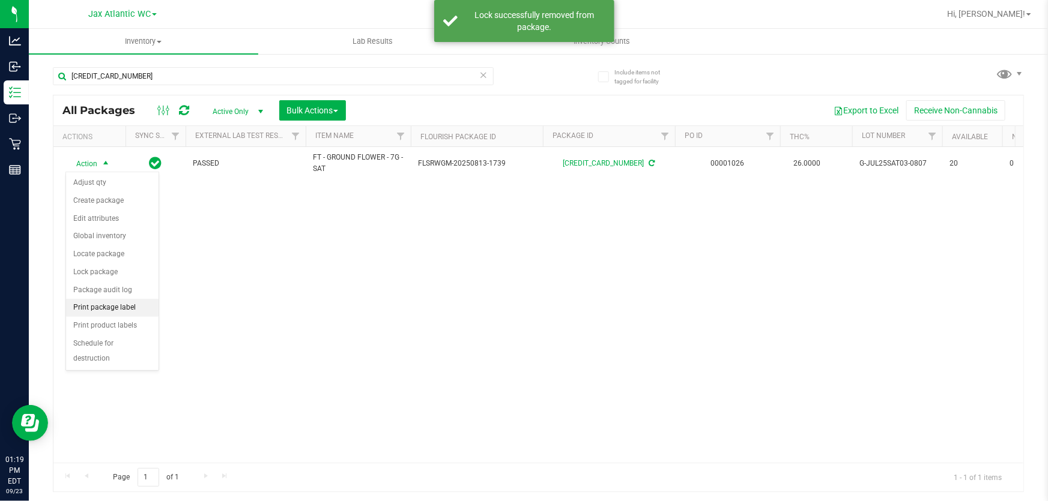
click at [127, 309] on li "Print package label" at bounding box center [112, 308] width 92 height 18
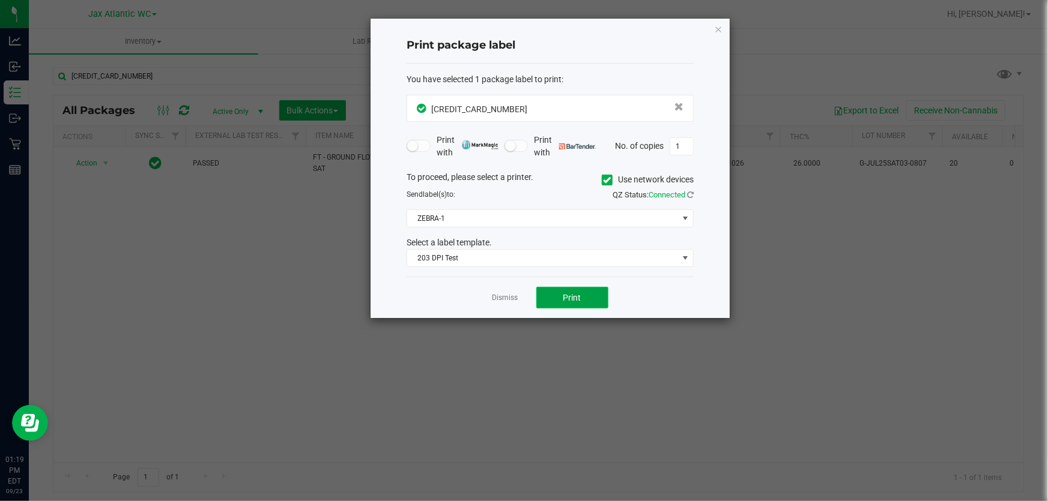
click at [538, 300] on button "Print" at bounding box center [572, 298] width 72 height 22
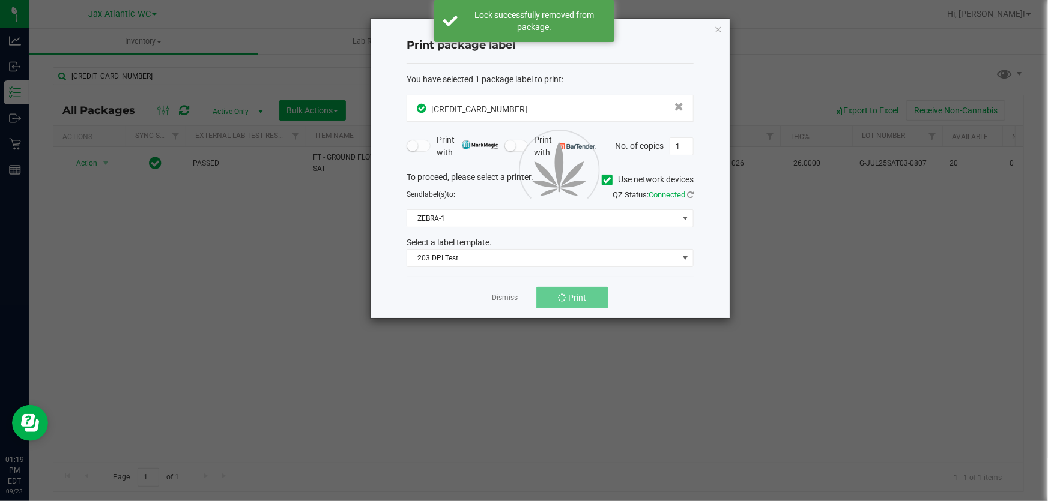
click at [538, 300] on button "Print" at bounding box center [572, 298] width 72 height 22
click at [504, 298] on link "Dismiss" at bounding box center [505, 298] width 26 height 10
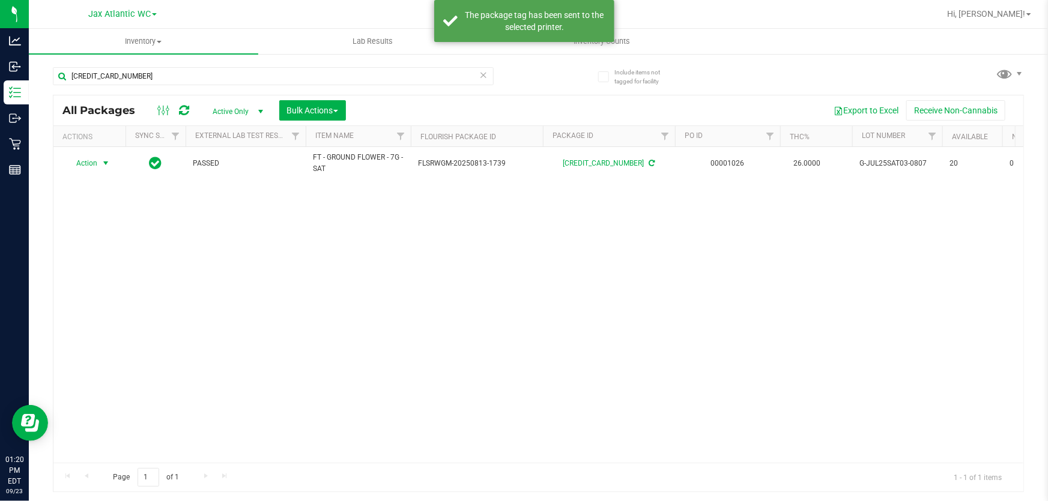
click at [483, 77] on icon at bounding box center [483, 74] width 8 height 14
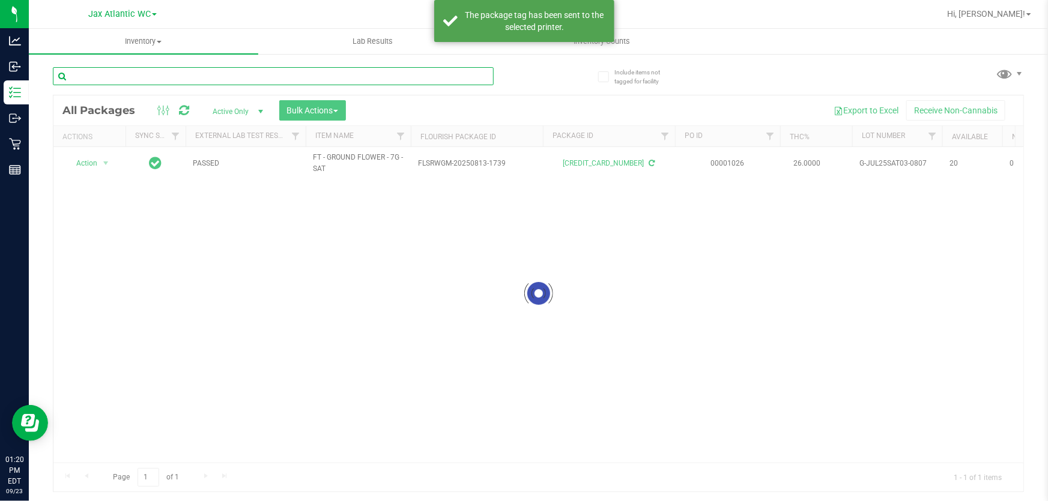
click at [331, 82] on input "text" at bounding box center [273, 76] width 441 height 18
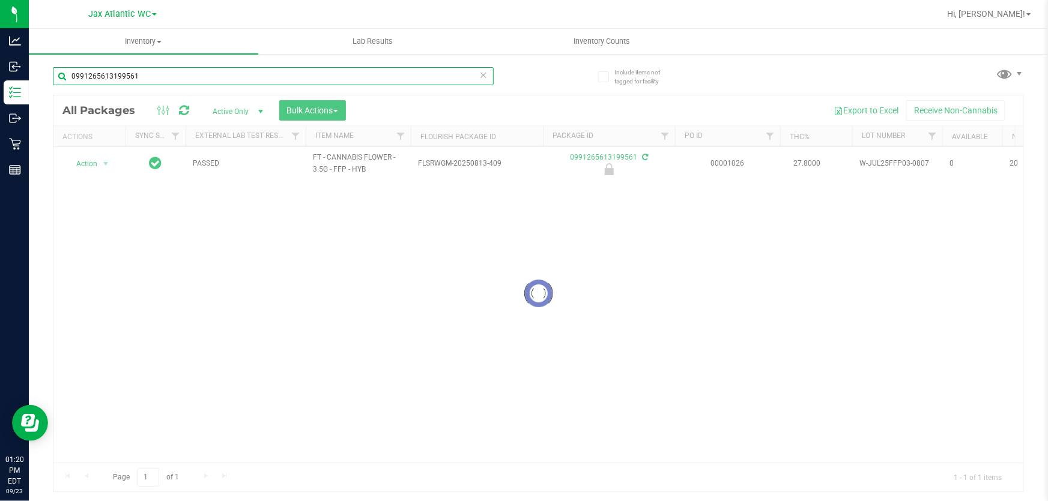
type input "0991265613199561"
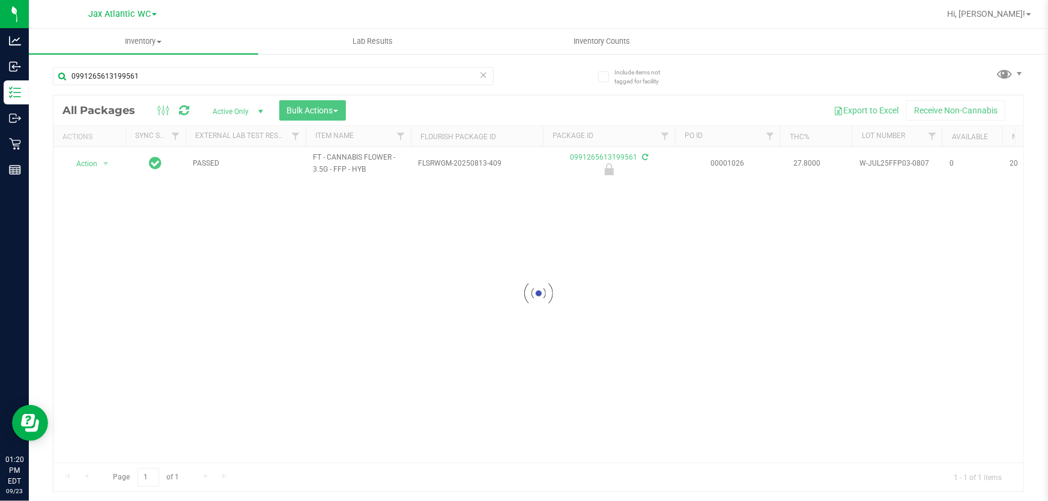
click at [95, 162] on div at bounding box center [538, 293] width 970 height 396
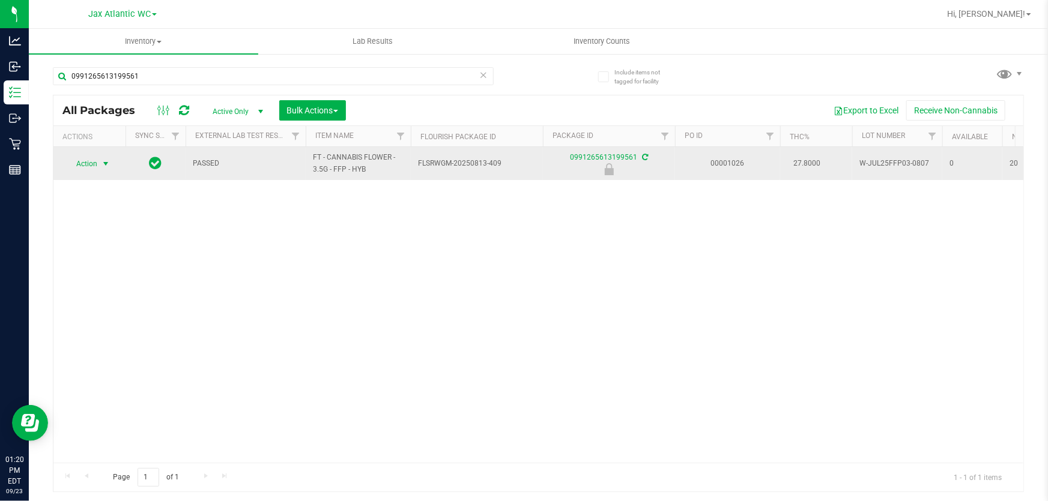
click at [92, 164] on span "Action" at bounding box center [81, 164] width 32 height 17
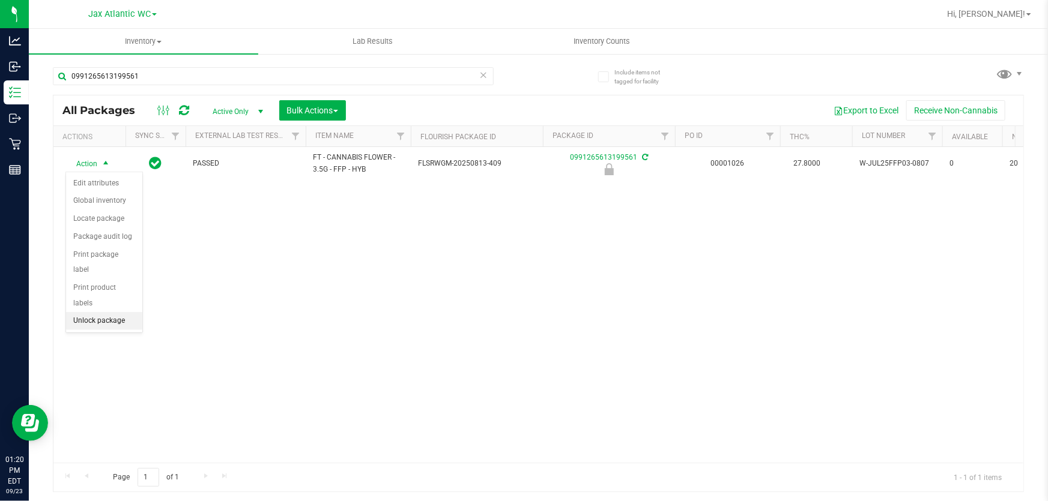
click at [92, 312] on li "Unlock package" at bounding box center [104, 321] width 76 height 18
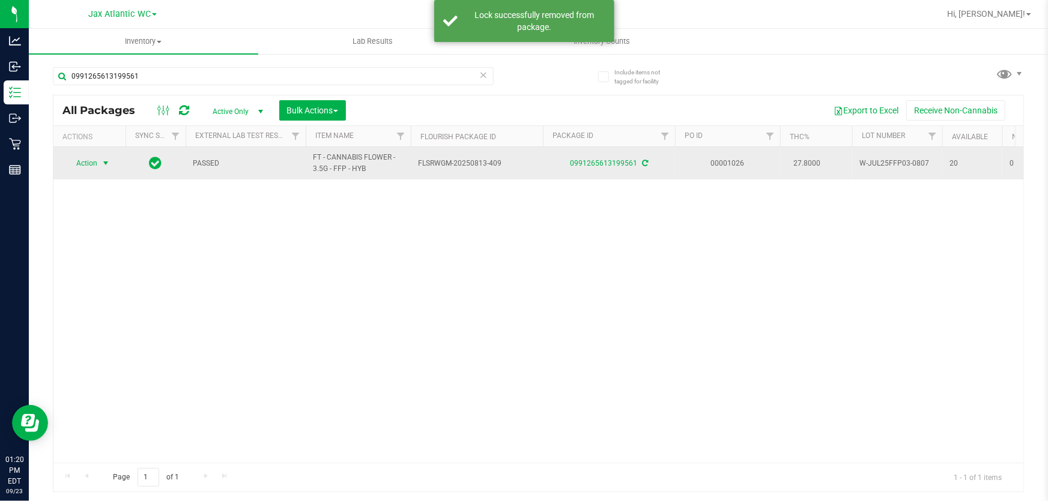
click at [92, 162] on span "Action" at bounding box center [81, 163] width 32 height 17
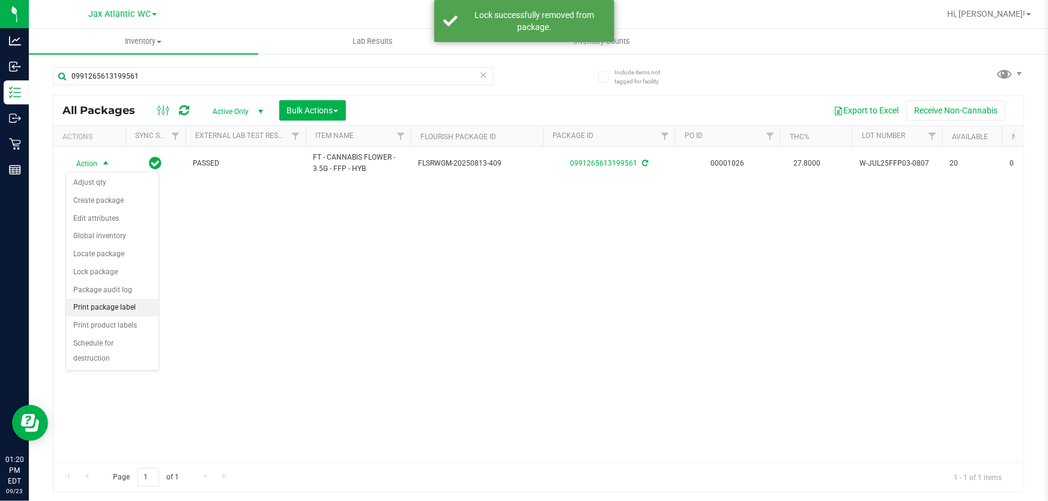
click at [116, 306] on li "Print package label" at bounding box center [112, 308] width 92 height 18
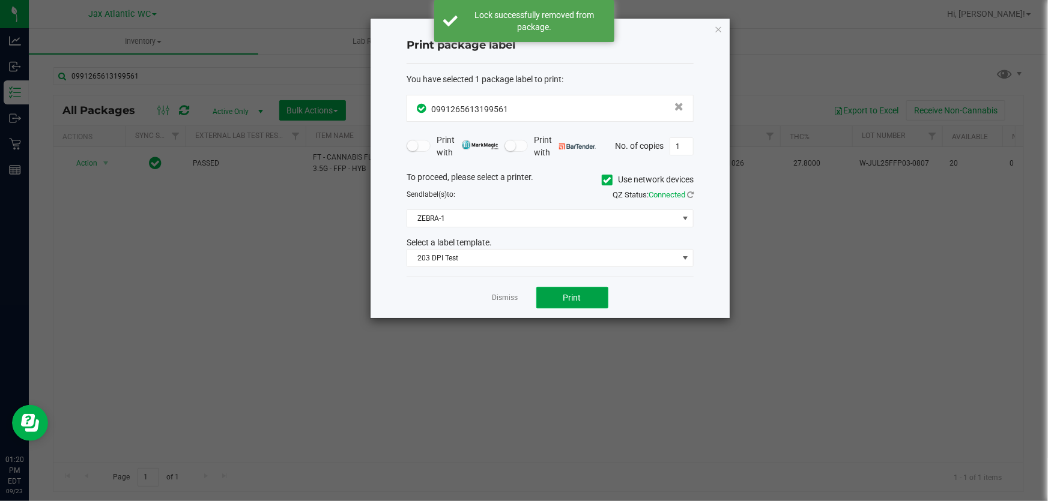
click at [549, 292] on button "Print" at bounding box center [572, 298] width 72 height 22
click at [574, 293] on span "Print" at bounding box center [572, 298] width 18 height 10
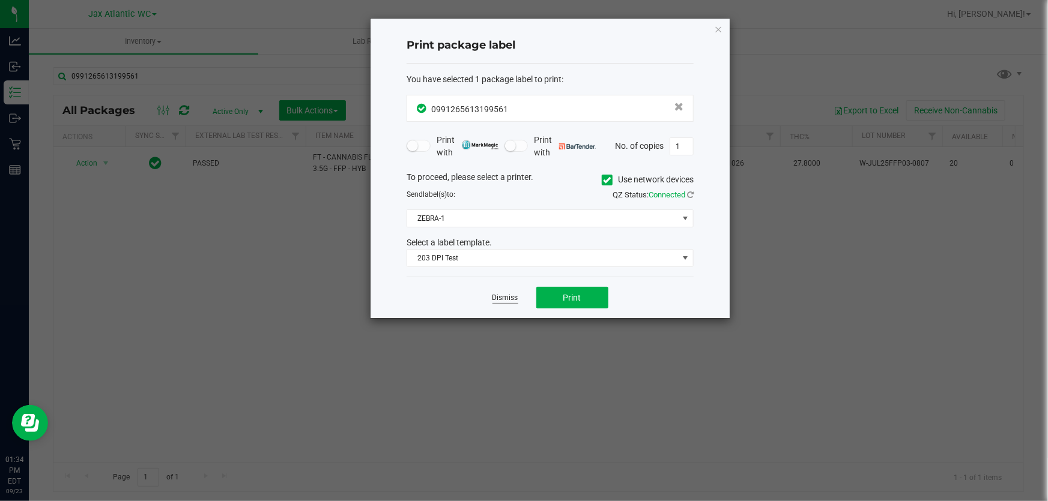
click at [500, 301] on link "Dismiss" at bounding box center [505, 298] width 26 height 10
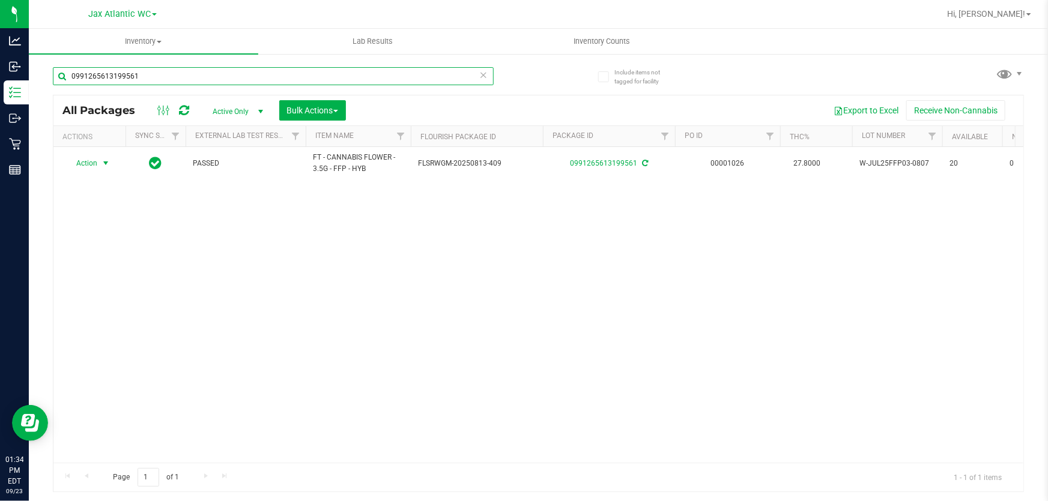
click at [214, 72] on input "0991265613199561" at bounding box center [273, 76] width 441 height 18
click at [214, 73] on input "0991265613199561" at bounding box center [273, 76] width 441 height 18
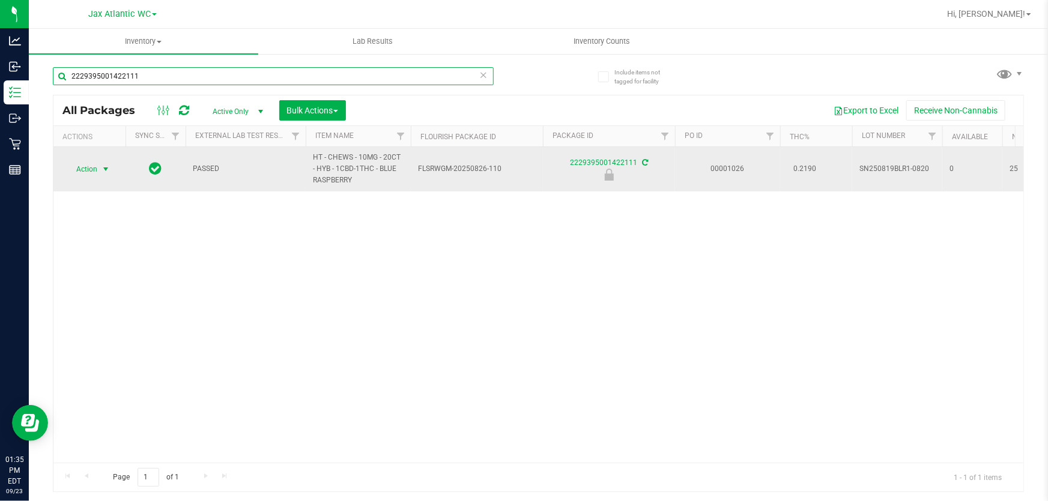
type input "2229395001422111"
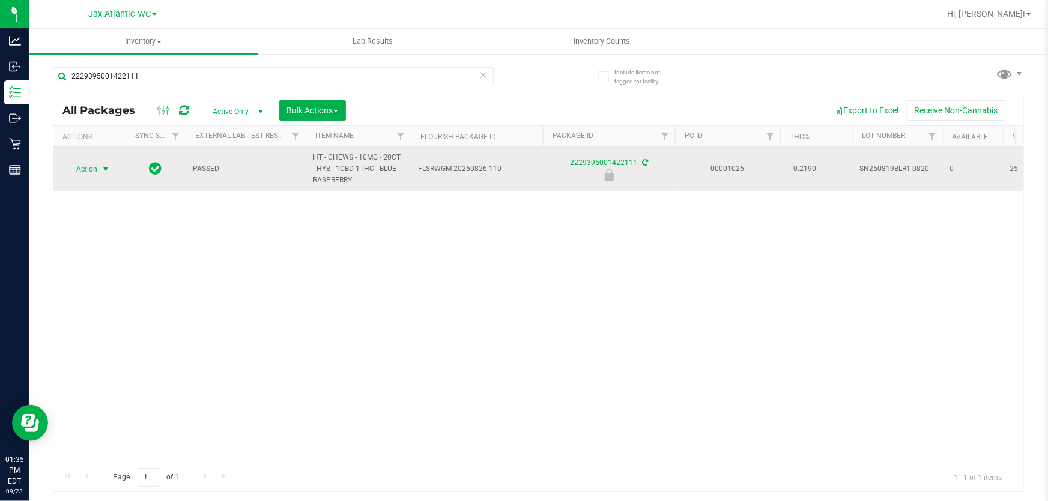
click at [94, 168] on span "Action" at bounding box center [81, 169] width 32 height 17
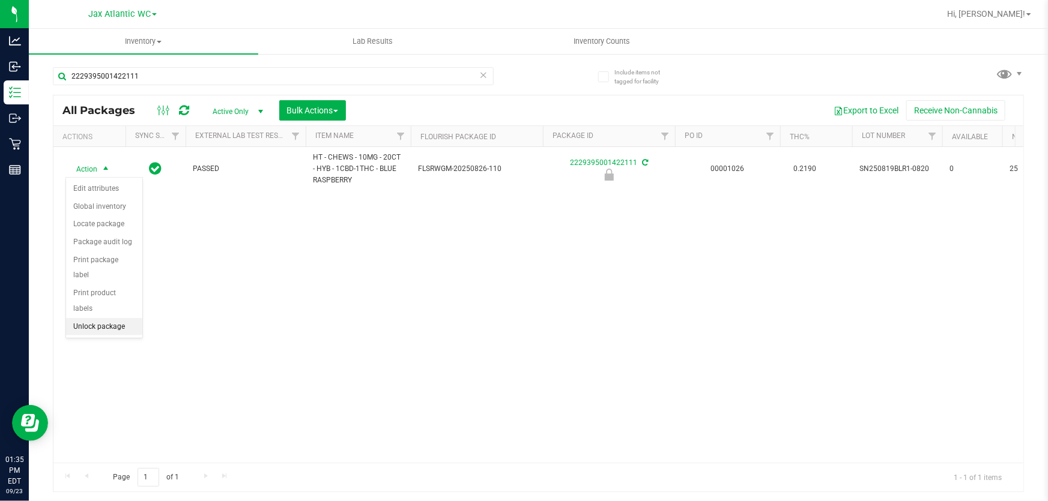
click at [114, 318] on li "Unlock package" at bounding box center [104, 327] width 76 height 18
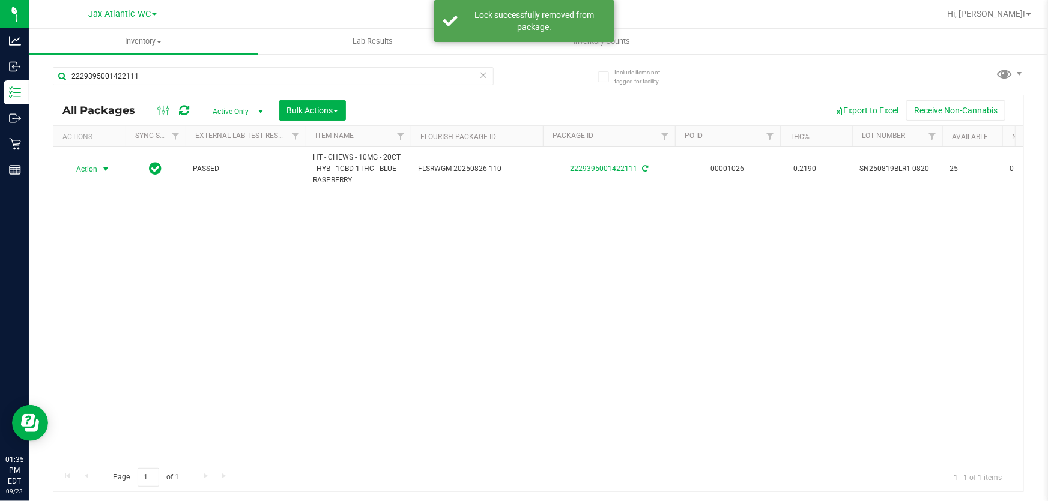
drag, startPoint x: 97, startPoint y: 167, endPoint x: 149, endPoint y: 201, distance: 62.1
click at [97, 168] on span "Action" at bounding box center [81, 169] width 32 height 17
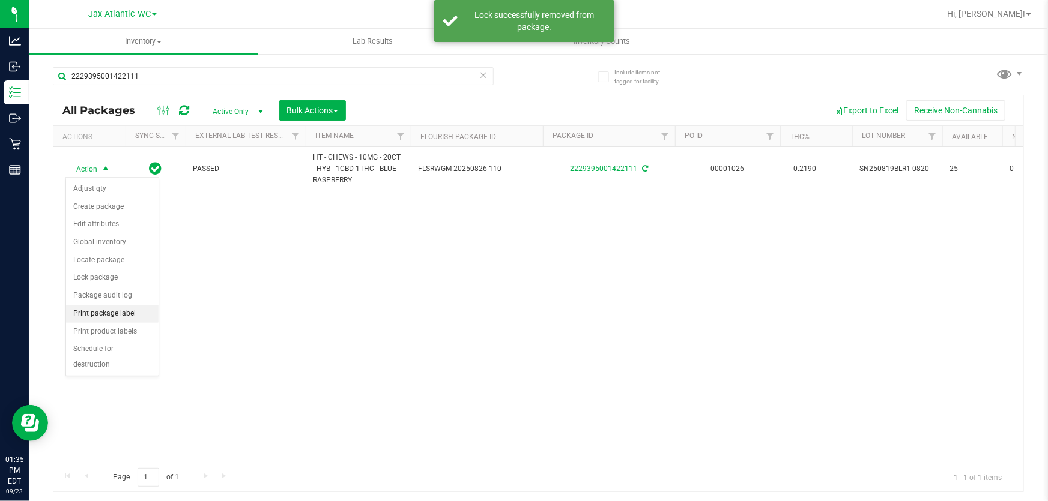
click at [136, 313] on li "Print package label" at bounding box center [112, 314] width 92 height 18
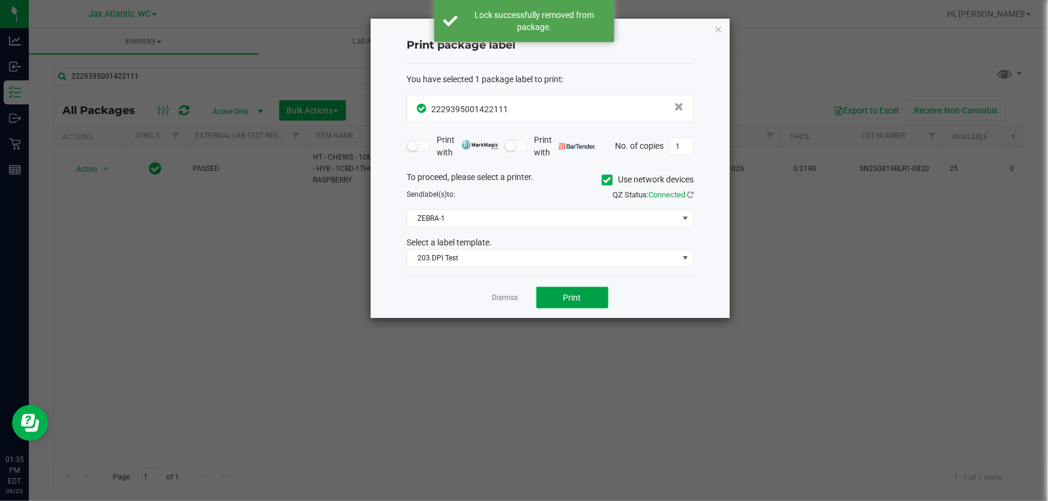
click at [600, 303] on button "Print" at bounding box center [572, 298] width 72 height 22
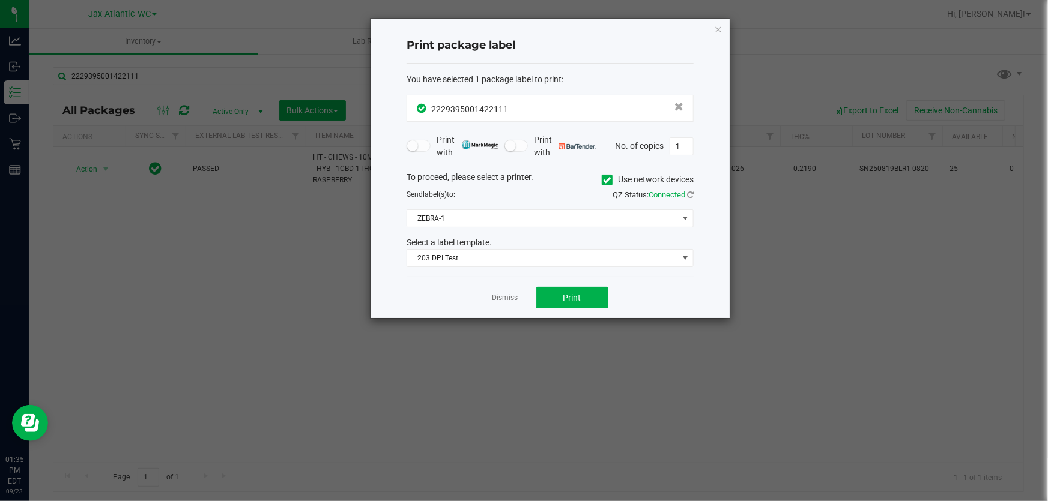
click at [507, 300] on link "Dismiss" at bounding box center [505, 298] width 26 height 10
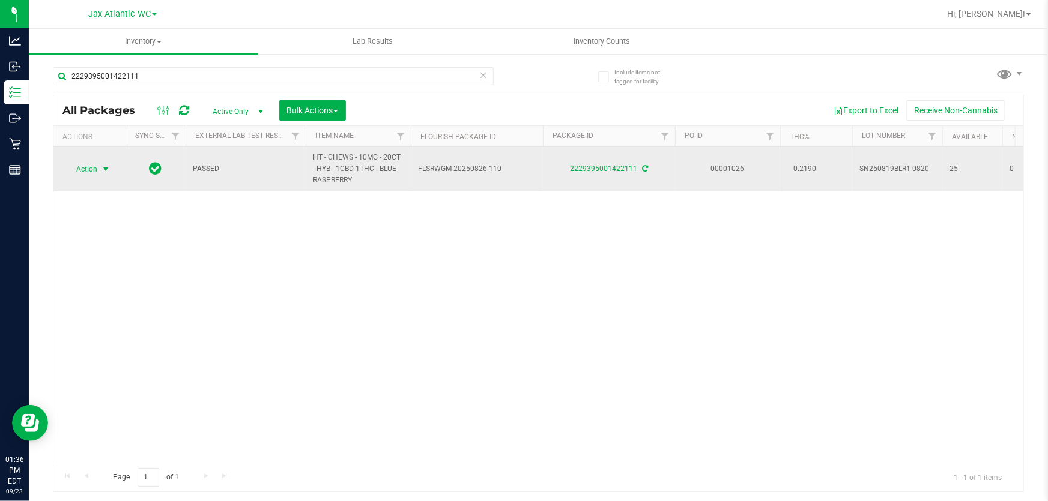
click at [101, 168] on span "select" at bounding box center [106, 170] width 10 height 10
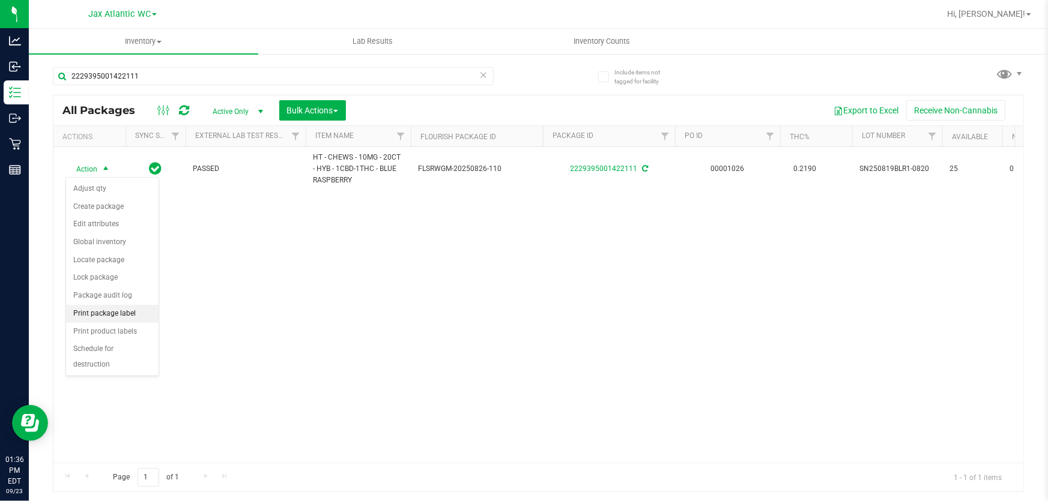
click at [131, 312] on li "Print package label" at bounding box center [112, 314] width 92 height 18
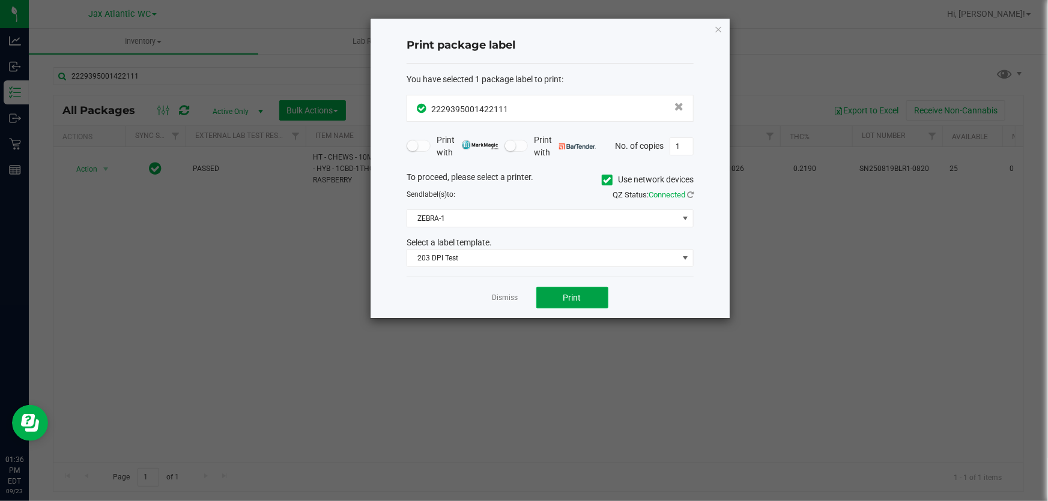
click at [573, 296] on span "Print" at bounding box center [572, 298] width 18 height 10
click at [719, 26] on icon "button" at bounding box center [718, 29] width 8 height 14
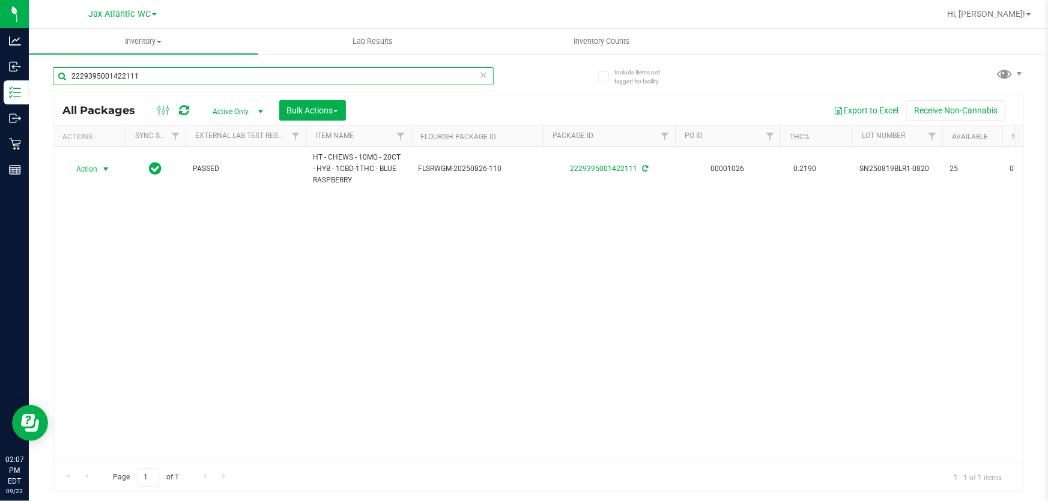
click at [202, 77] on input "2229395001422111" at bounding box center [273, 76] width 441 height 18
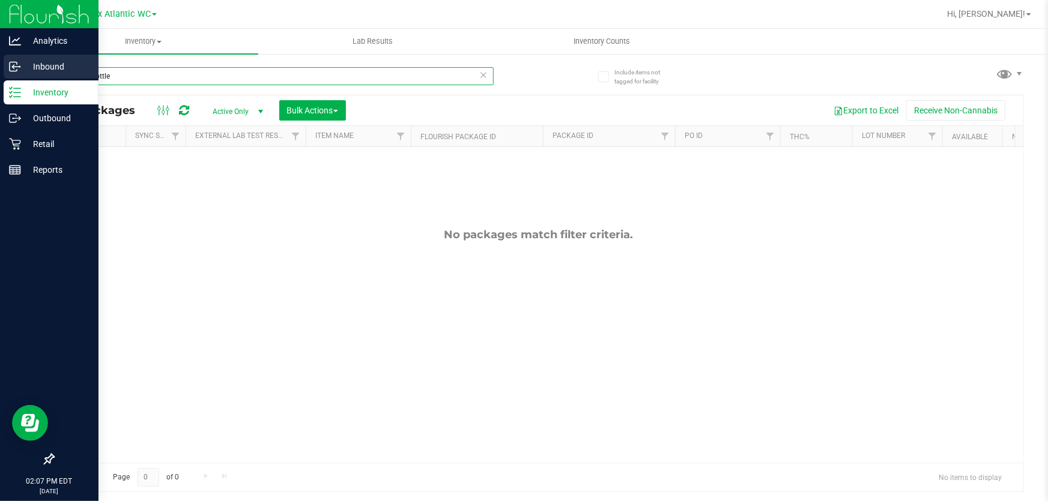
type input "water bottle"
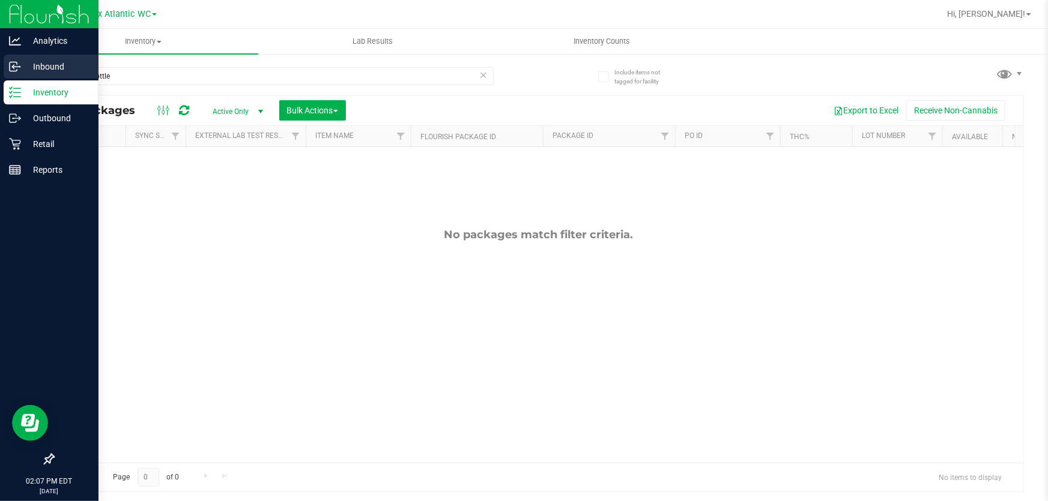
click at [60, 68] on p "Inbound" at bounding box center [57, 66] width 72 height 14
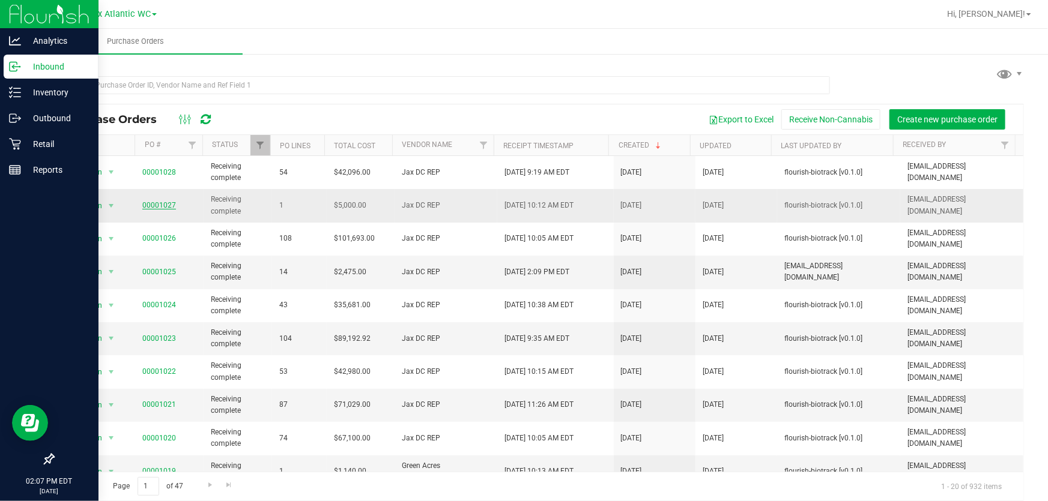
click at [160, 205] on link "00001027" at bounding box center [159, 205] width 34 height 8
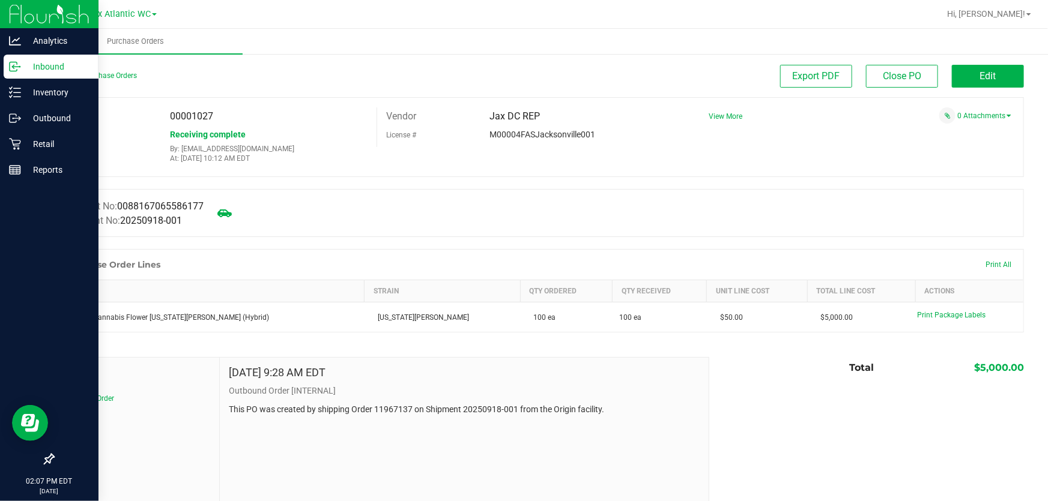
click at [80, 84] on div "Back to Purchase Orders" at bounding box center [174, 76] width 243 height 22
click at [80, 78] on link "Back to Purchase Orders" at bounding box center [95, 75] width 84 height 8
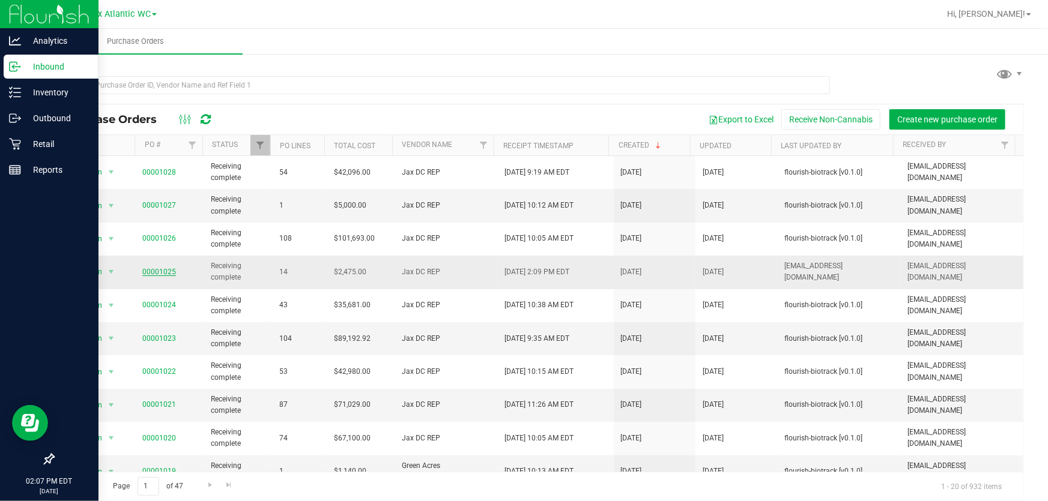
click at [169, 270] on link "00001025" at bounding box center [159, 272] width 34 height 8
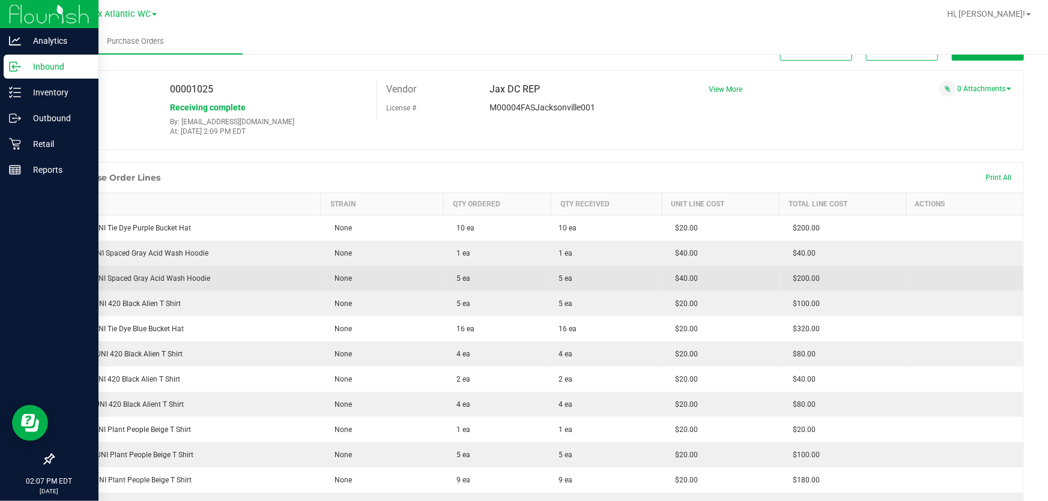
scroll to position [54, 0]
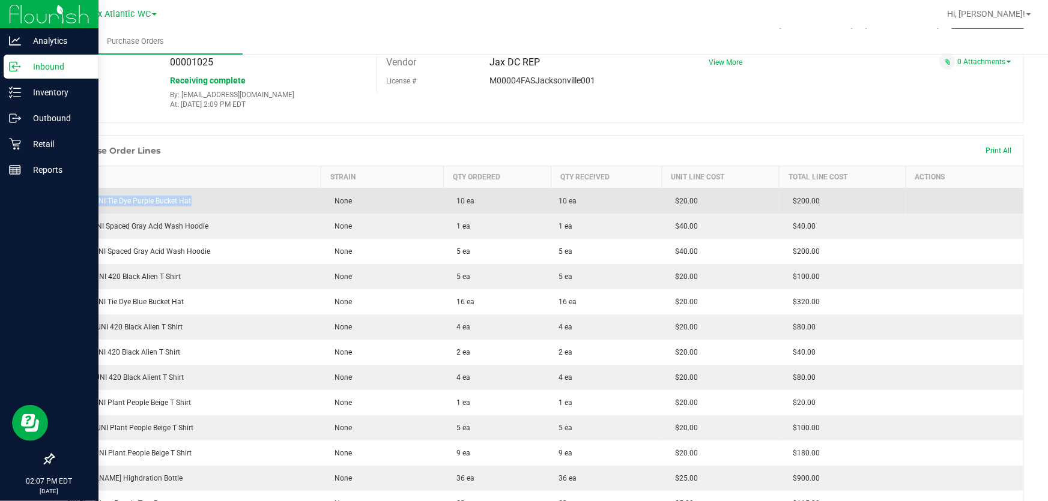
drag, startPoint x: 198, startPoint y: 202, endPoint x: 65, endPoint y: 205, distance: 132.7
click at [65, 205] on div "SW 1SZ UNI Tie Dye Purple Bucket Hat" at bounding box center [187, 201] width 253 height 11
copy div "SW 1SZ UNI Tie Dye Purple Bucket Hat"
